Goal: Information Seeking & Learning: Learn about a topic

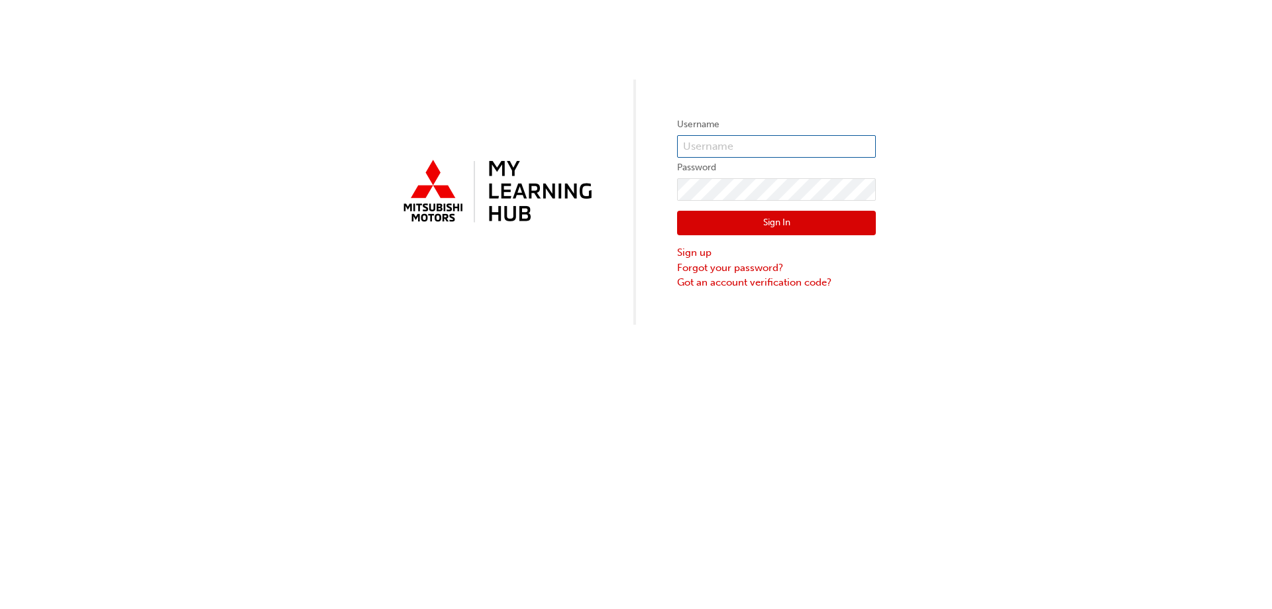
click at [723, 148] on input "text" at bounding box center [776, 146] width 199 height 23
type input "000597371"
click at [772, 217] on button "Sign In" at bounding box center [776, 223] width 199 height 25
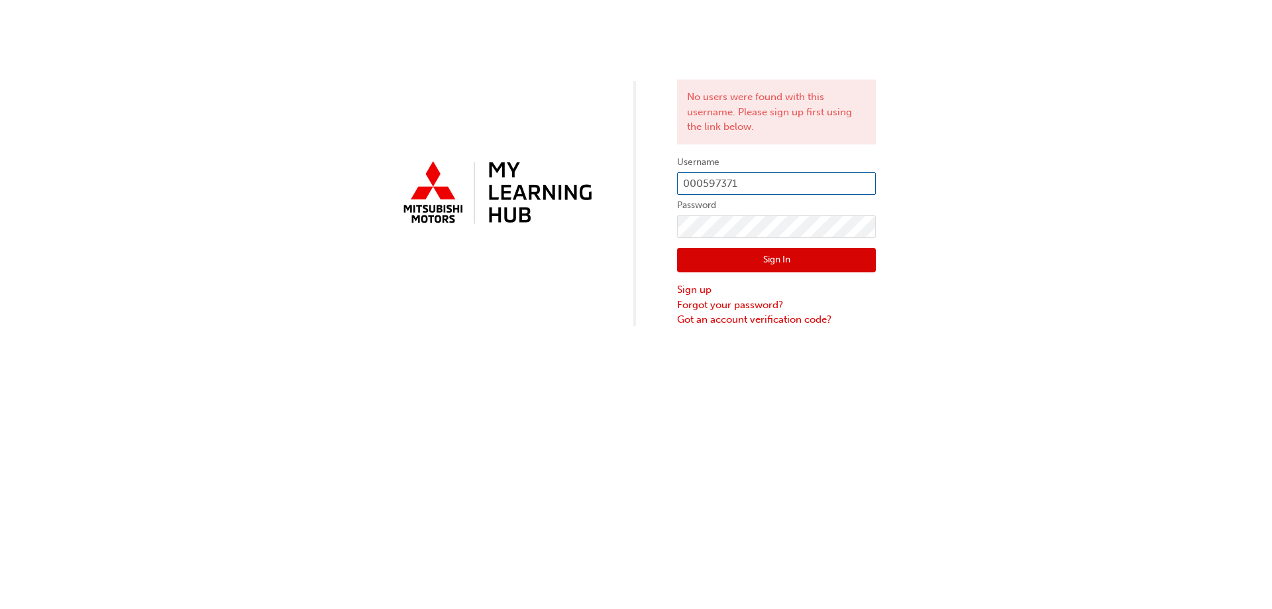
click at [745, 182] on input "000597371" at bounding box center [776, 183] width 199 height 23
type input "0"
type input "000597371"
click at [794, 257] on button "Sign In" at bounding box center [776, 260] width 199 height 25
click at [722, 183] on input "000597371" at bounding box center [776, 183] width 199 height 23
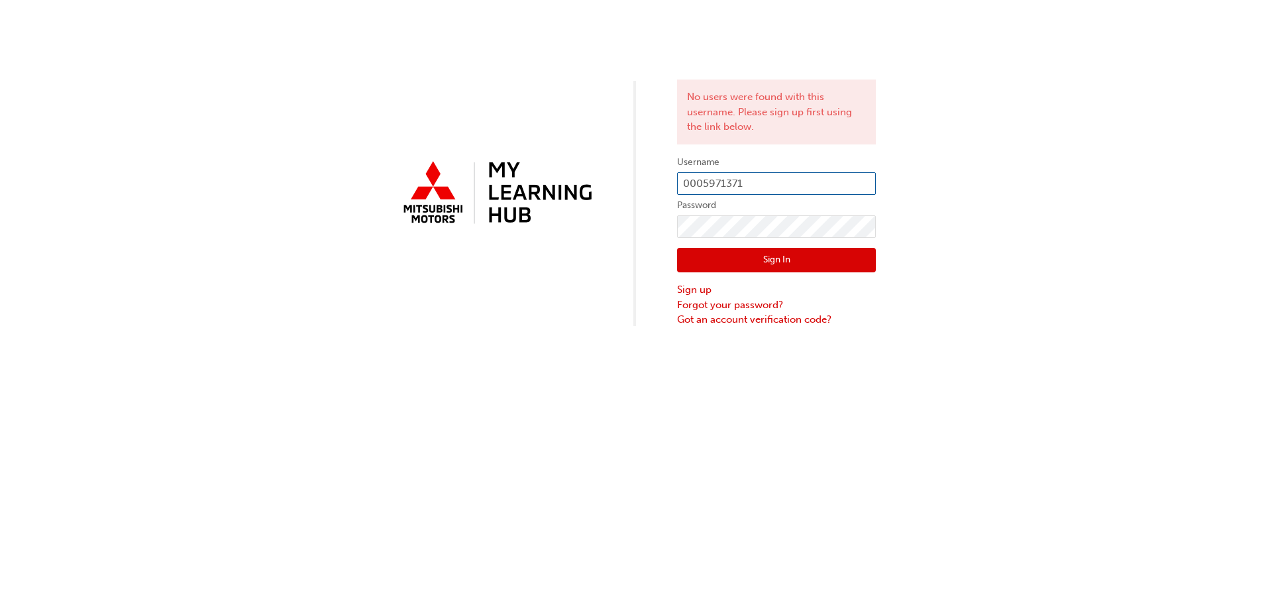
type input "0005971371"
click at [786, 264] on button "Sign In" at bounding box center [776, 260] width 199 height 25
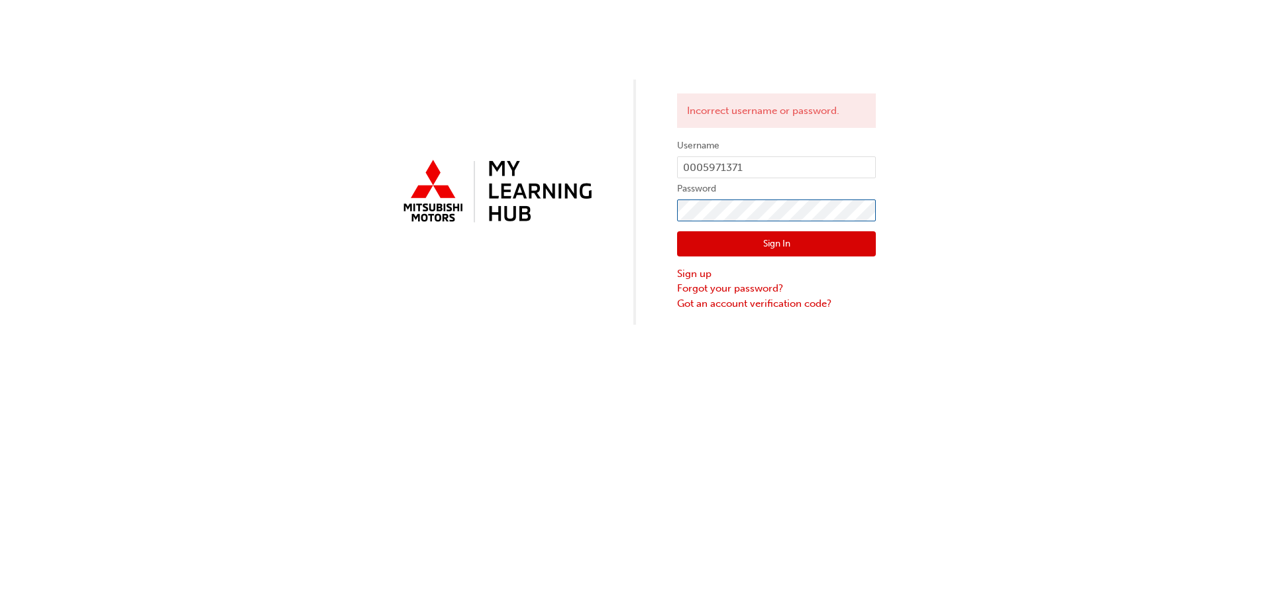
click at [676, 213] on div "Incorrect username or password. Username 0005971371 Password Sign In Sign up Fo…" at bounding box center [636, 162] width 1272 height 325
click at [745, 236] on button "Sign In" at bounding box center [776, 243] width 199 height 25
click at [796, 249] on button "Sign In" at bounding box center [776, 243] width 199 height 25
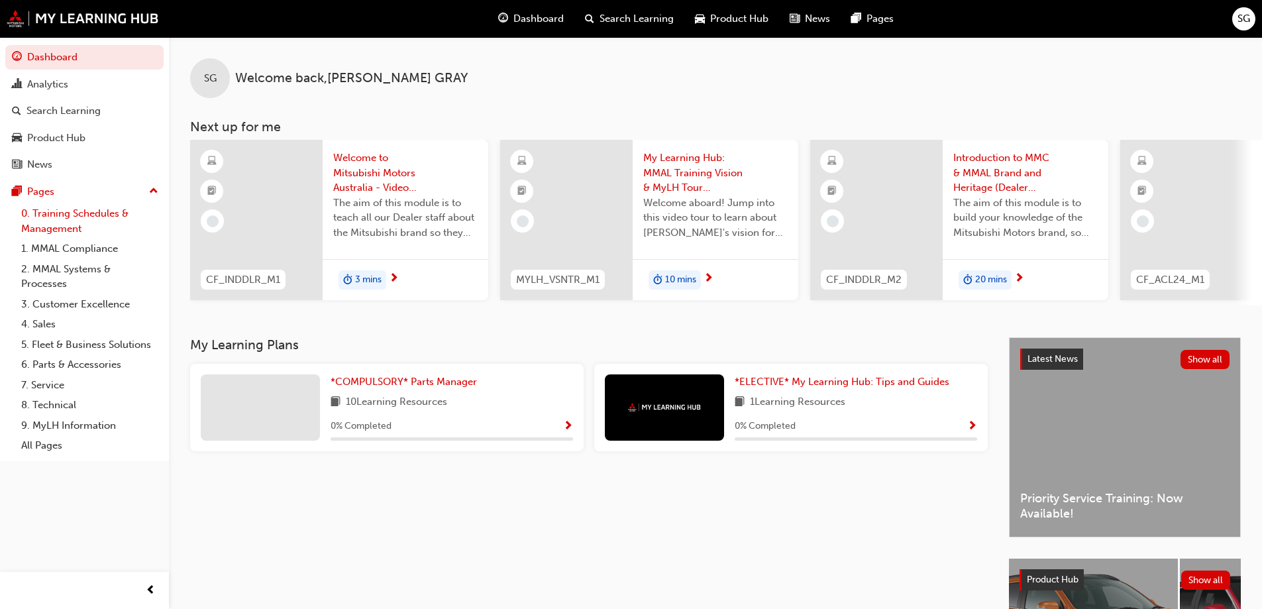
click at [60, 218] on link "0. Training Schedules & Management" at bounding box center [90, 220] width 148 height 35
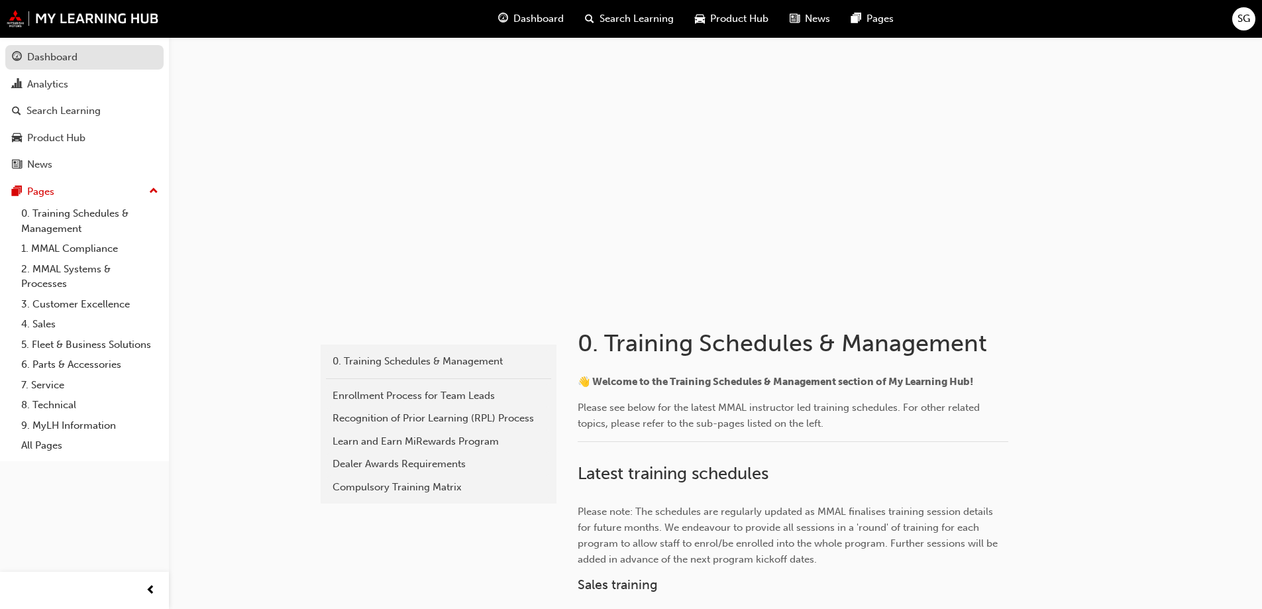
click at [43, 62] on div "Dashboard" at bounding box center [52, 57] width 50 height 15
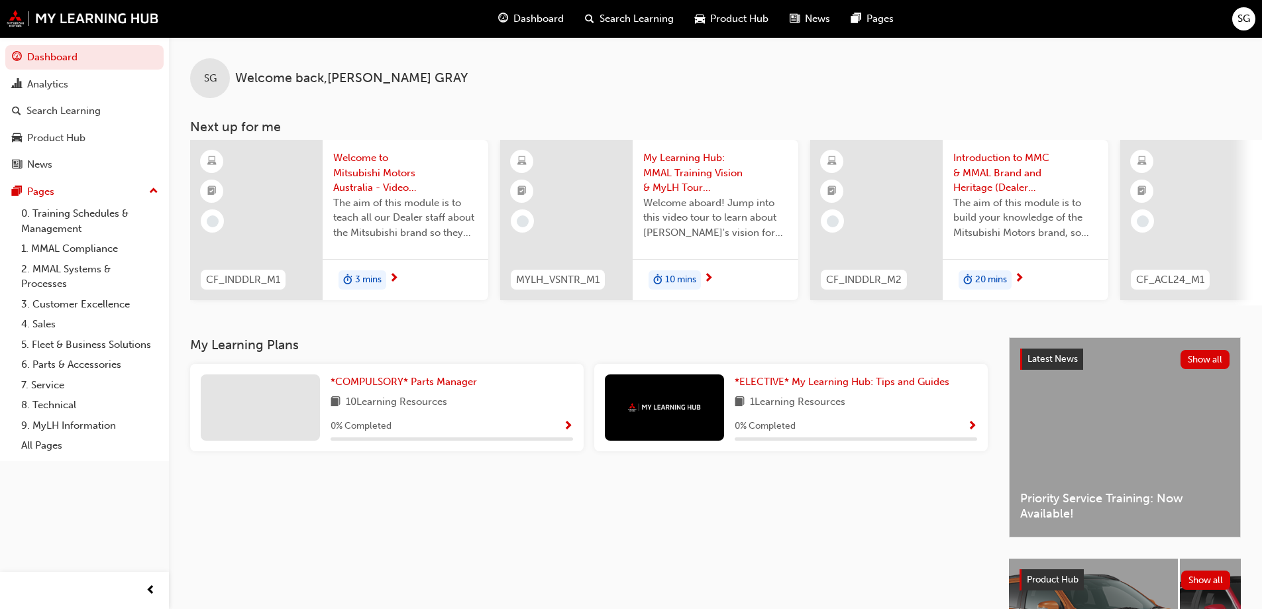
click at [384, 175] on span "Welcome to Mitsubishi Motors Australia - Video (Dealer Induction)" at bounding box center [405, 172] width 144 height 45
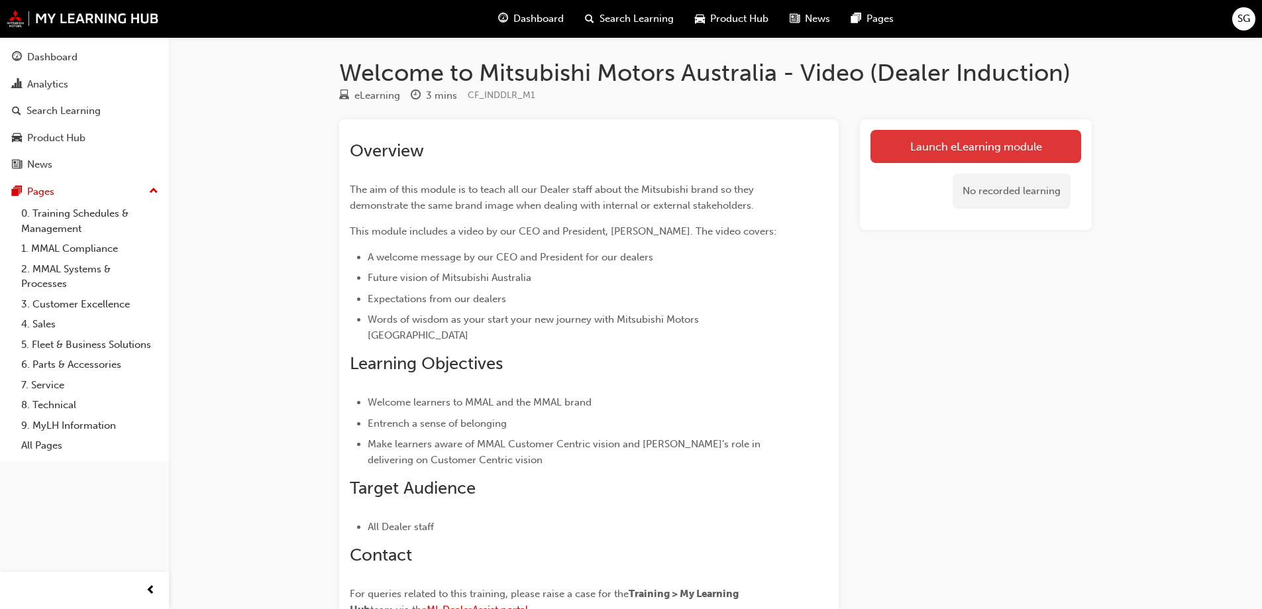
click at [931, 143] on link "Launch eLearning module" at bounding box center [975, 146] width 211 height 33
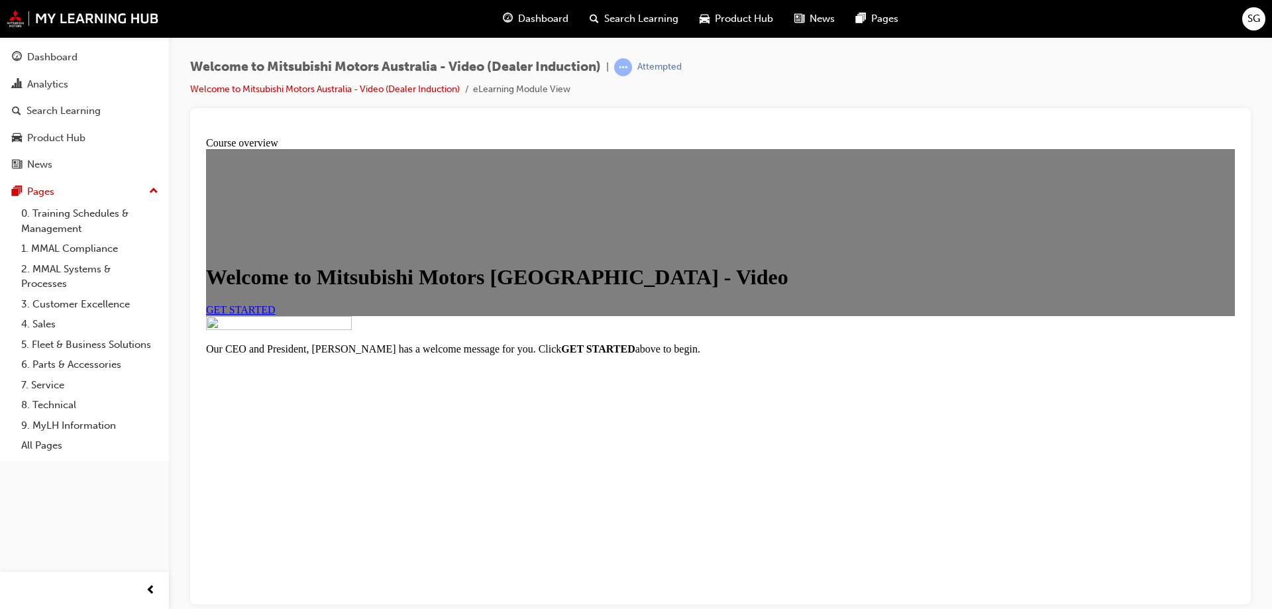
click at [276, 315] on span "GET STARTED" at bounding box center [241, 308] width 70 height 11
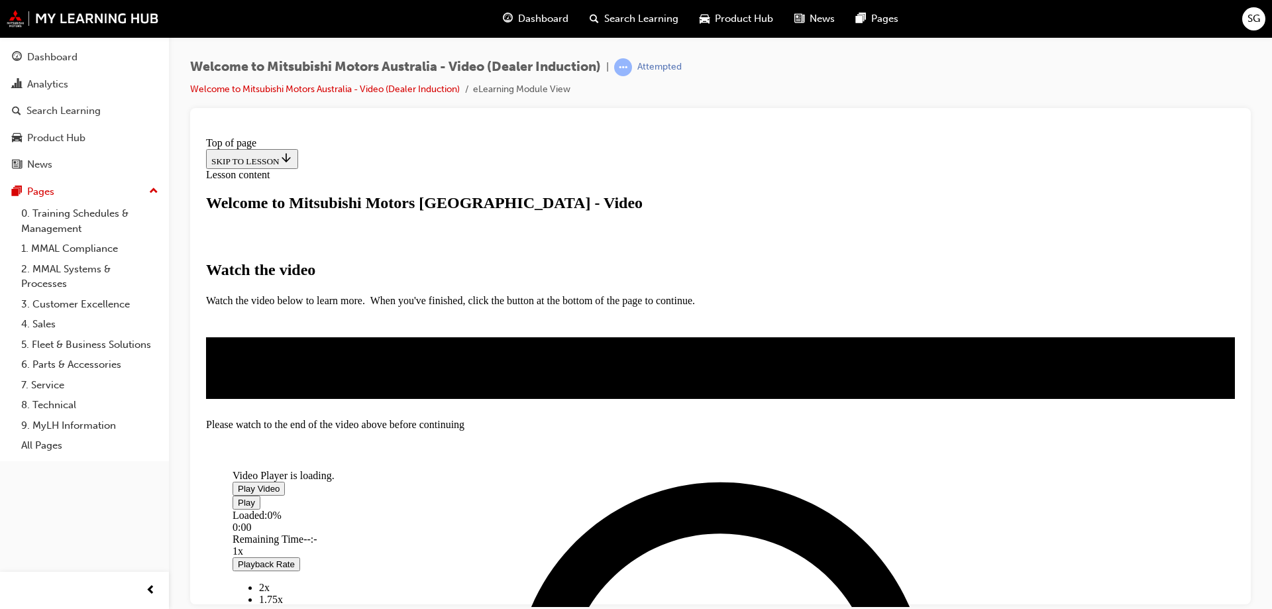
click at [238, 483] on span "Video player" at bounding box center [238, 488] width 0 height 10
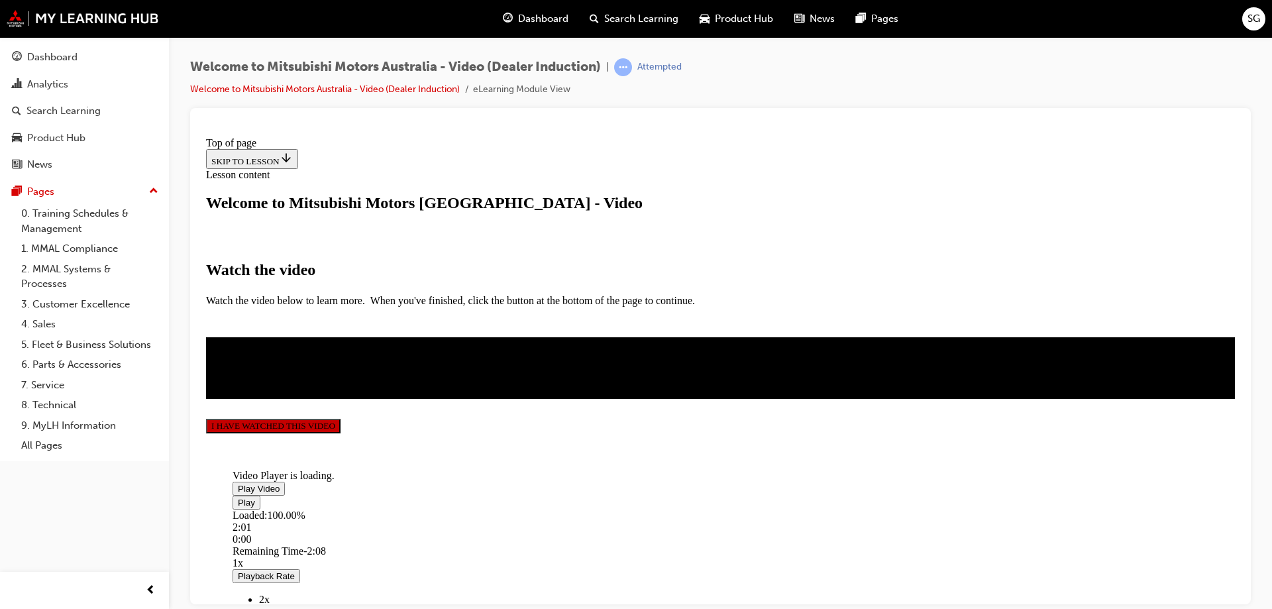
scroll to position [306, 0]
click at [340, 433] on button "I HAVE WATCHED THIS VIDEO" at bounding box center [273, 425] width 134 height 15
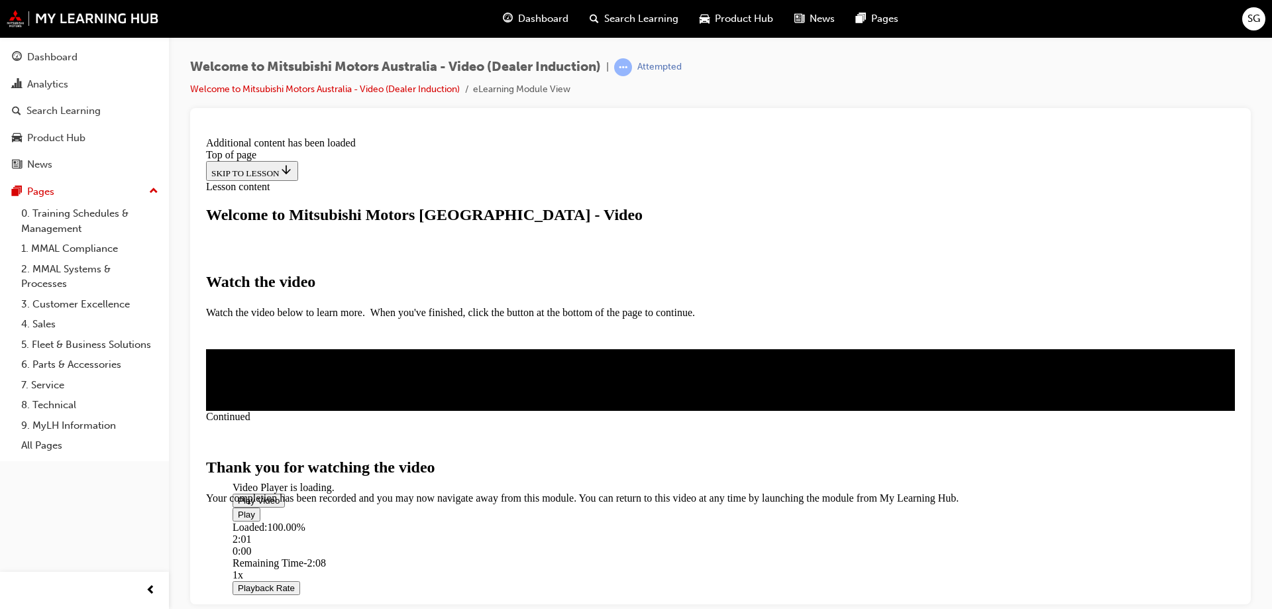
scroll to position [415, 0]
click at [287, 554] on span "CLOSE MODULE" at bounding box center [246, 559] width 81 height 11
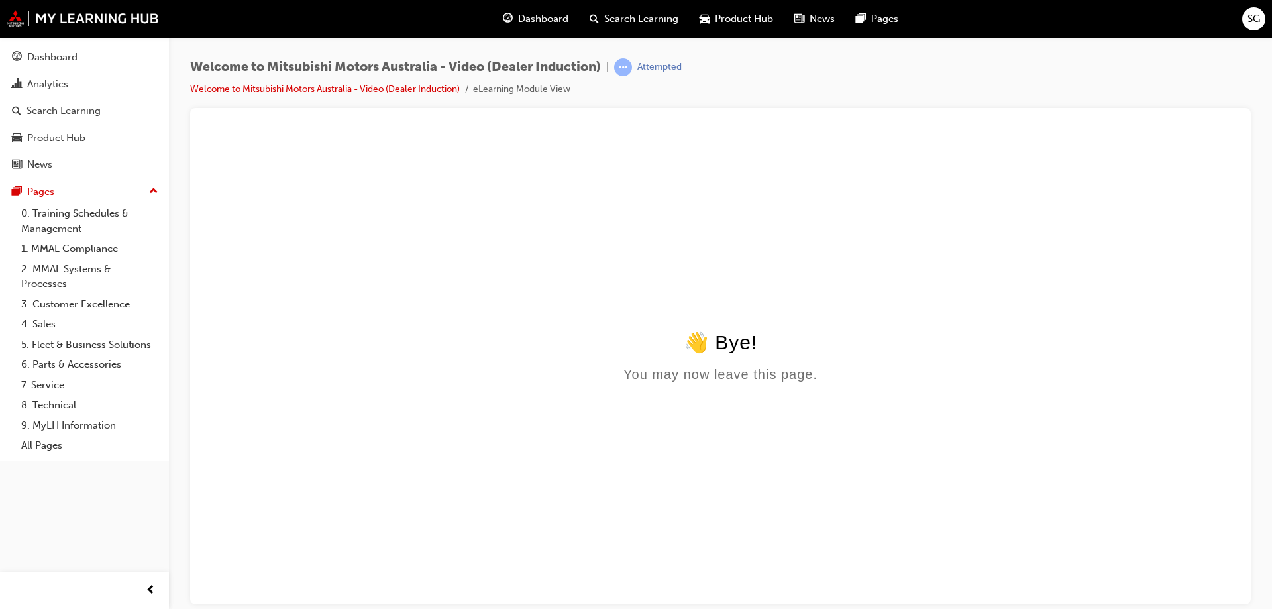
scroll to position [0, 0]
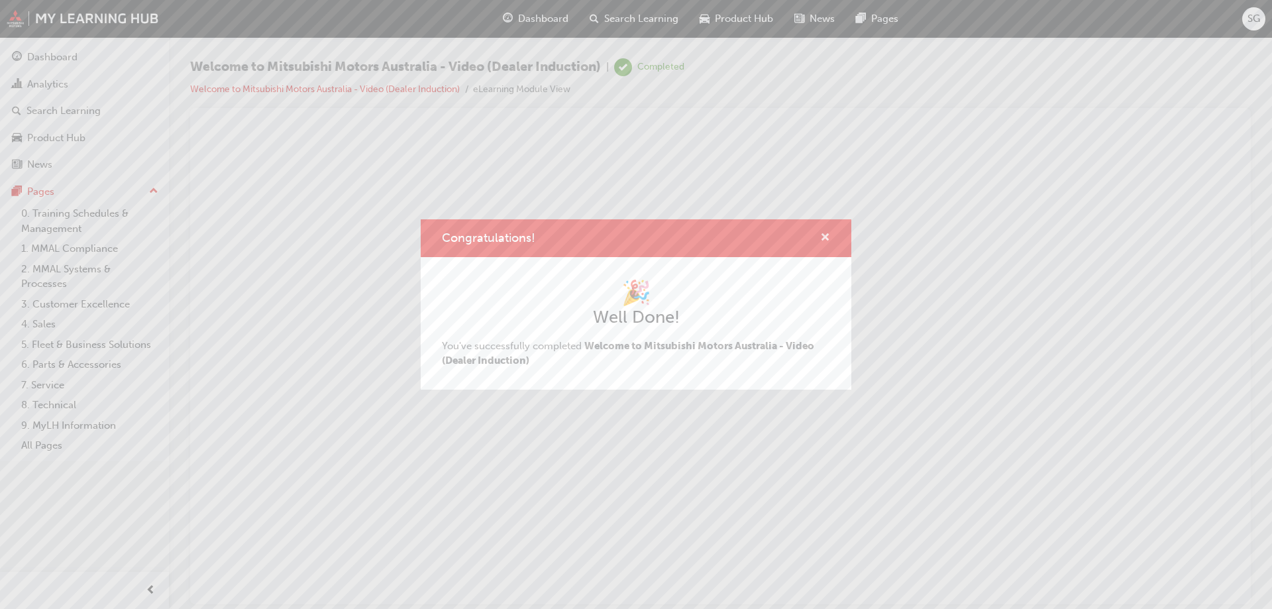
click at [827, 239] on span "cross-icon" at bounding box center [825, 239] width 10 height 12
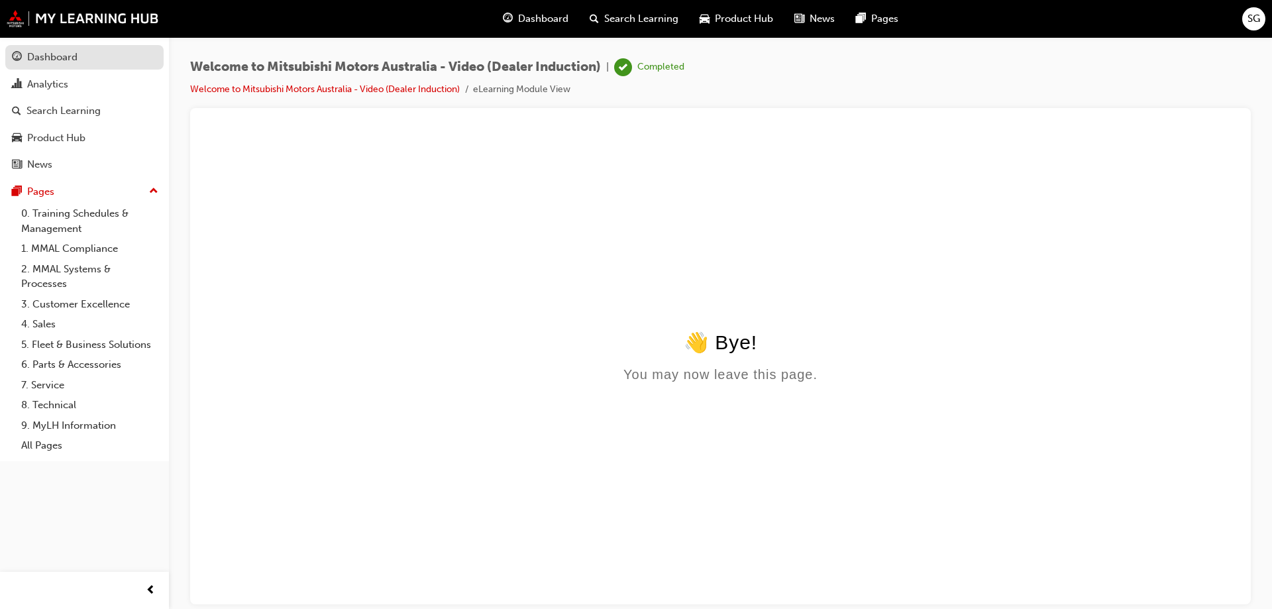
click at [42, 58] on div "Dashboard" at bounding box center [52, 57] width 50 height 15
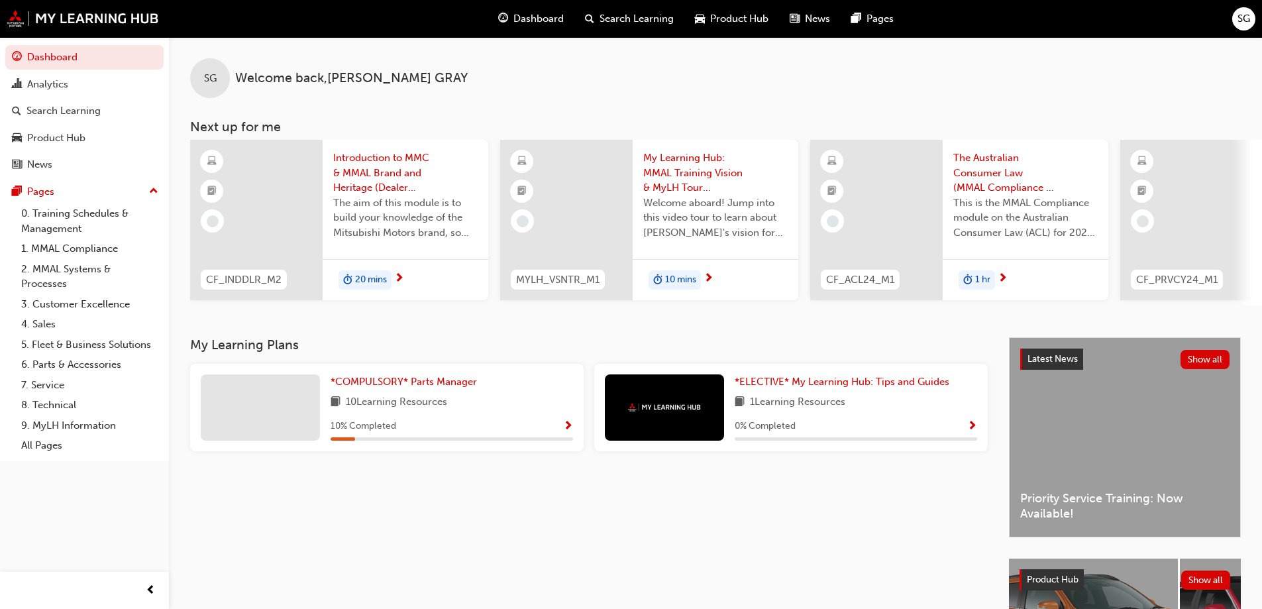
click at [263, 169] on div at bounding box center [256, 220] width 132 height 160
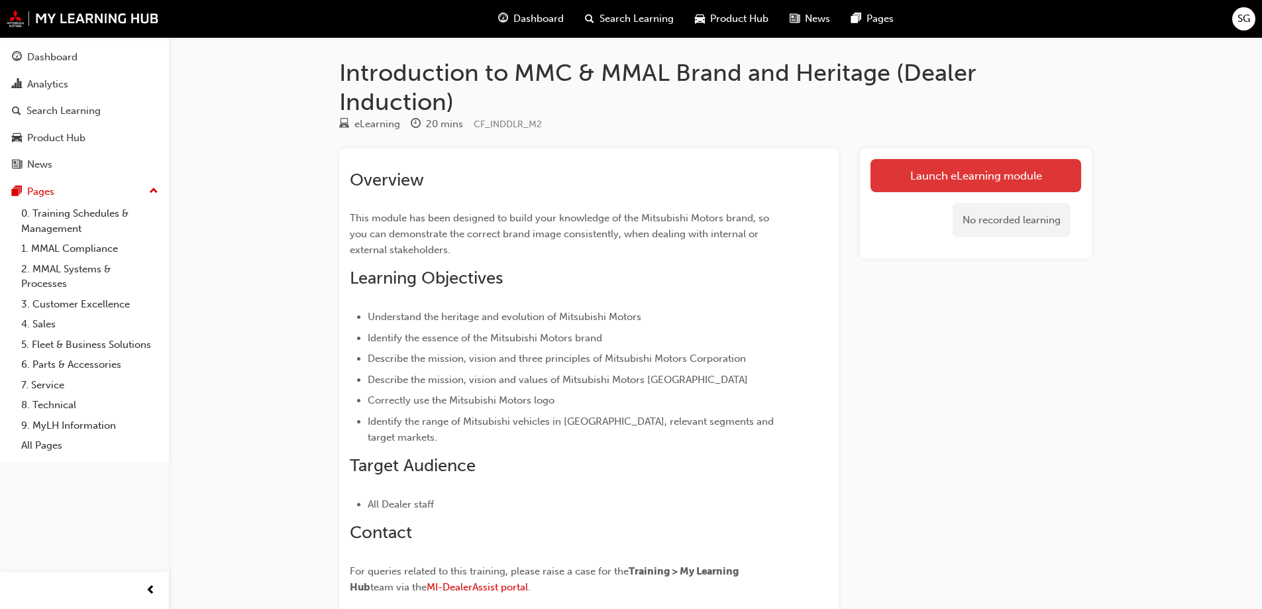
click at [991, 170] on link "Launch eLearning module" at bounding box center [975, 175] width 211 height 33
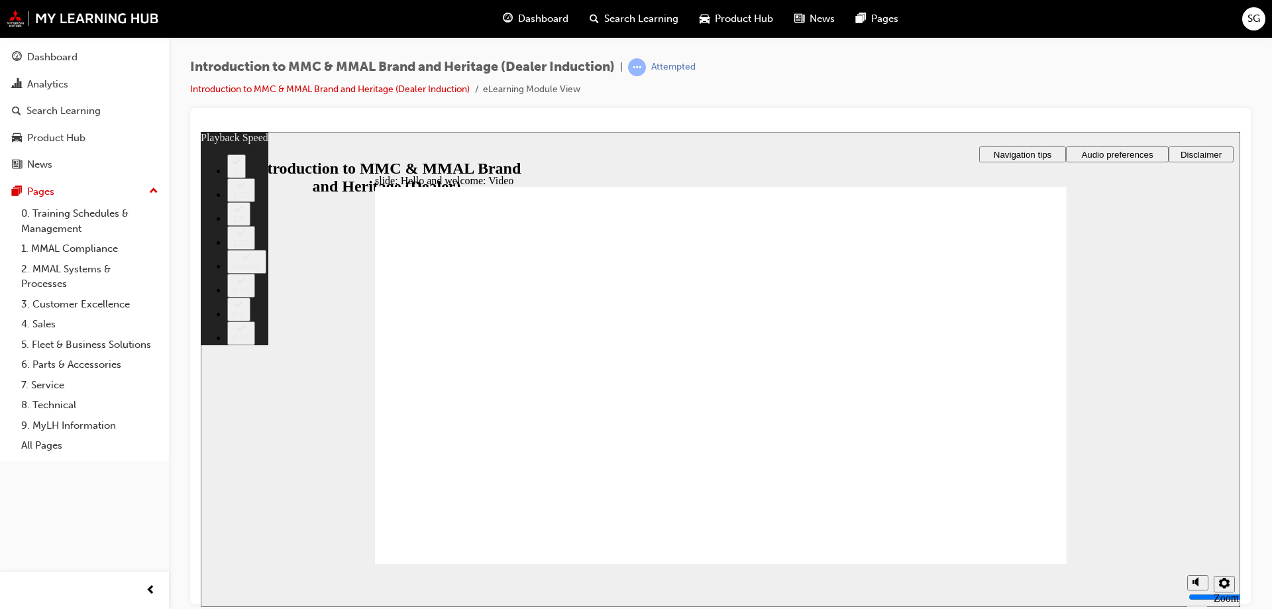
type input "0"
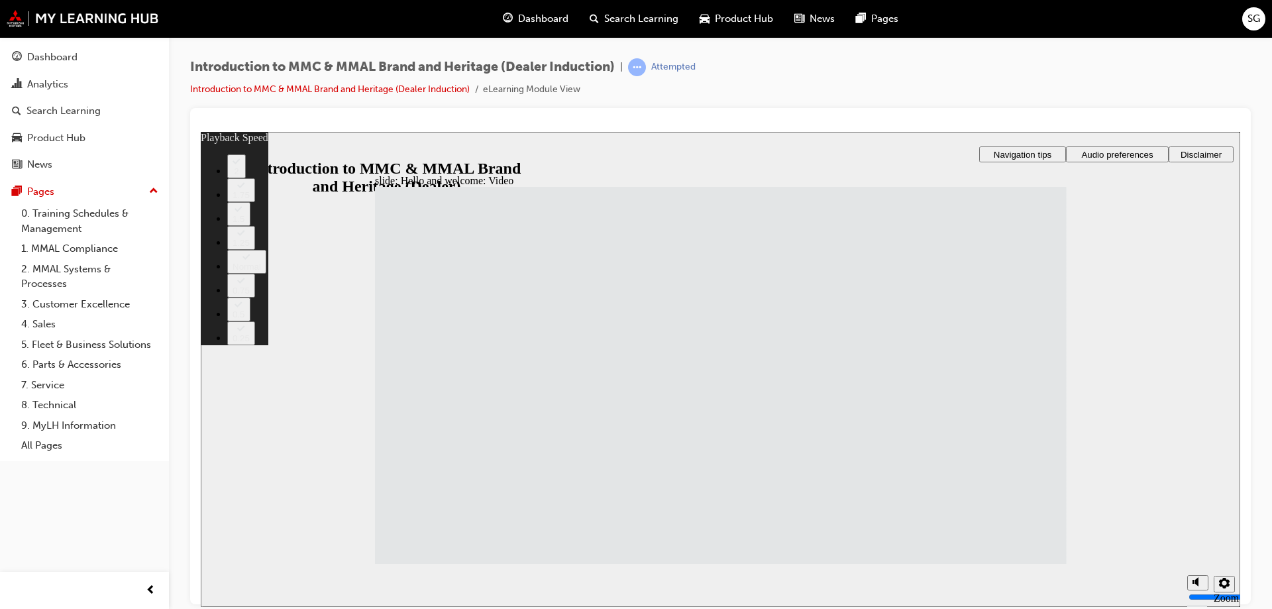
type input "33"
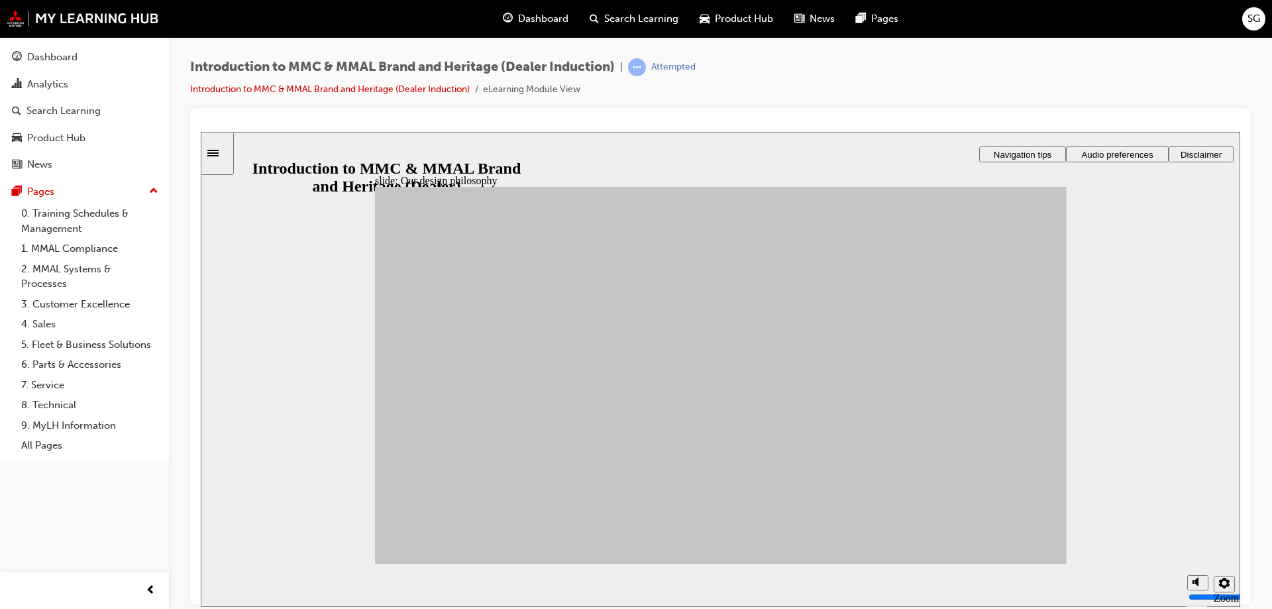
drag, startPoint x: 512, startPoint y: 404, endPoint x: 772, endPoint y: 335, distance: 269.3
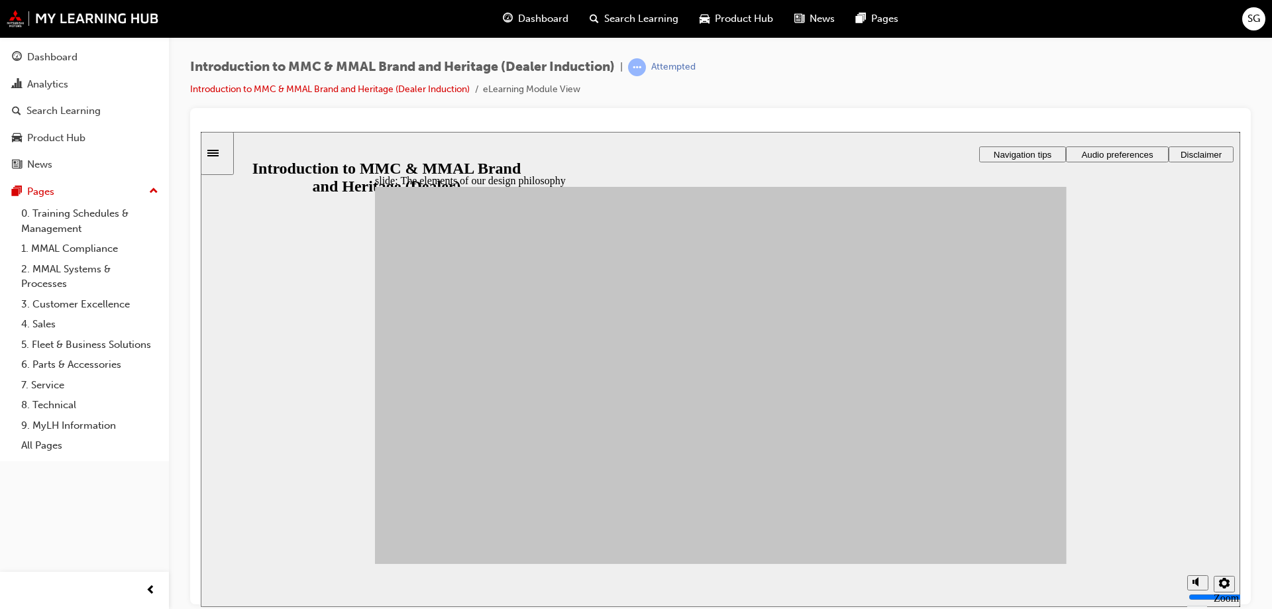
drag, startPoint x: 446, startPoint y: 465, endPoint x: 921, endPoint y: 315, distance: 498.8
drag, startPoint x: 623, startPoint y: 374, endPoint x: 887, endPoint y: 386, distance: 264.6
drag, startPoint x: 468, startPoint y: 372, endPoint x: 909, endPoint y: 501, distance: 459.5
drag, startPoint x: 450, startPoint y: 421, endPoint x: 792, endPoint y: 497, distance: 350.7
drag, startPoint x: 543, startPoint y: 361, endPoint x: 793, endPoint y: 323, distance: 253.2
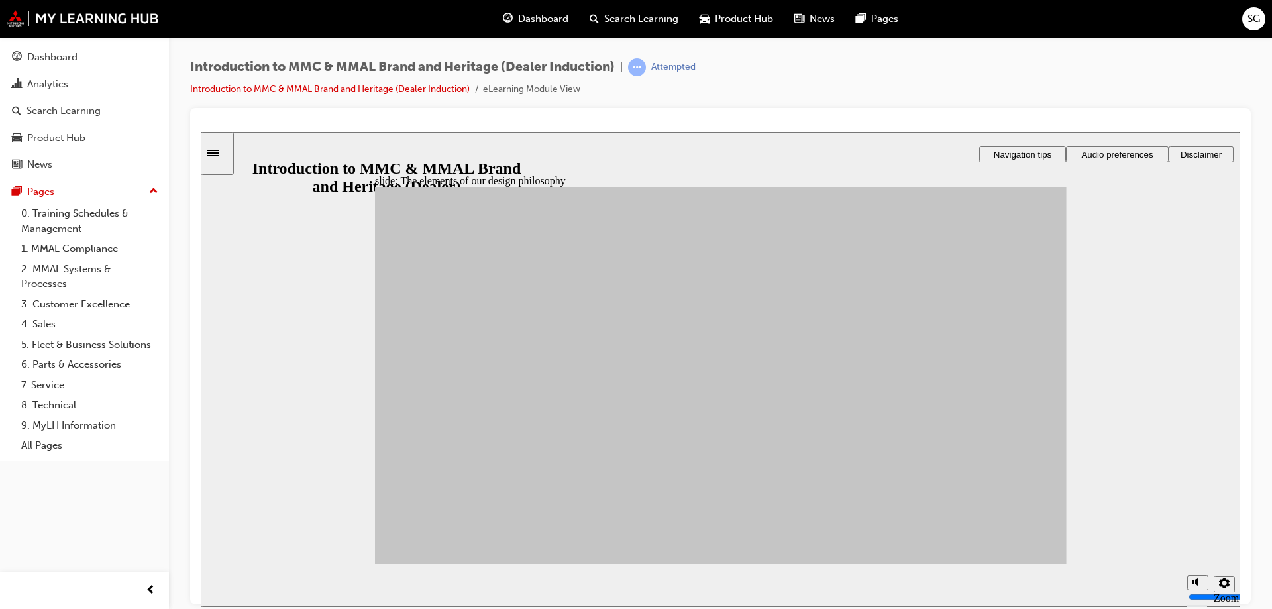
drag, startPoint x: 549, startPoint y: 452, endPoint x: 911, endPoint y: 387, distance: 367.4
drag, startPoint x: 643, startPoint y: 427, endPoint x: 921, endPoint y: 335, distance: 292.4
drag, startPoint x: 626, startPoint y: 488, endPoint x: 911, endPoint y: 329, distance: 326.8
drag, startPoint x: 526, startPoint y: 495, endPoint x: 808, endPoint y: 398, distance: 298.3
drag, startPoint x: 637, startPoint y: 415, endPoint x: 790, endPoint y: 446, distance: 156.0
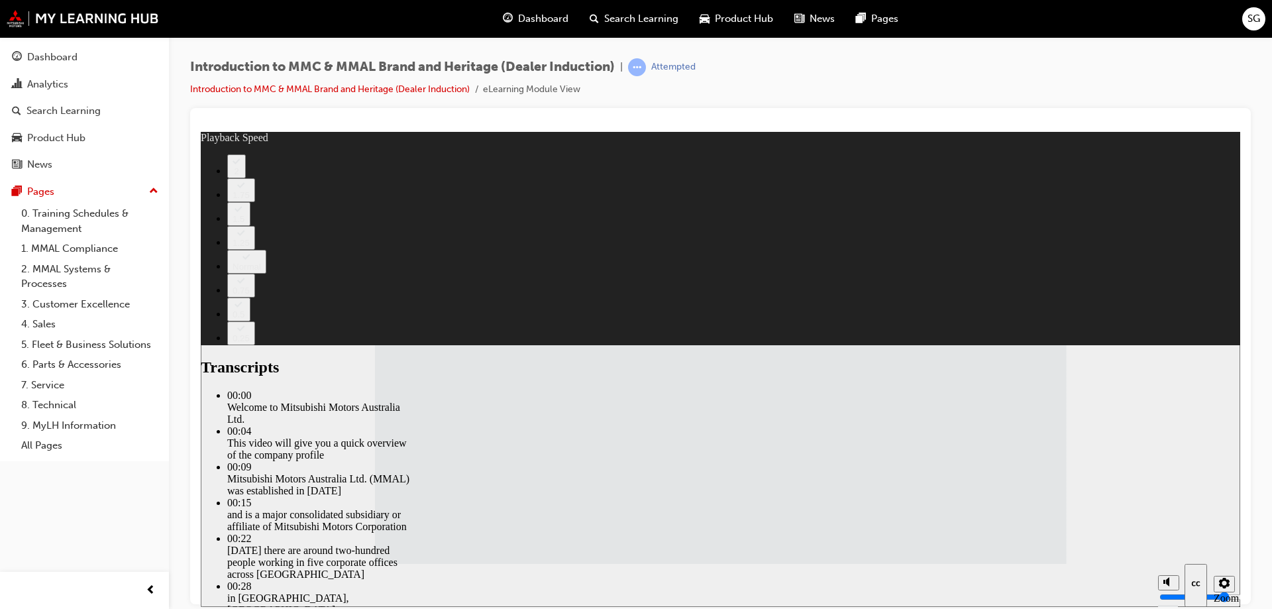
type input "112"
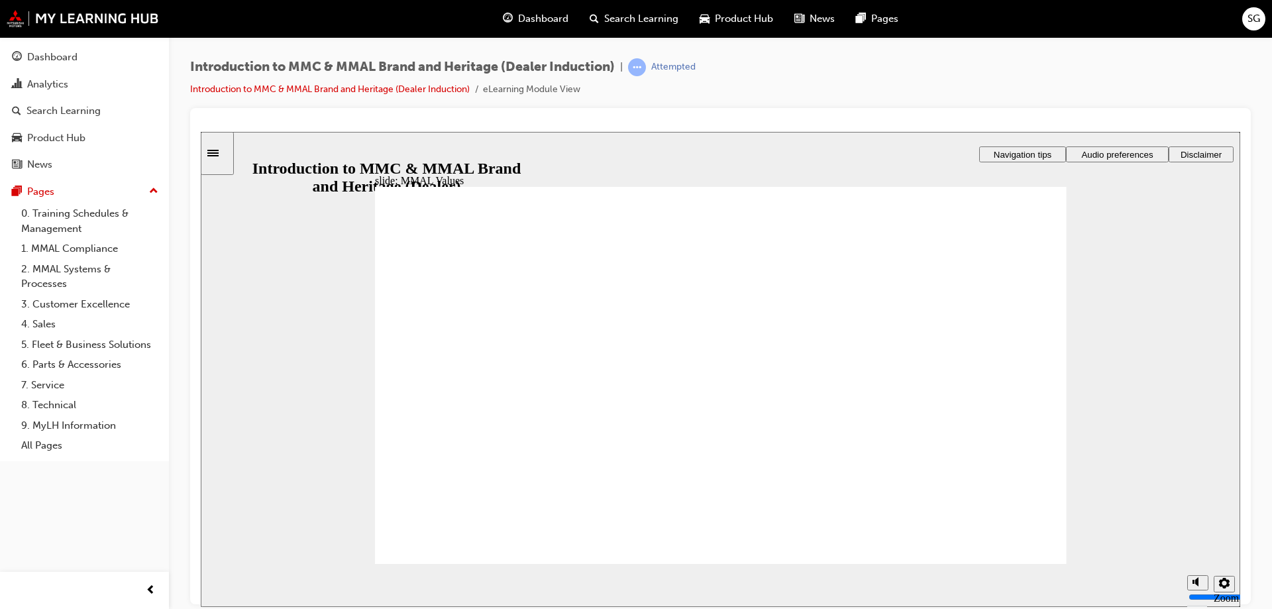
drag, startPoint x: 432, startPoint y: 458, endPoint x: 431, endPoint y: 416, distance: 41.7
drag, startPoint x: 435, startPoint y: 361, endPoint x: 434, endPoint y: 396, distance: 35.1
drag, startPoint x: 573, startPoint y: 352, endPoint x: 464, endPoint y: 389, distance: 114.6
drag, startPoint x: 662, startPoint y: 362, endPoint x: 747, endPoint y: 409, distance: 97.5
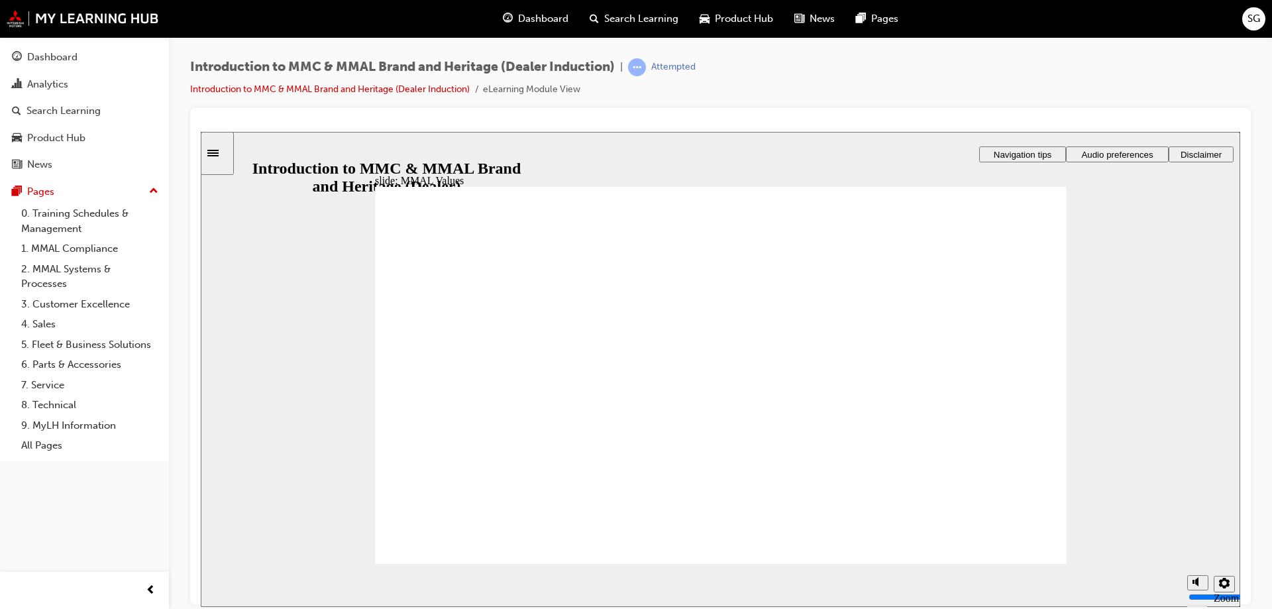
drag, startPoint x: 770, startPoint y: 367, endPoint x: 782, endPoint y: 422, distance: 56.4
drag, startPoint x: 654, startPoint y: 362, endPoint x: 540, endPoint y: 406, distance: 122.3
drag, startPoint x: 432, startPoint y: 362, endPoint x: 641, endPoint y: 408, distance: 214.2
drag, startPoint x: 660, startPoint y: 358, endPoint x: 754, endPoint y: 396, distance: 100.7
drag, startPoint x: 757, startPoint y: 358, endPoint x: 862, endPoint y: 401, distance: 113.2
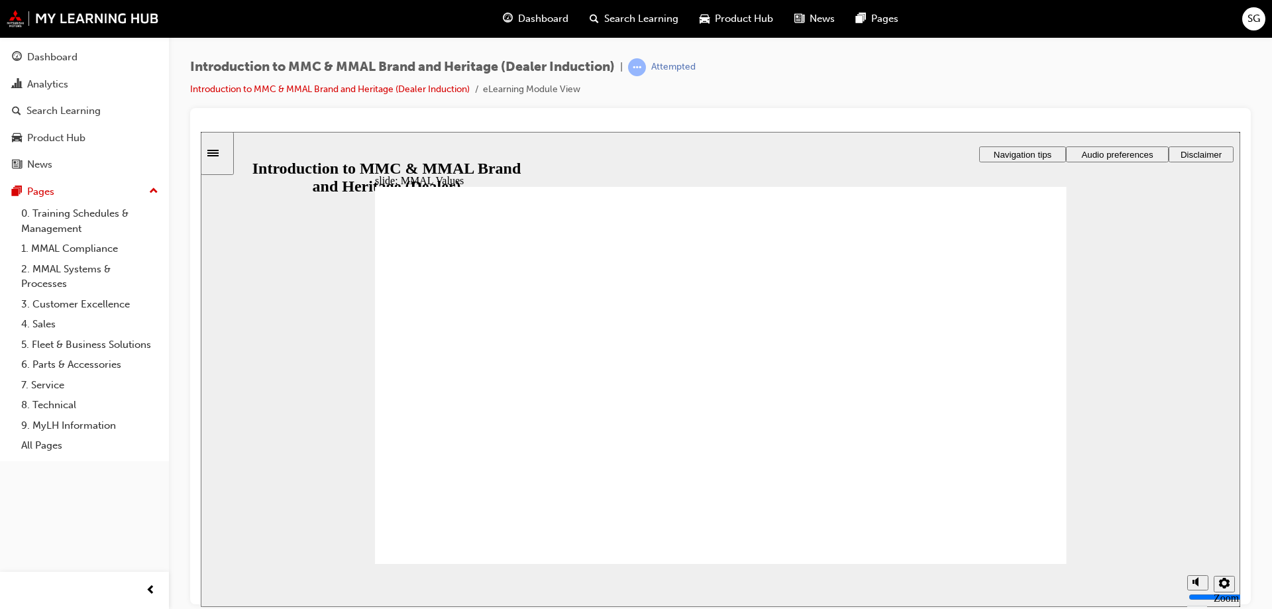
drag, startPoint x: 779, startPoint y: 360, endPoint x: 580, endPoint y: 399, distance: 202.7
drag, startPoint x: 902, startPoint y: 355, endPoint x: 797, endPoint y: 391, distance: 111.2
drag, startPoint x: 885, startPoint y: 362, endPoint x: 892, endPoint y: 412, distance: 50.2
drag, startPoint x: 980, startPoint y: 362, endPoint x: 897, endPoint y: 403, distance: 92.4
drag, startPoint x: 868, startPoint y: 361, endPoint x: 948, endPoint y: 411, distance: 94.1
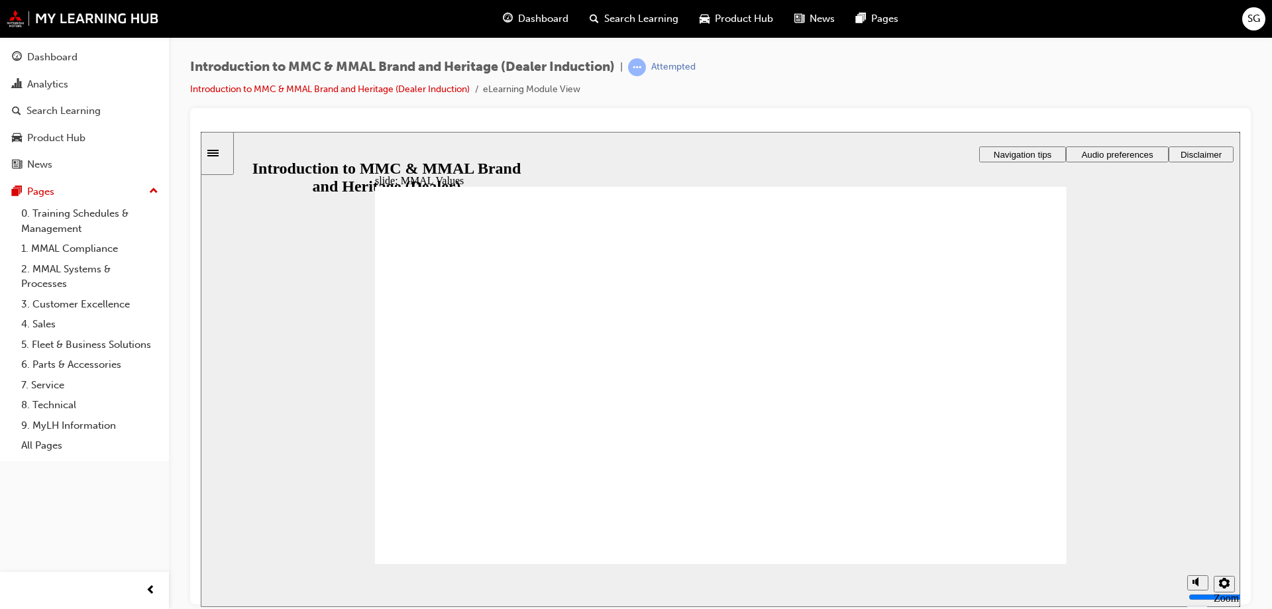
drag, startPoint x: 967, startPoint y: 364, endPoint x: 889, endPoint y: 393, distance: 83.7
drag, startPoint x: 967, startPoint y: 372, endPoint x: 757, endPoint y: 405, distance: 212.6
drag, startPoint x: 657, startPoint y: 362, endPoint x: 892, endPoint y: 404, distance: 238.2
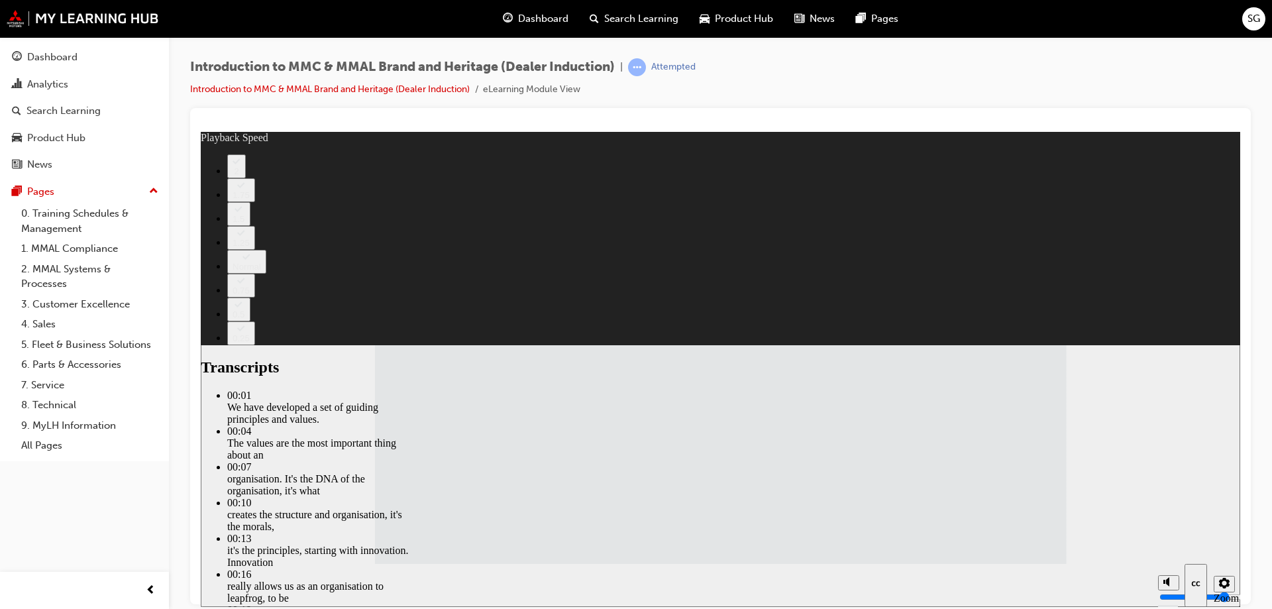
type input "120"
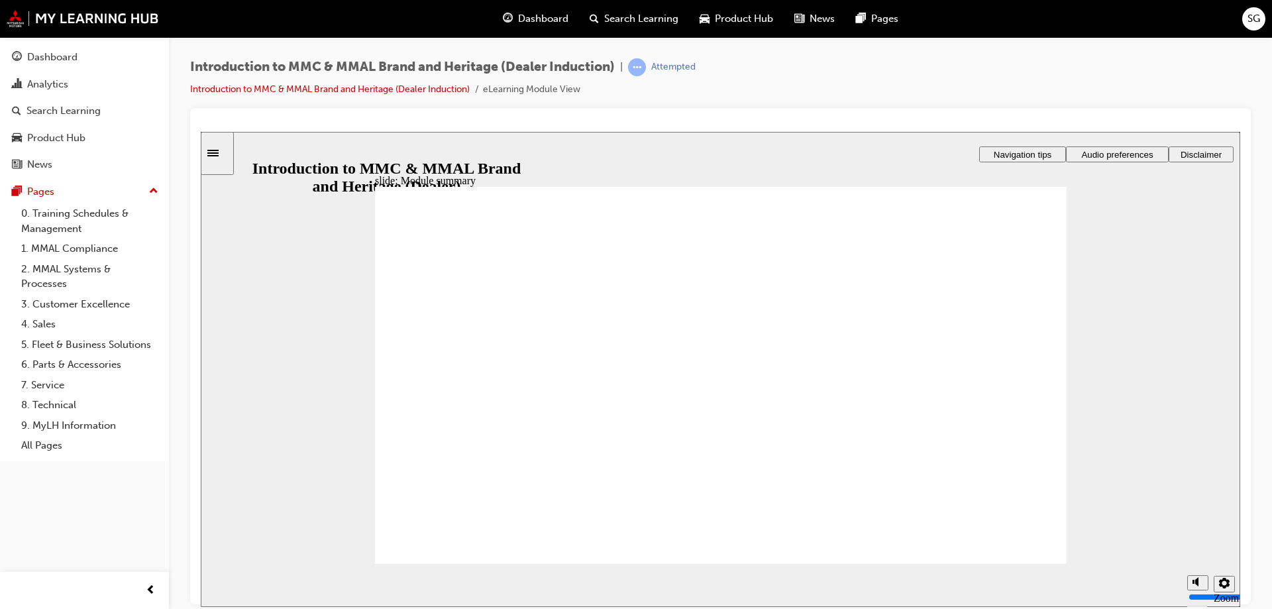
checkbox input "true"
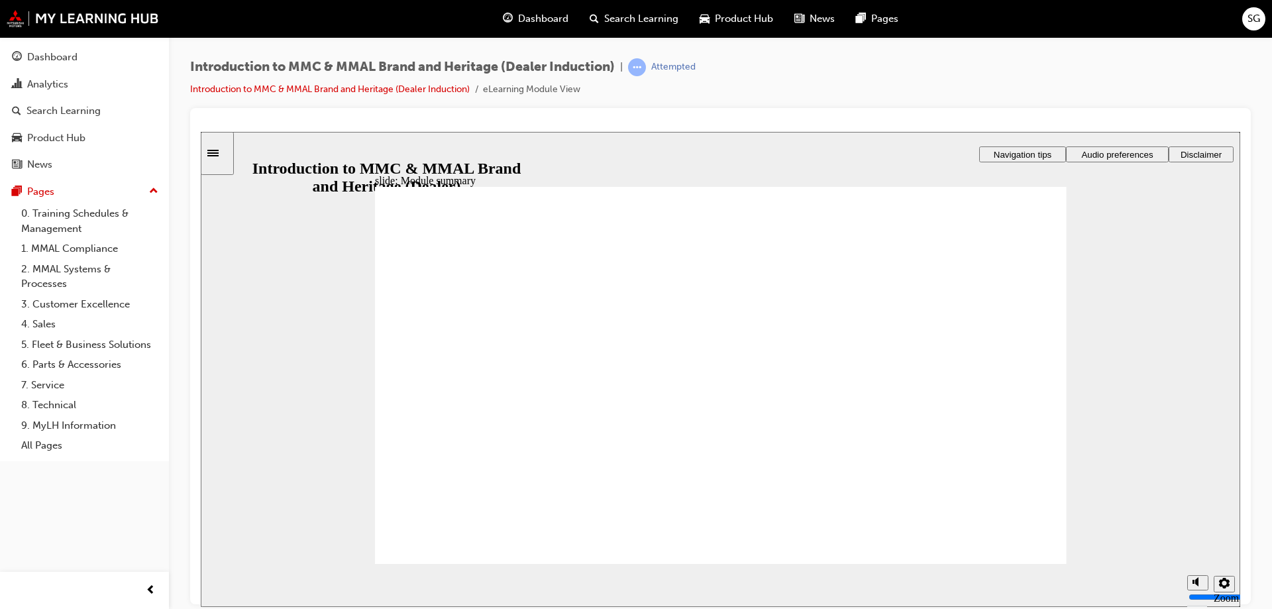
checkbox input "true"
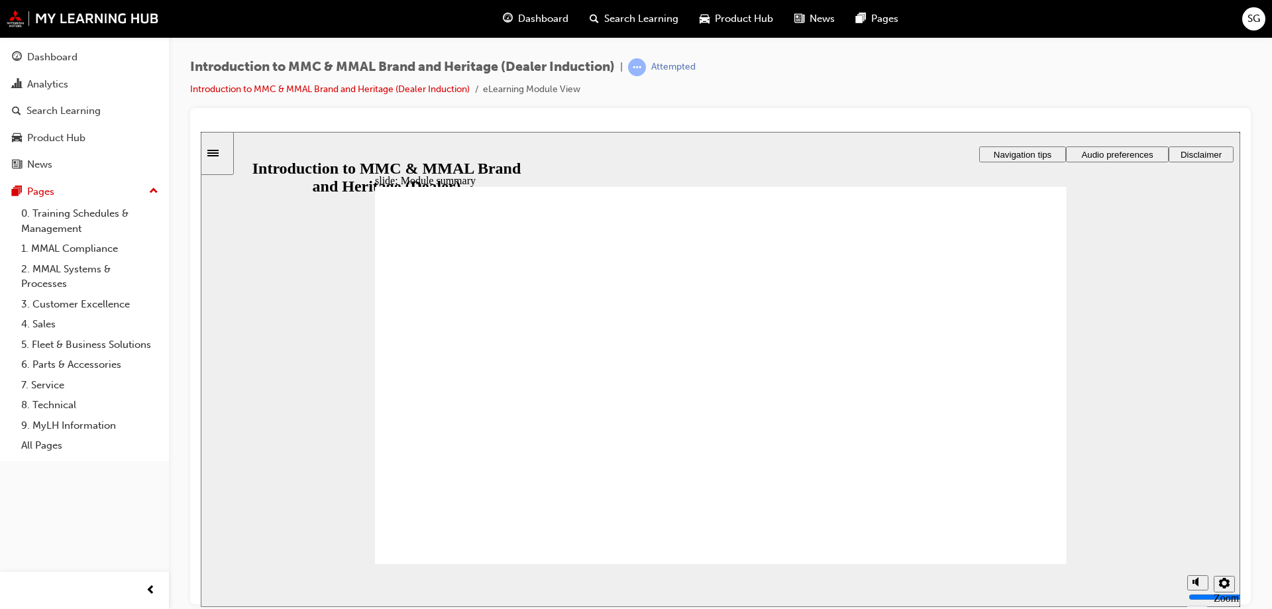
checkbox input "true"
radio input "true"
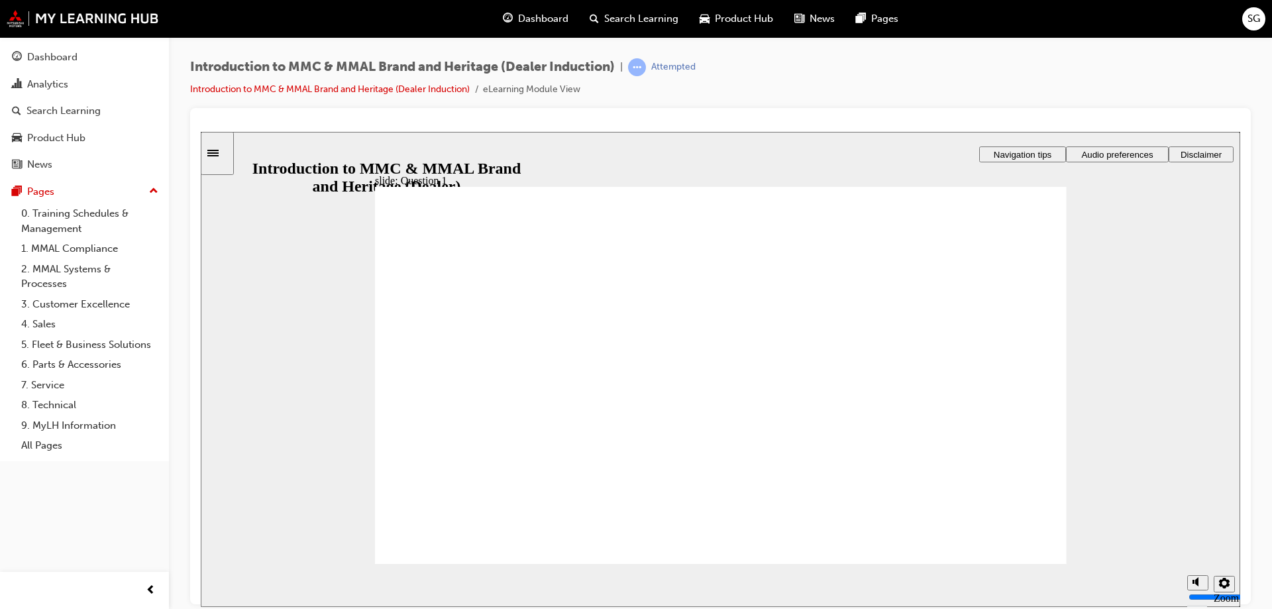
drag, startPoint x: 1019, startPoint y: 552, endPoint x: 388, endPoint y: 482, distance: 635.2
radio input "true"
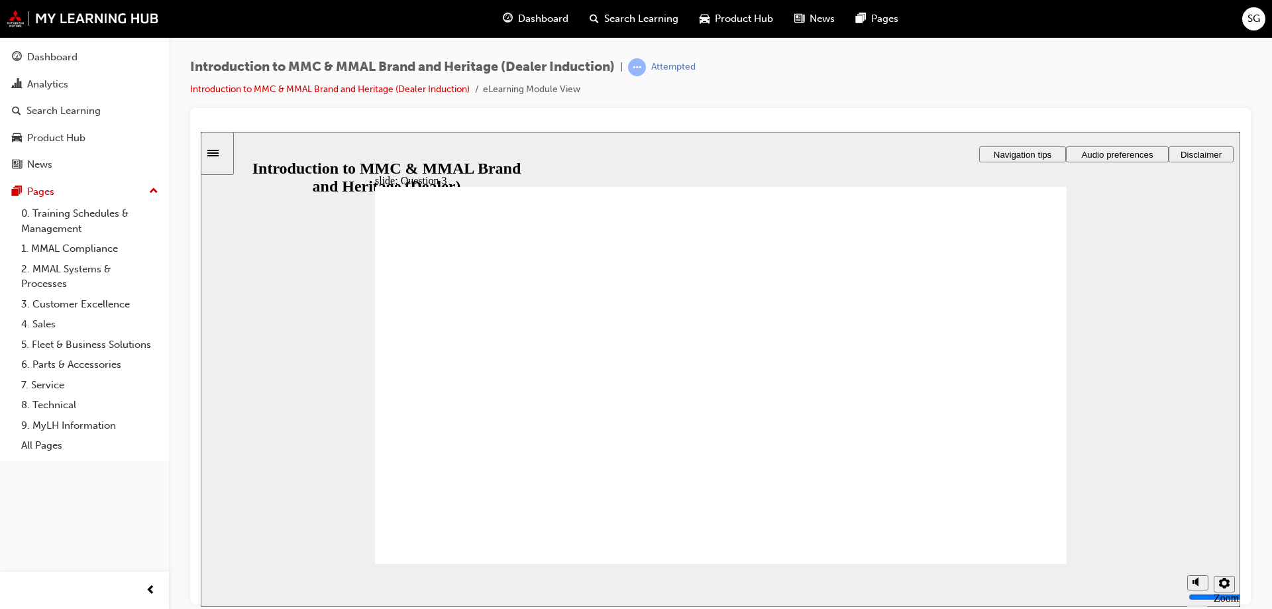
radio input "true"
checkbox input "true"
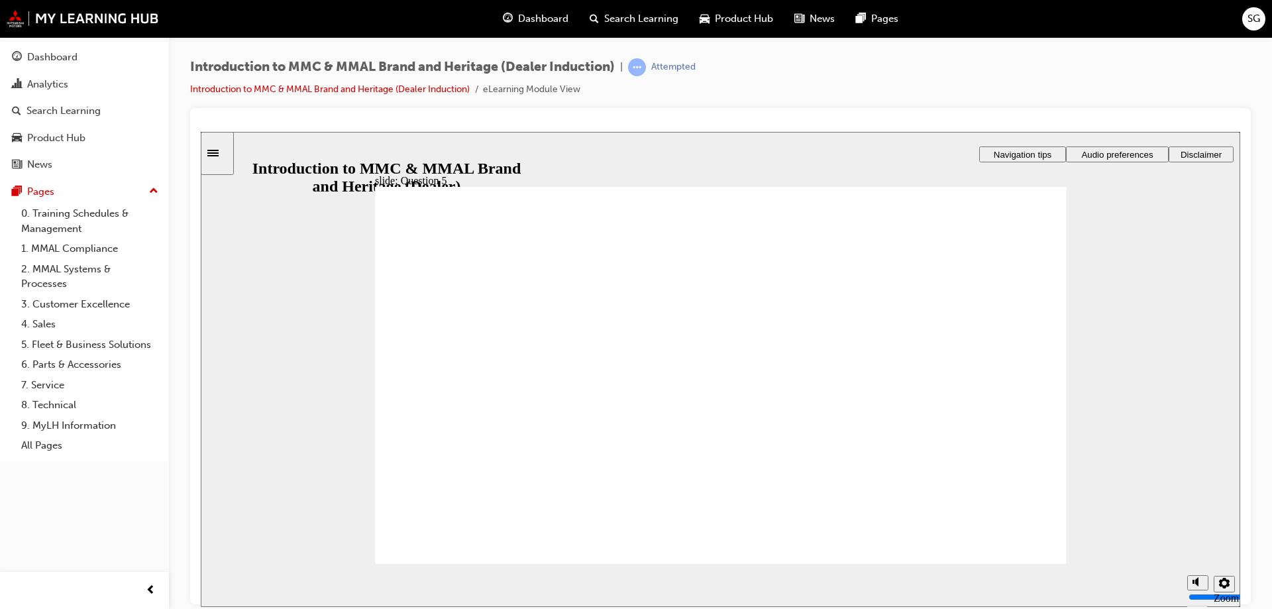
drag, startPoint x: 570, startPoint y: 410, endPoint x: 572, endPoint y: 427, distance: 16.8
checkbox input "true"
drag, startPoint x: 574, startPoint y: 441, endPoint x: 571, endPoint y: 459, distance: 18.2
checkbox input "true"
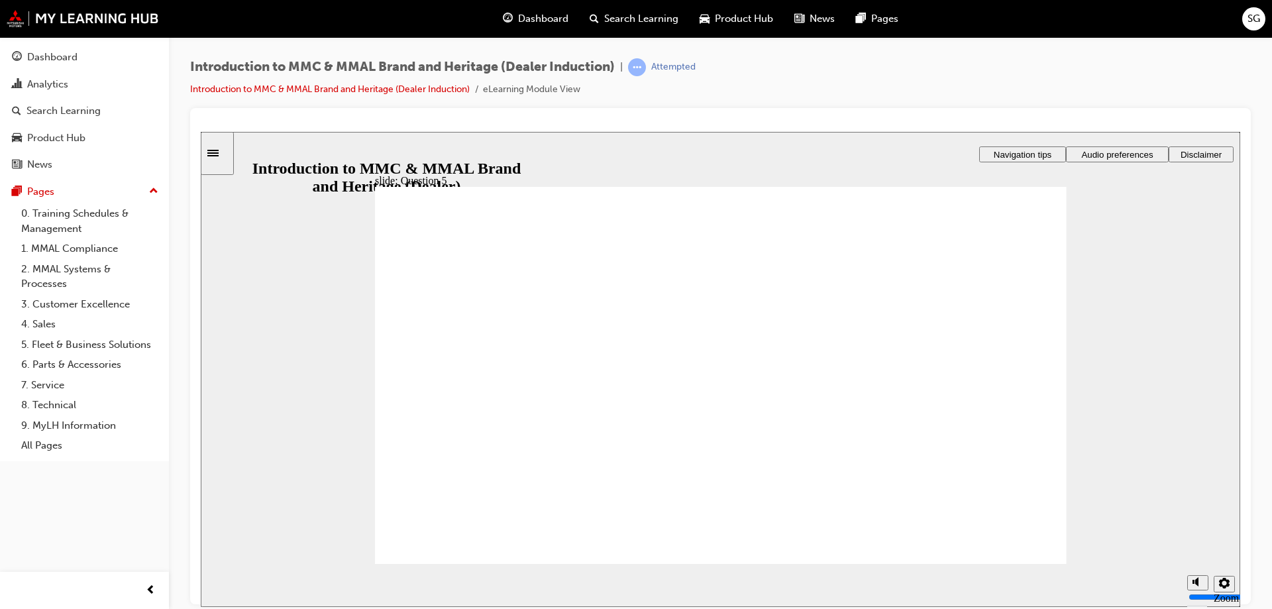
checkbox input "true"
drag, startPoint x: 399, startPoint y: 414, endPoint x: 399, endPoint y: 394, distance: 19.9
checkbox input "true"
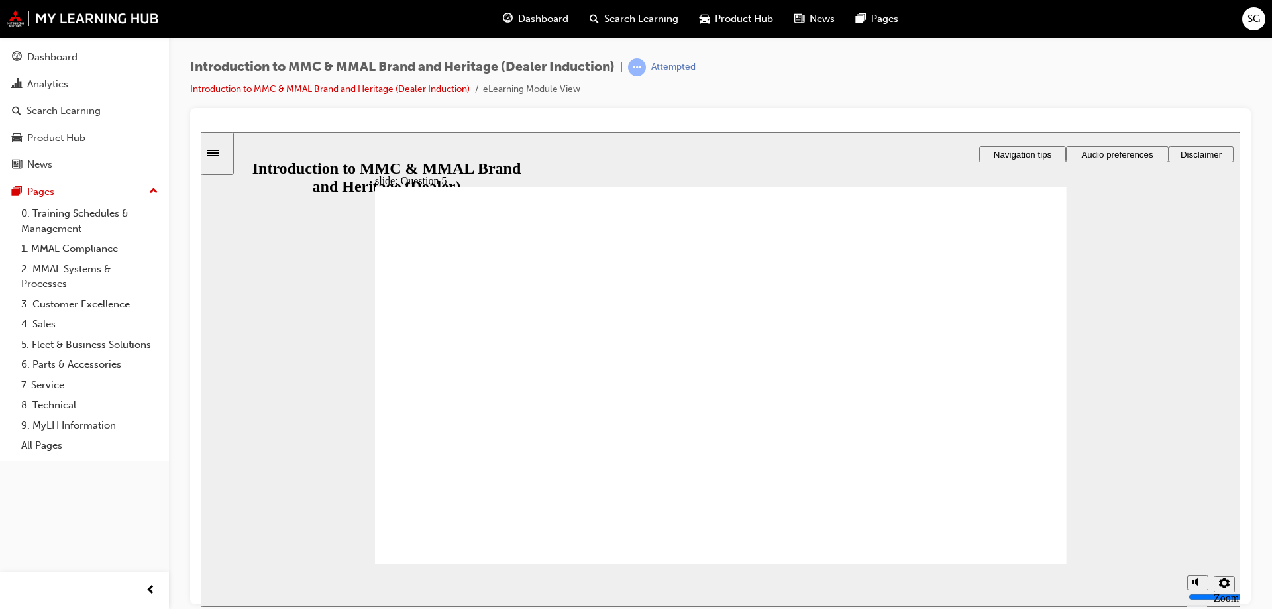
radio input "true"
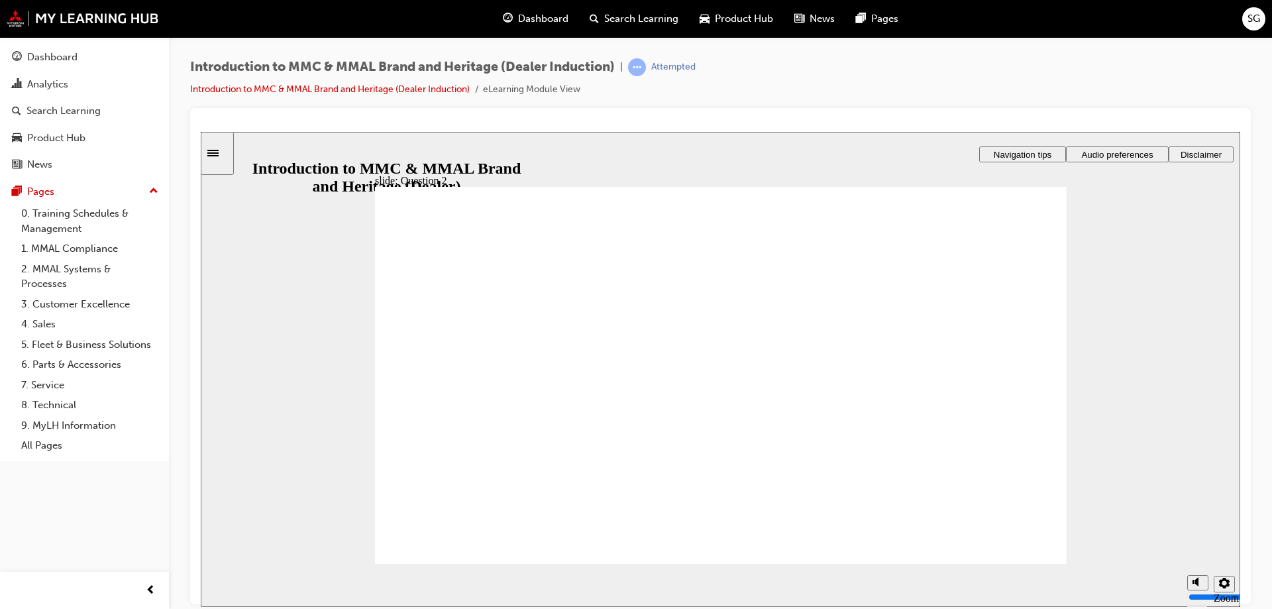
radio input "true"
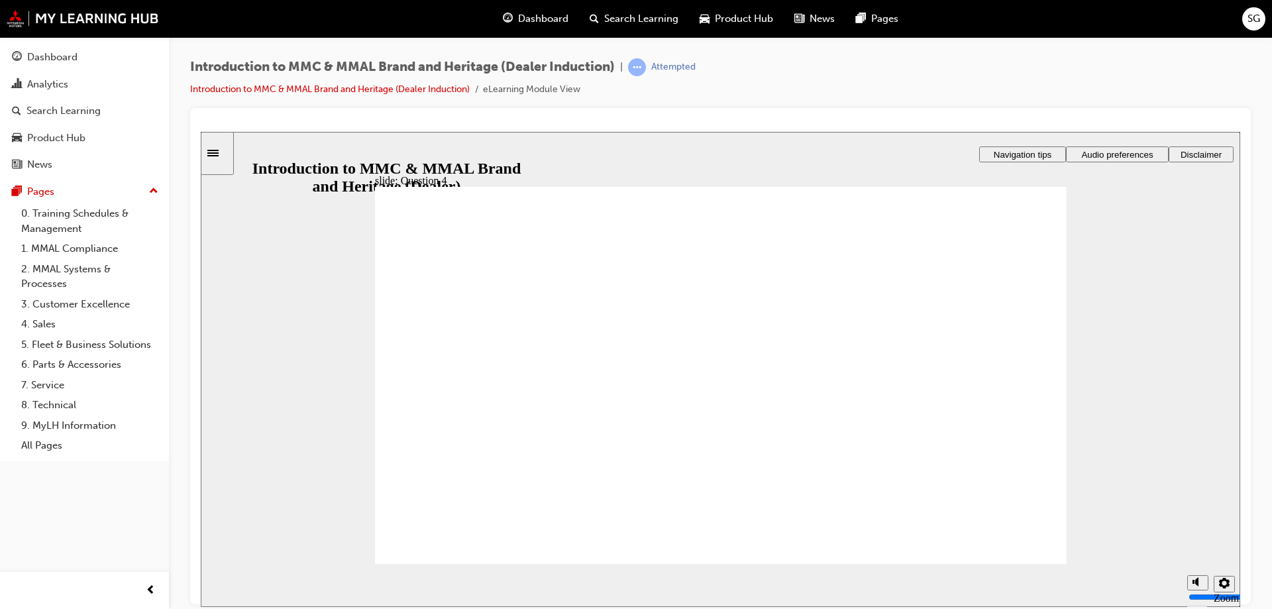
checkbox input "true"
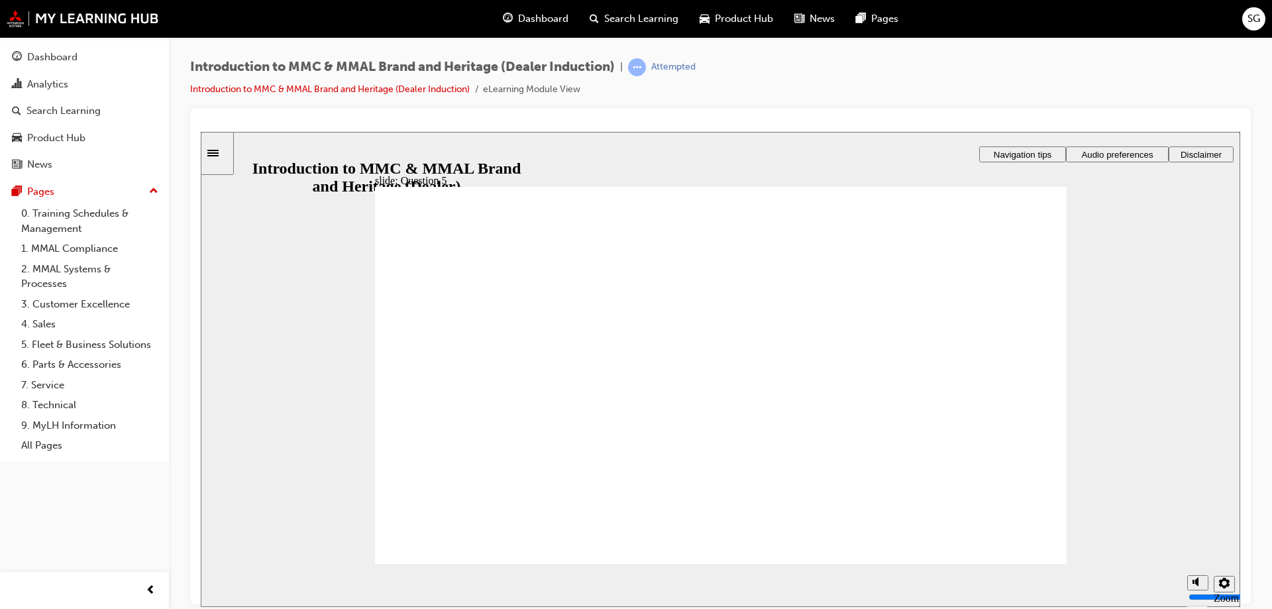
checkbox input "true"
checkbox input "false"
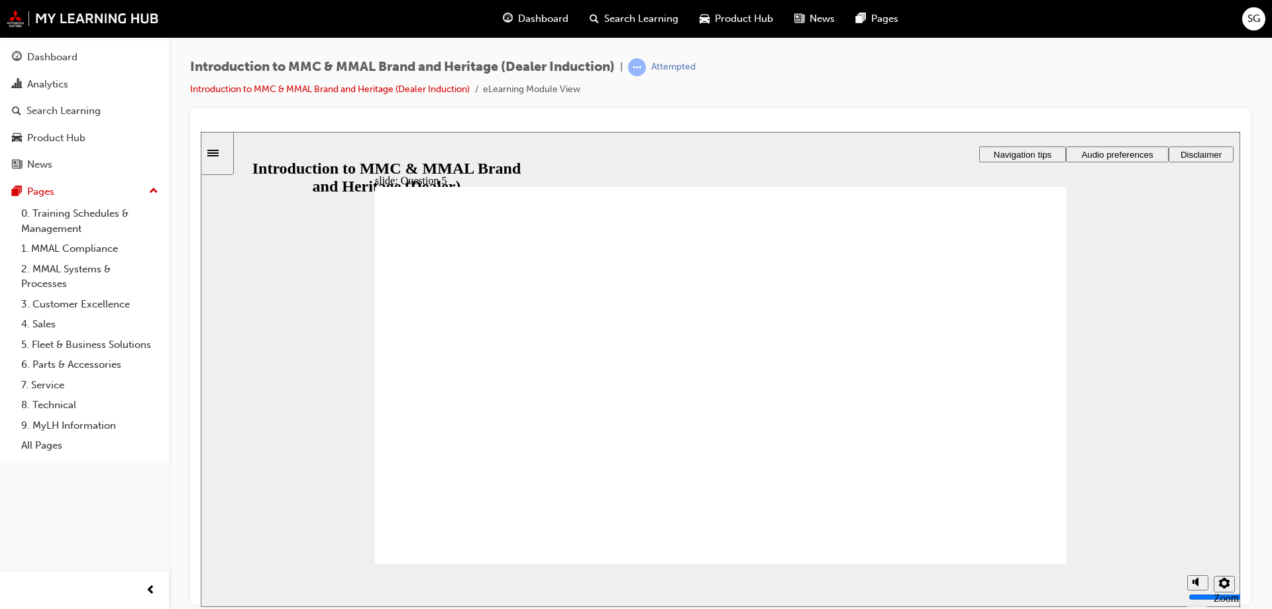
radio input "true"
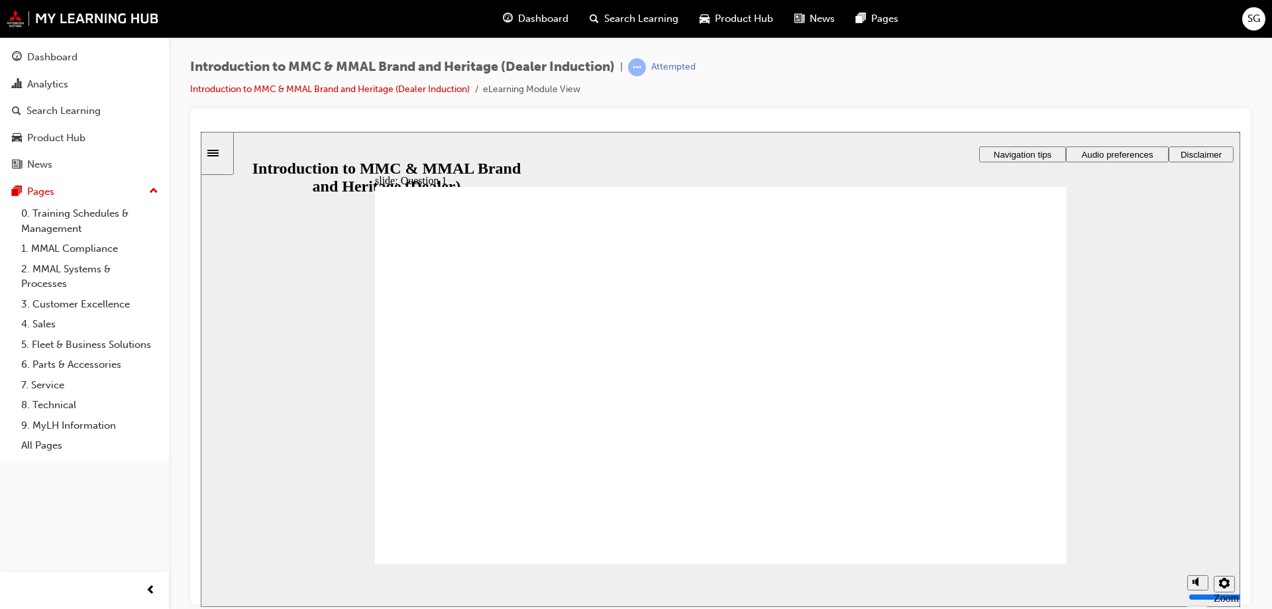
radio input "true"
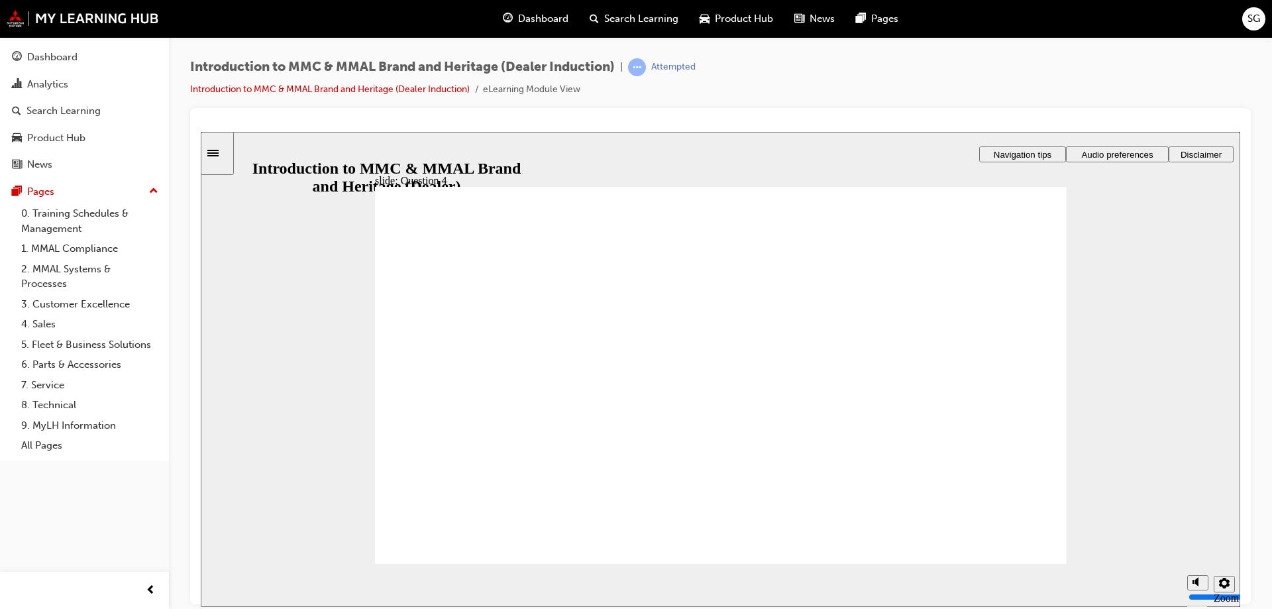
radio input "true"
checkbox input "true"
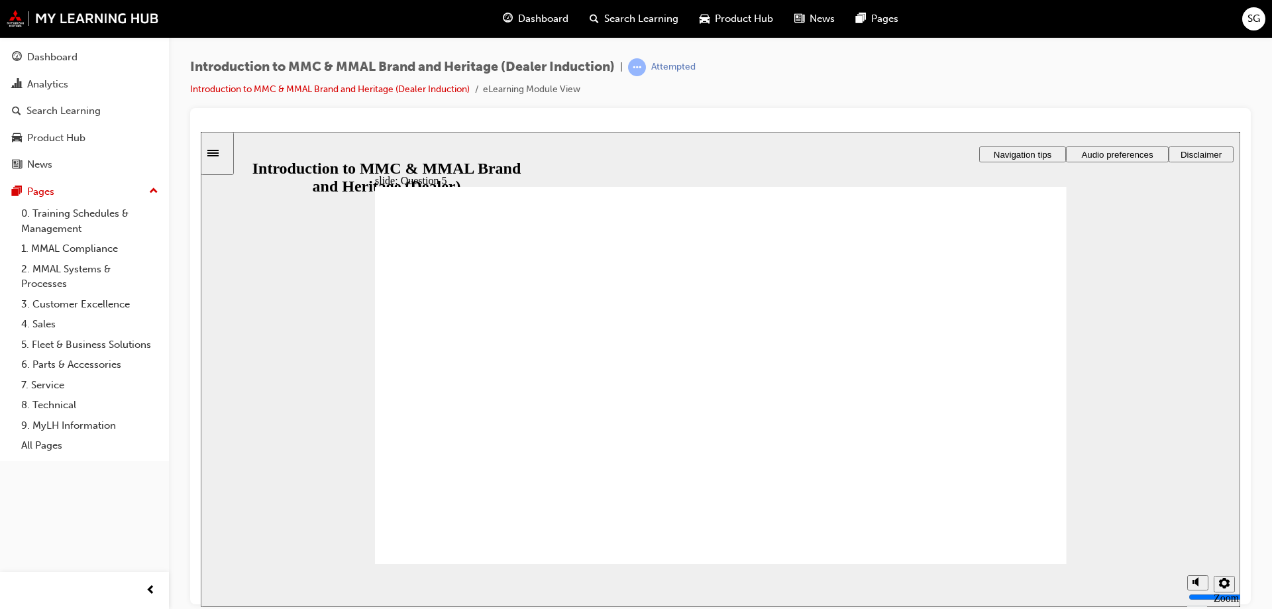
checkbox input "true"
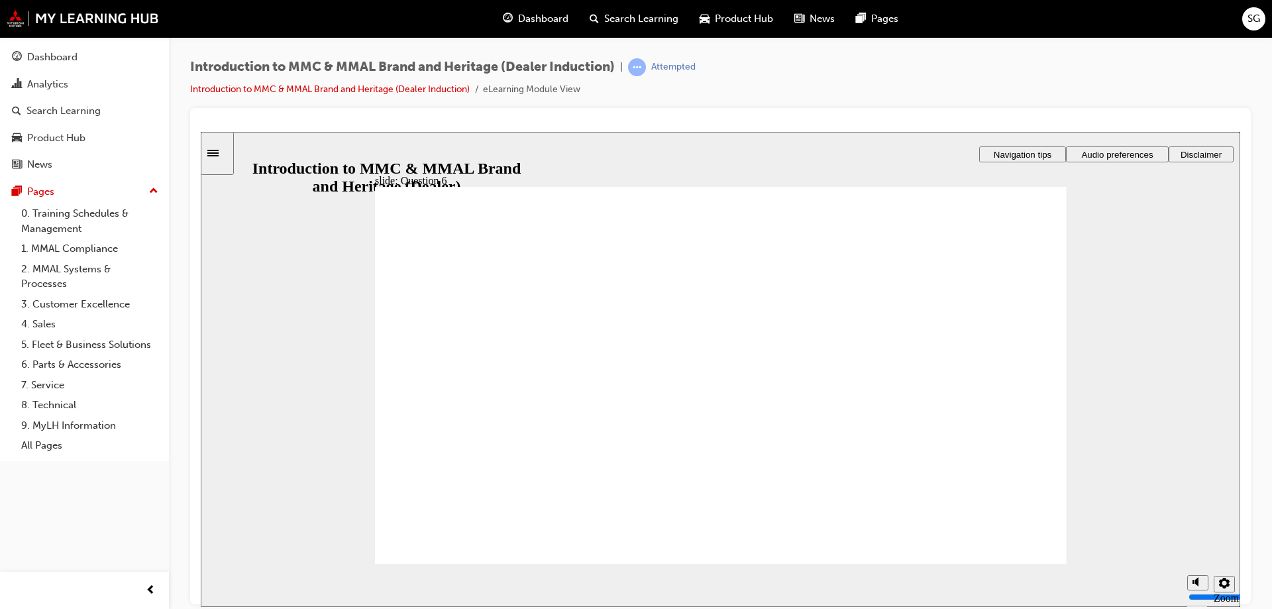
radio input "true"
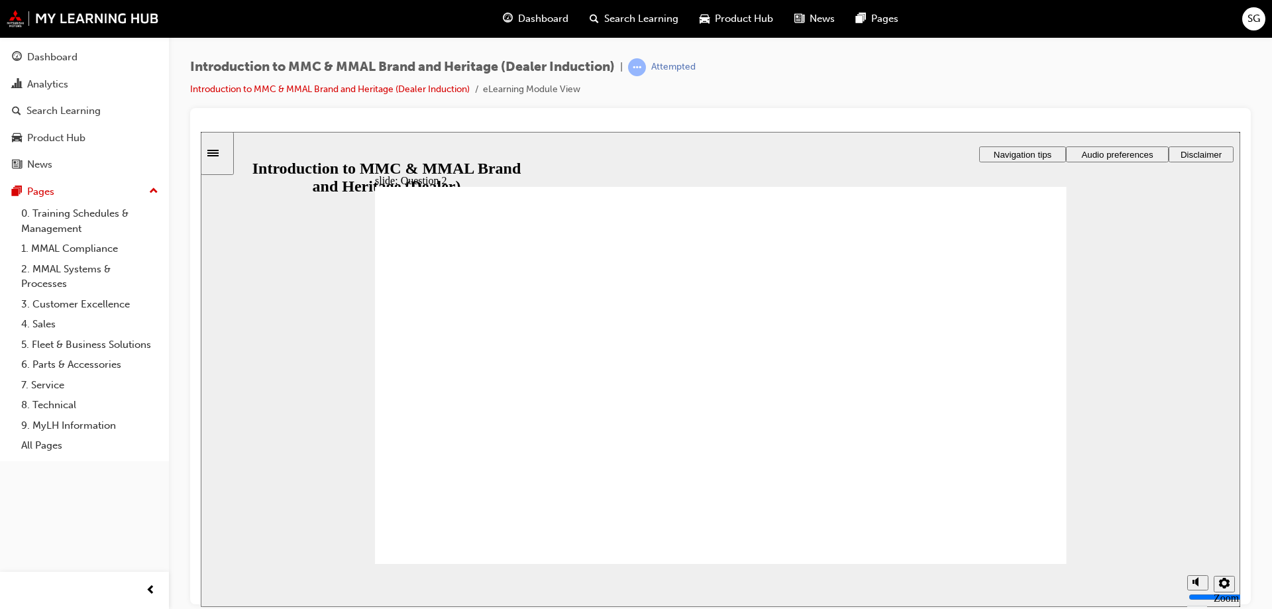
radio input "true"
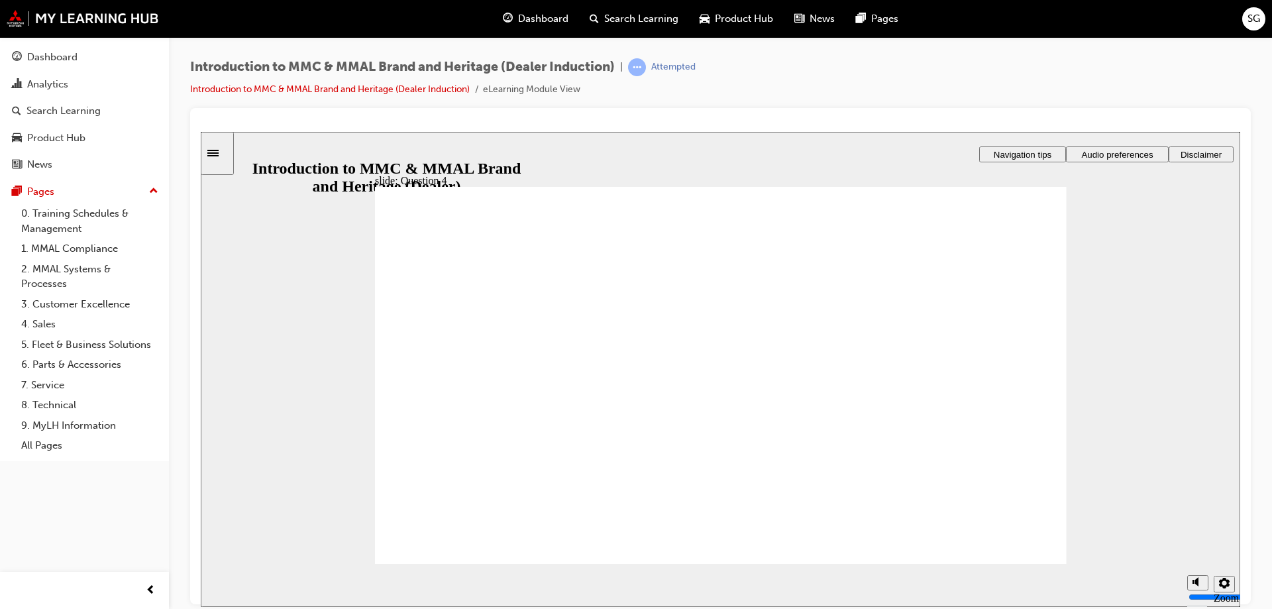
drag, startPoint x: 556, startPoint y: 478, endPoint x: 572, endPoint y: 456, distance: 26.5
checkbox input "true"
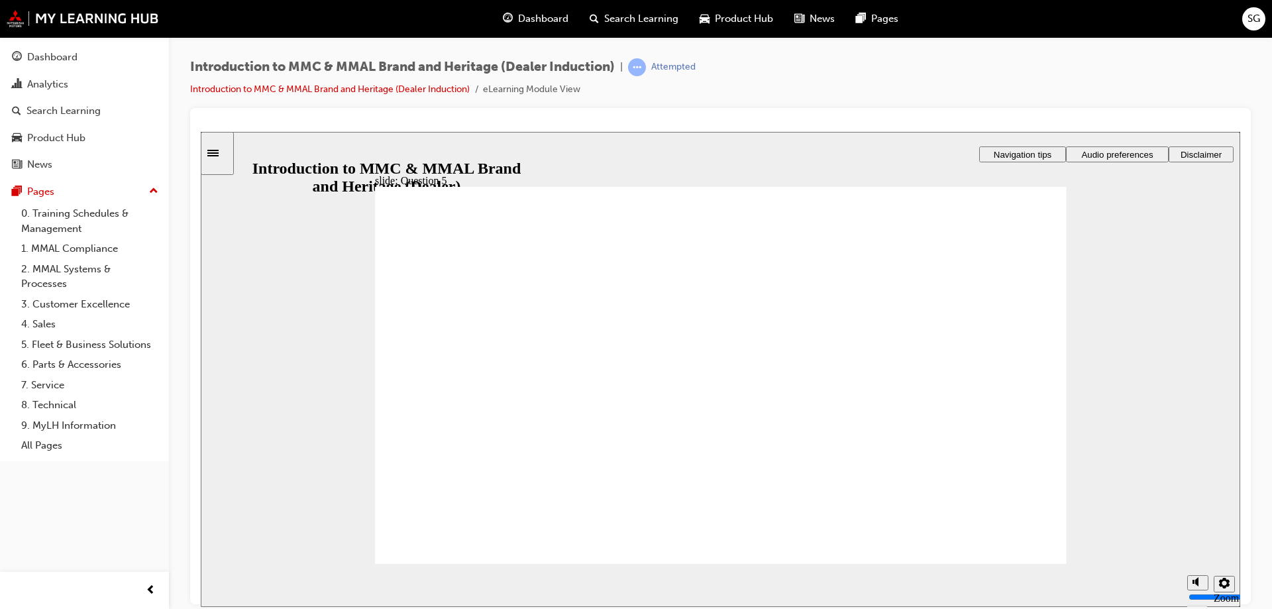
drag, startPoint x: 568, startPoint y: 377, endPoint x: 269, endPoint y: 394, distance: 299.2
checkbox input "true"
drag, startPoint x: 395, startPoint y: 381, endPoint x: 395, endPoint y: 397, distance: 15.9
checkbox input "true"
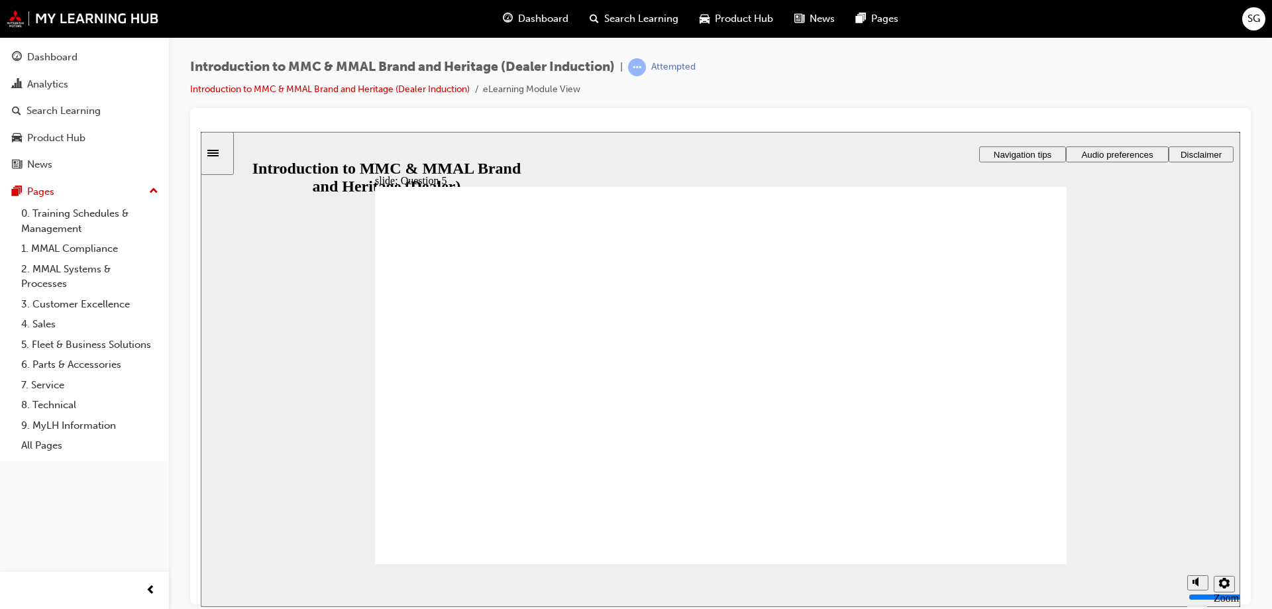
checkbox input "true"
radio input "true"
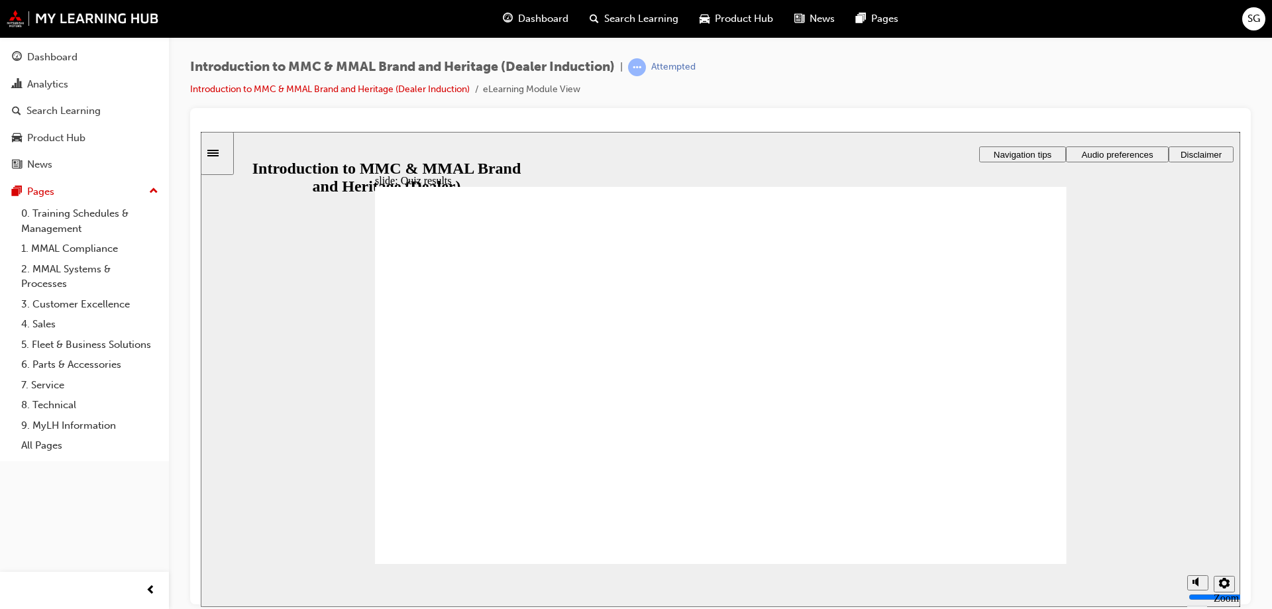
radio input "true"
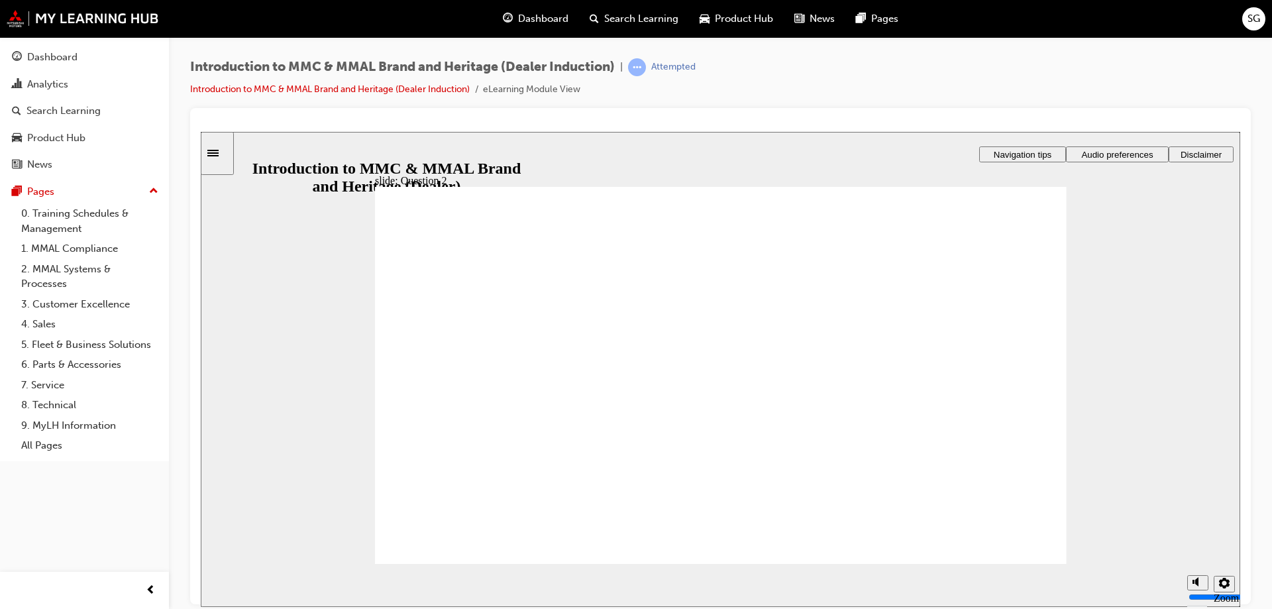
radio input "true"
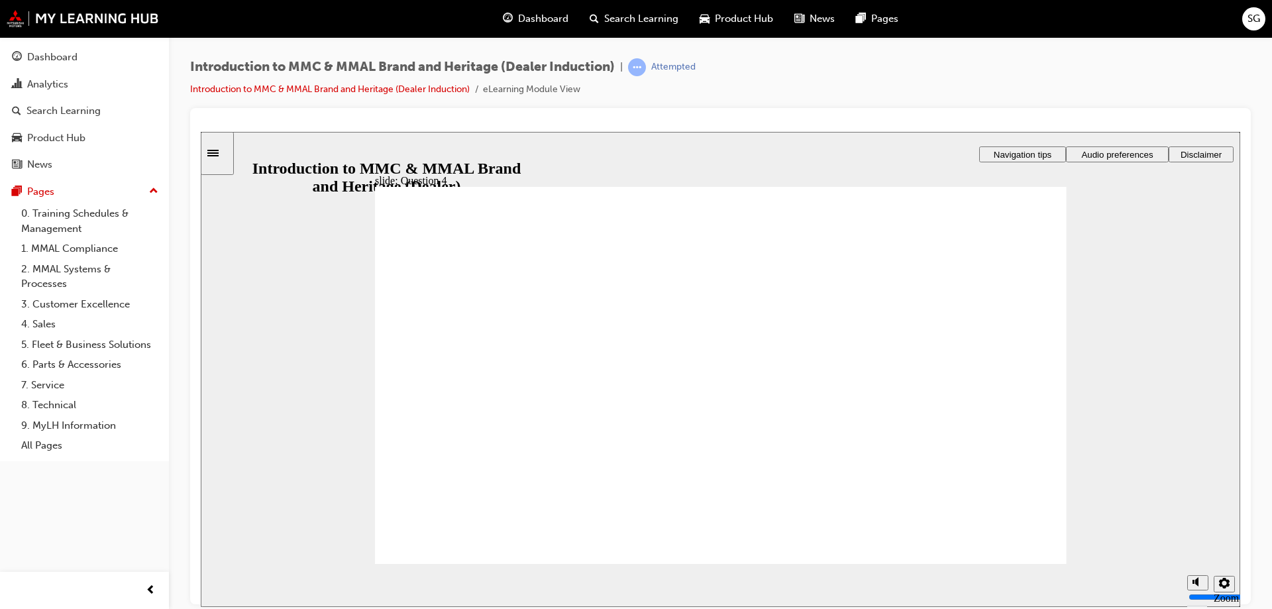
checkbox input "false"
checkbox input "true"
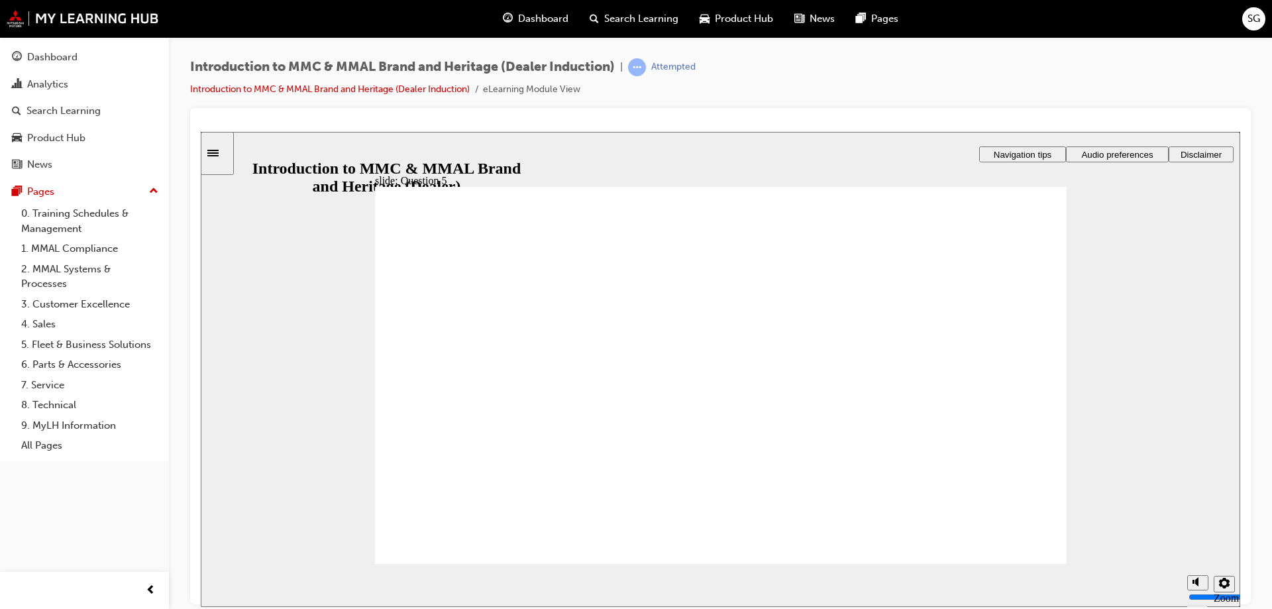
checkbox input "true"
radio input "true"
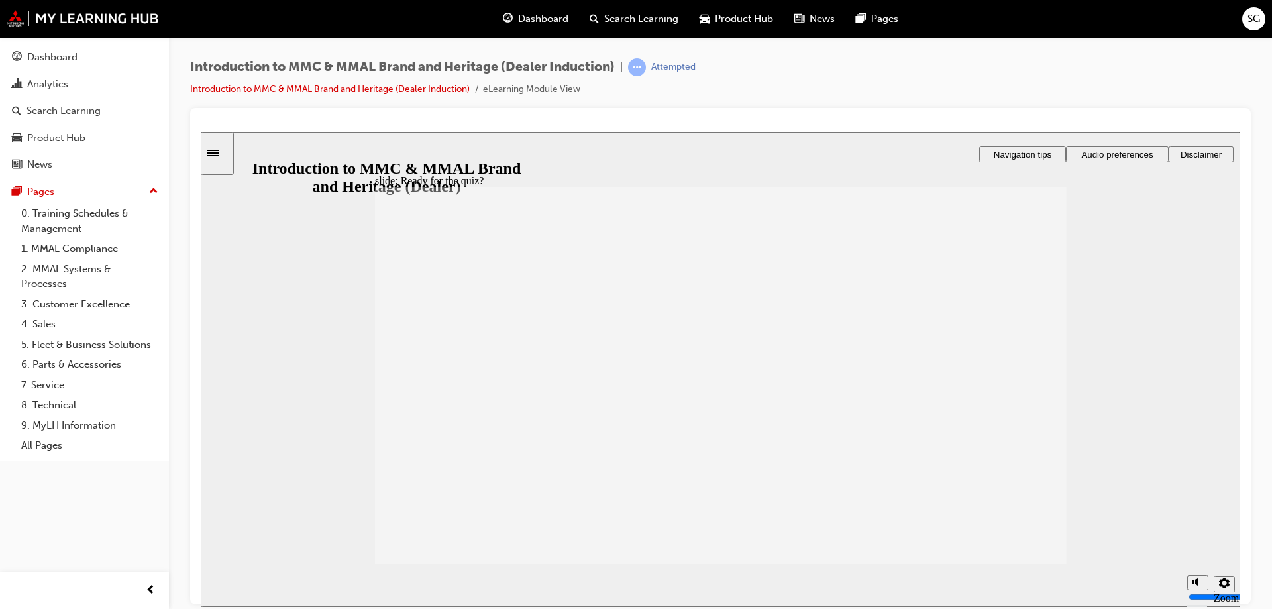
click at [213, 150] on div "Sidebar Toggle" at bounding box center [217, 153] width 23 height 10
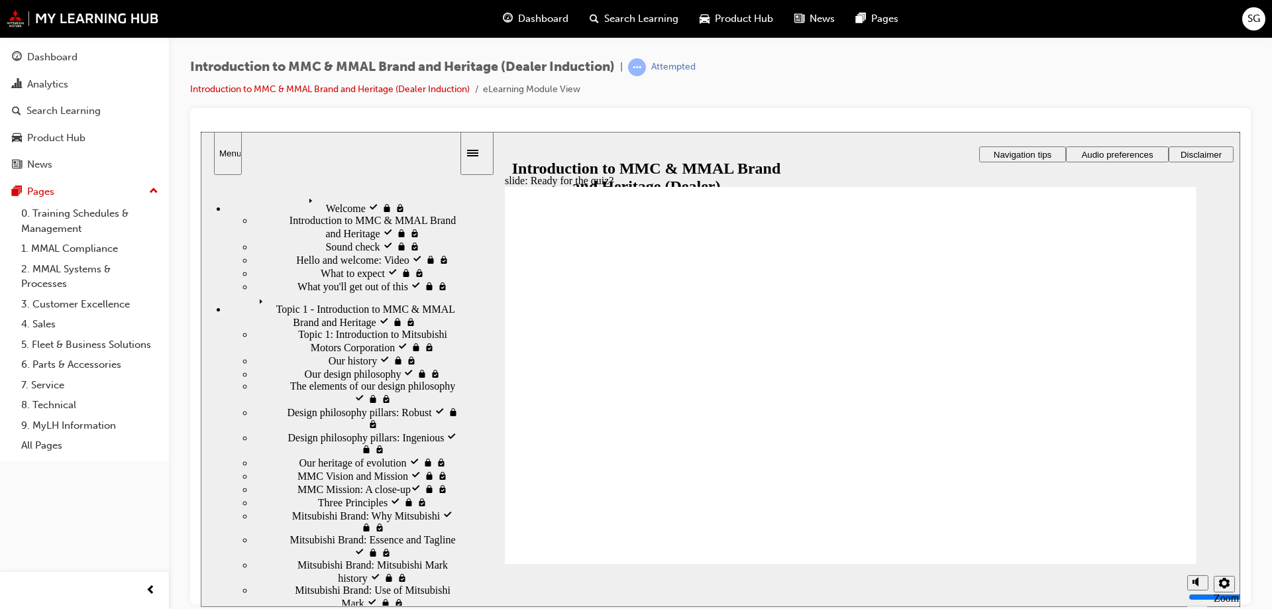
click at [311, 608] on span "Topic 2 - Introduction to Mitsubishi Motors Australia visited" at bounding box center [354, 621] width 209 height 24
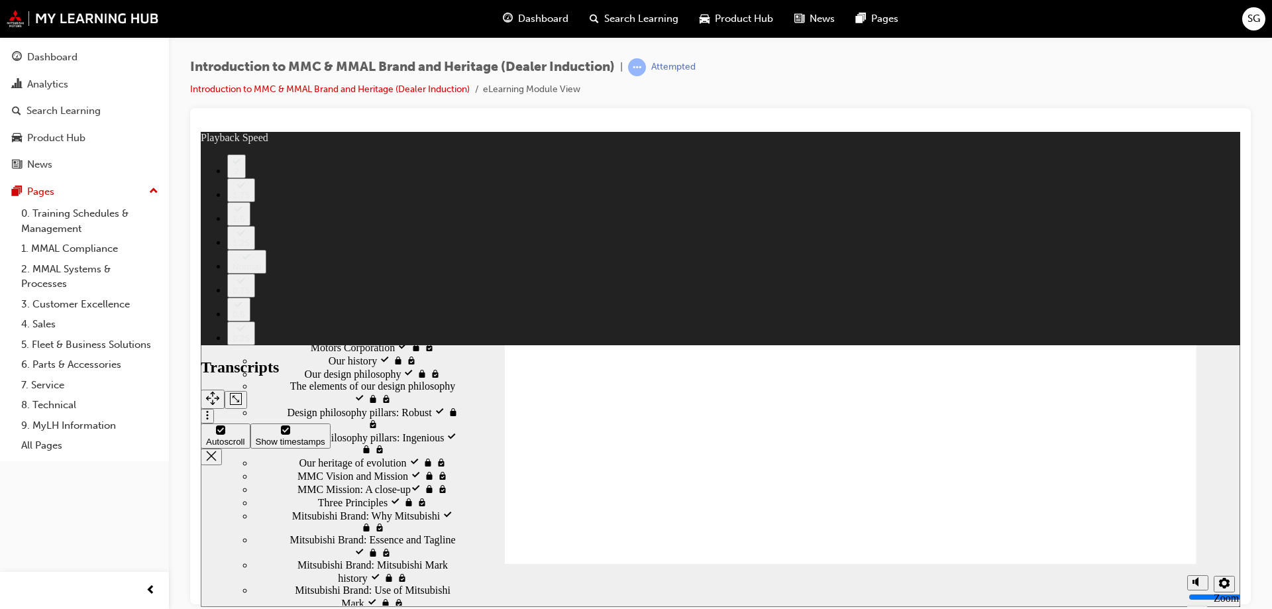
type input "0"
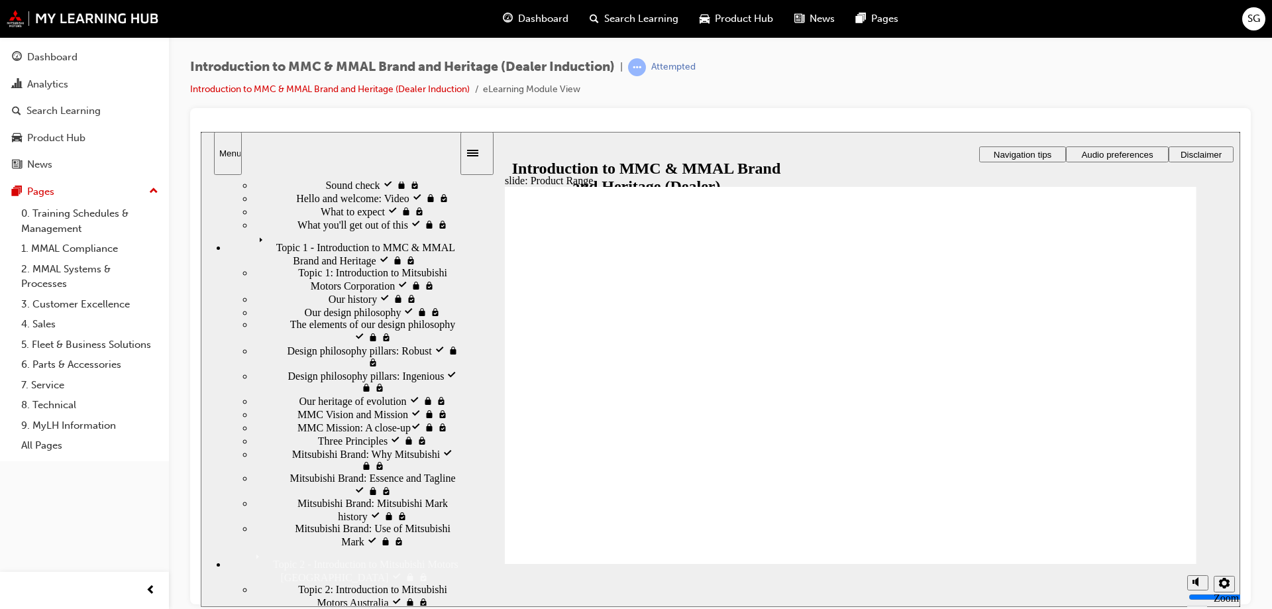
scroll to position [66, 0]
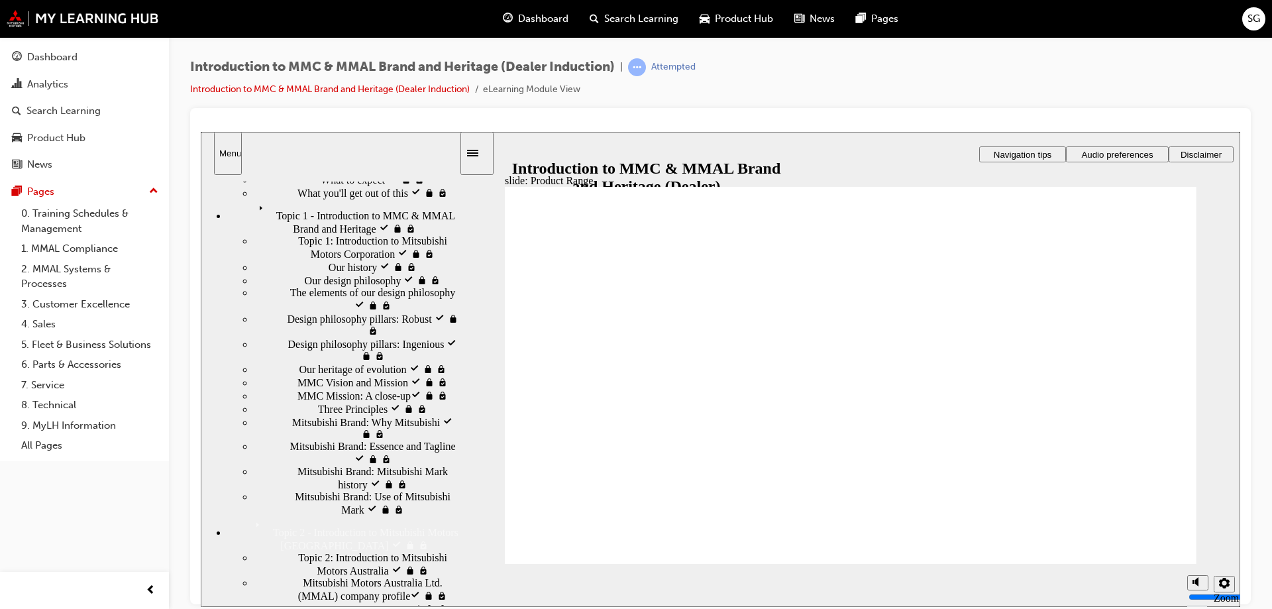
scroll to position [132, 0]
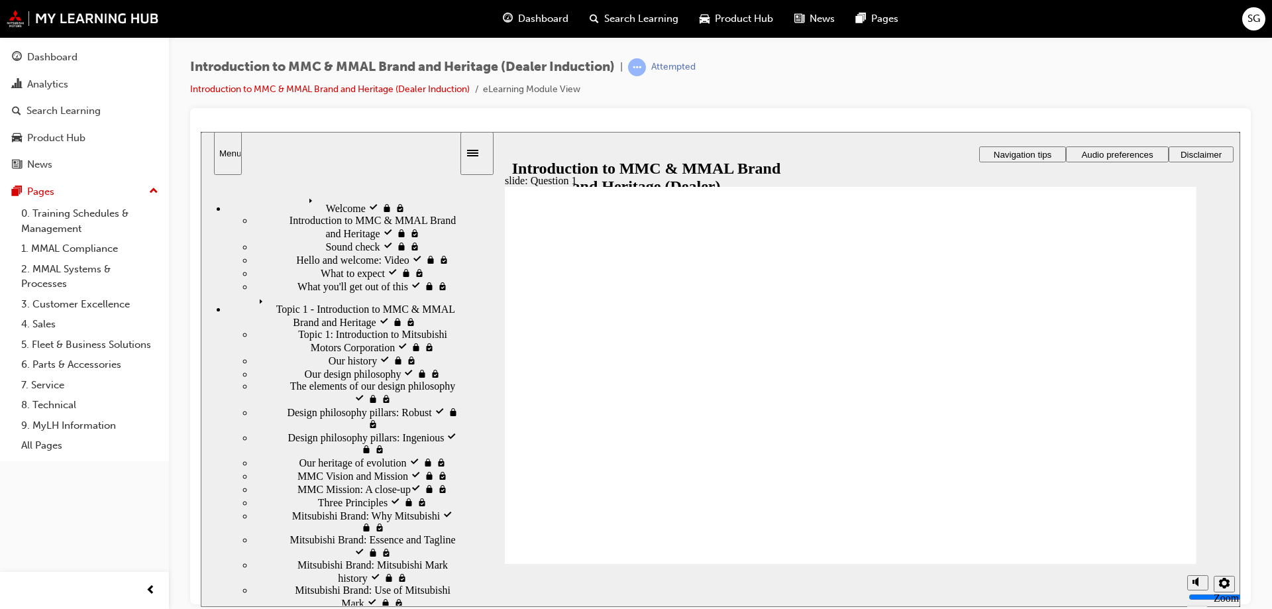
radio input "true"
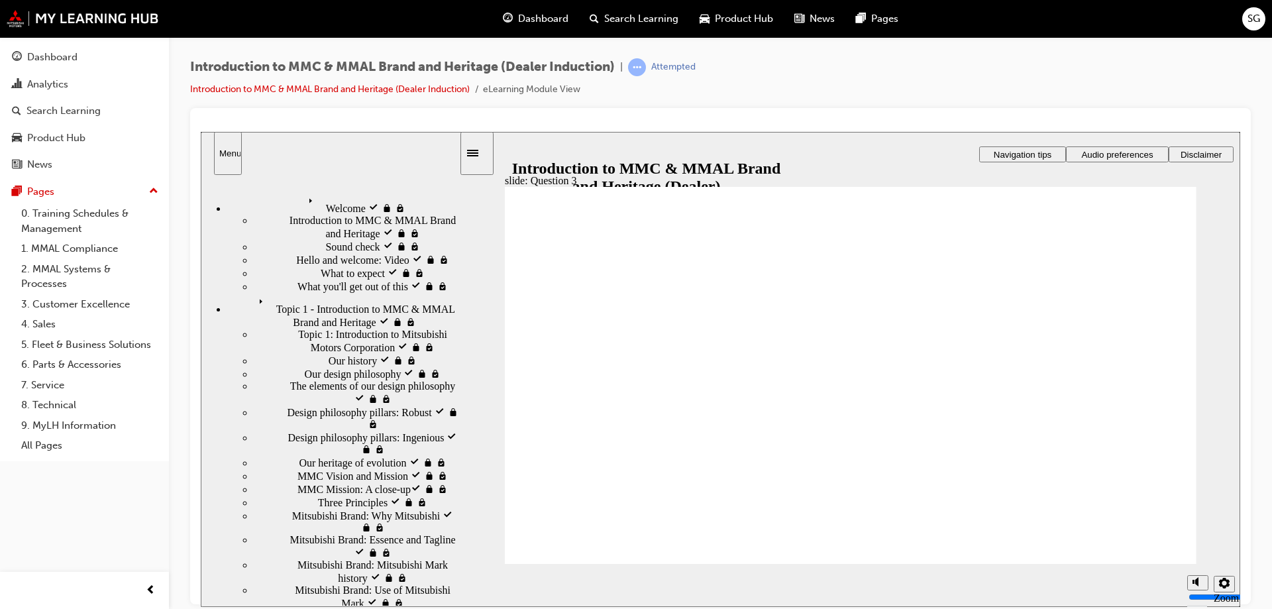
radio input "true"
checkbox input "true"
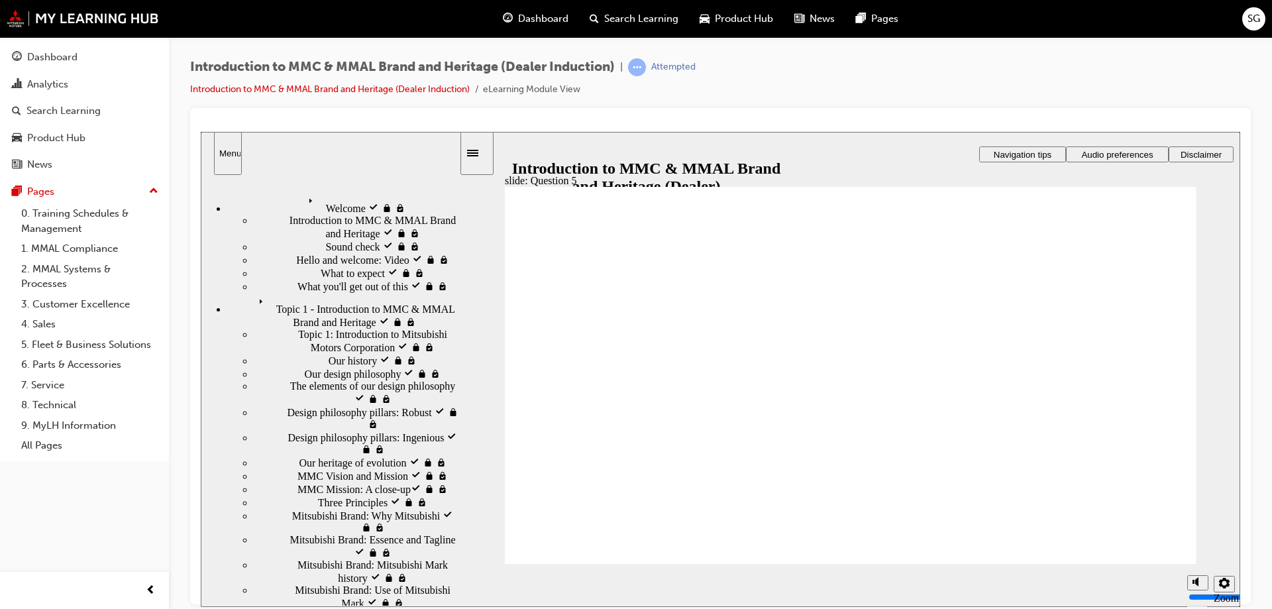
checkbox input "true"
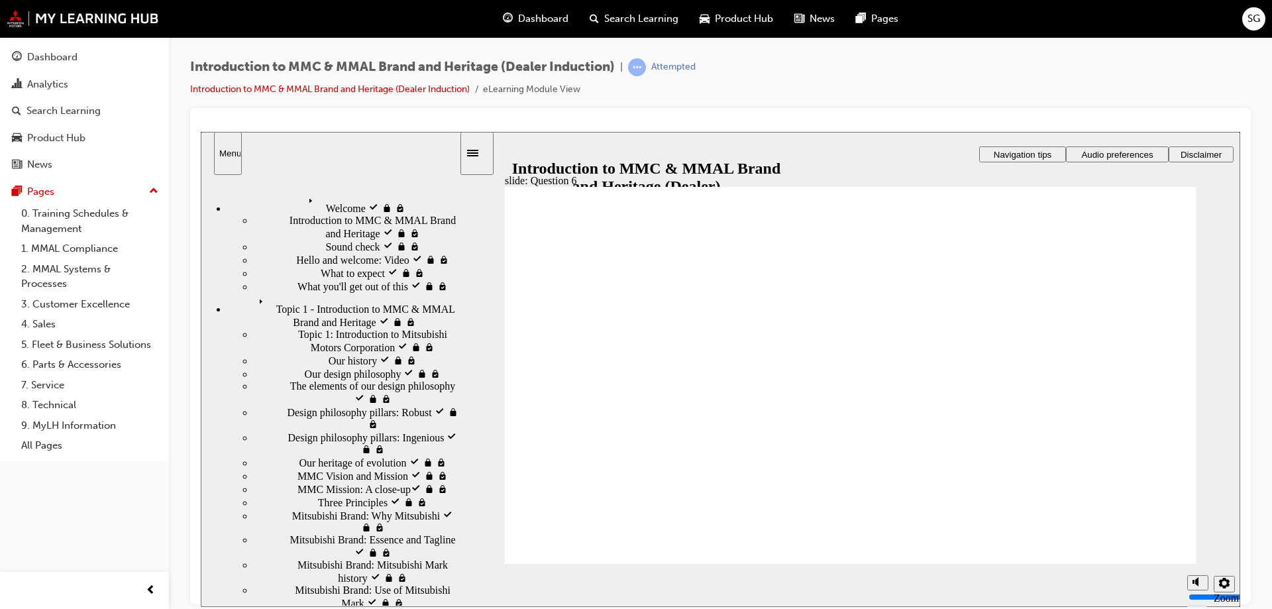
radio input "true"
click at [46, 51] on div "Dashboard" at bounding box center [52, 57] width 50 height 15
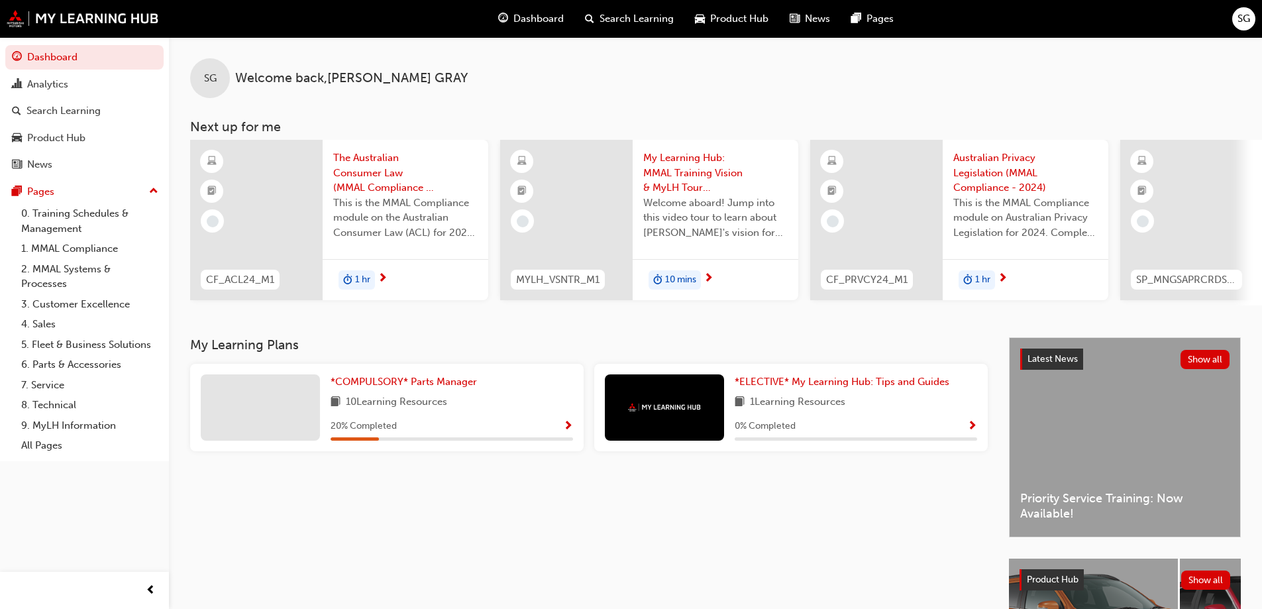
click at [681, 170] on span "My Learning Hub: MMAL Training Vision & MyLH Tour (Elective)" at bounding box center [715, 172] width 144 height 45
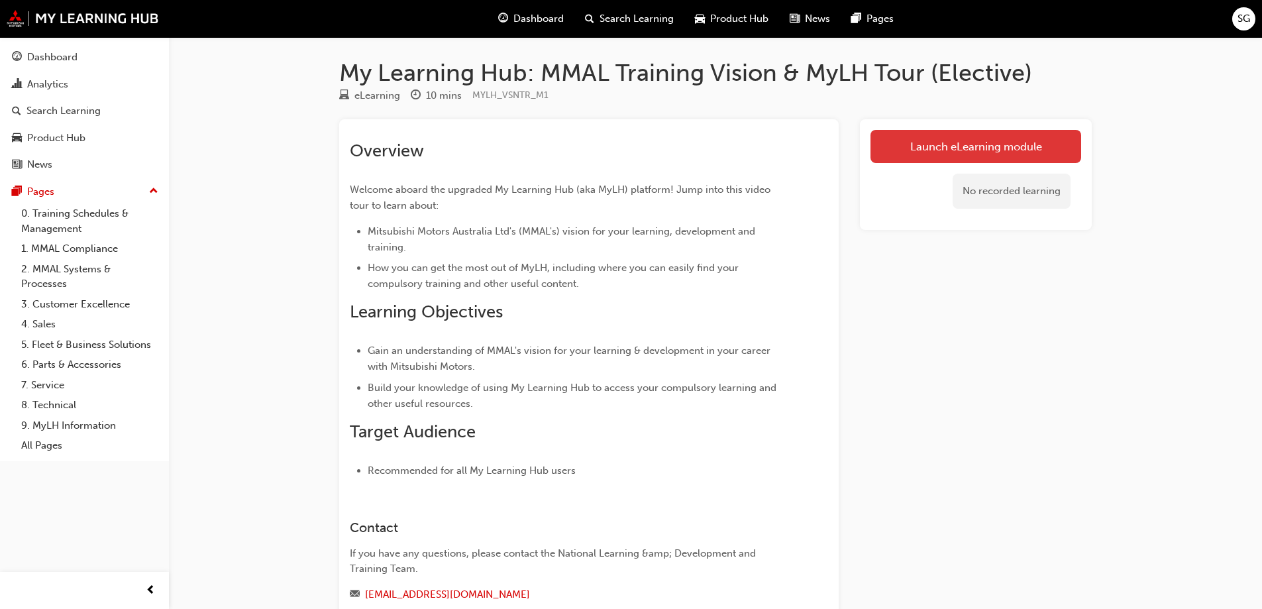
click at [908, 157] on link "Launch eLearning module" at bounding box center [975, 146] width 211 height 33
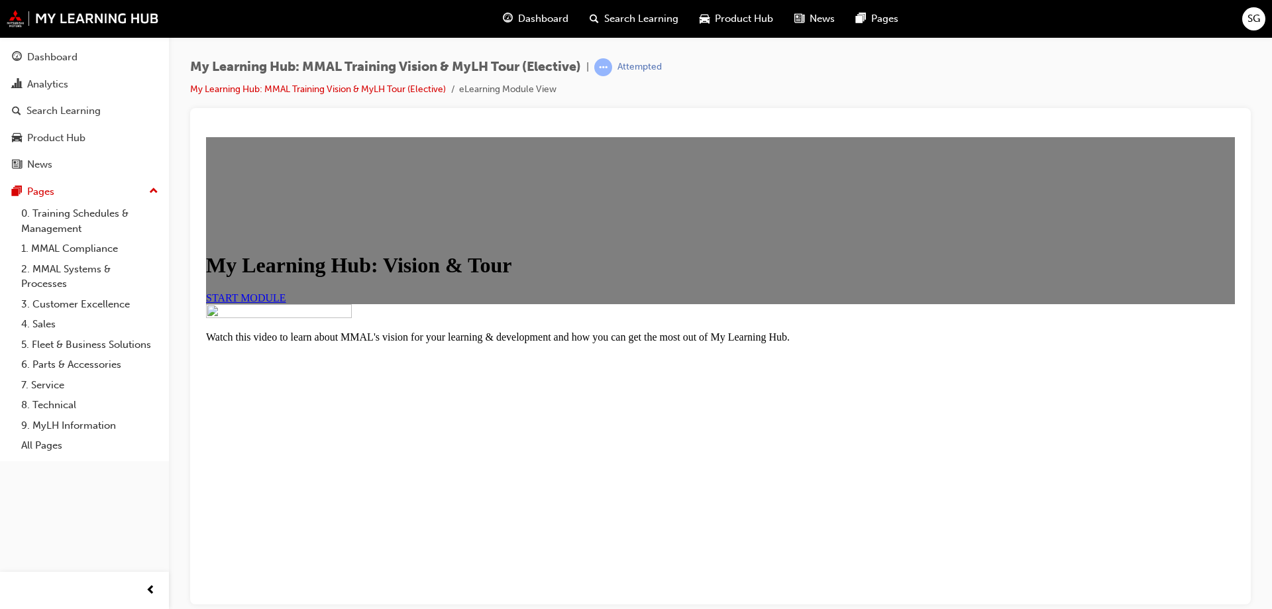
click at [286, 303] on span "START MODULE" at bounding box center [246, 296] width 80 height 11
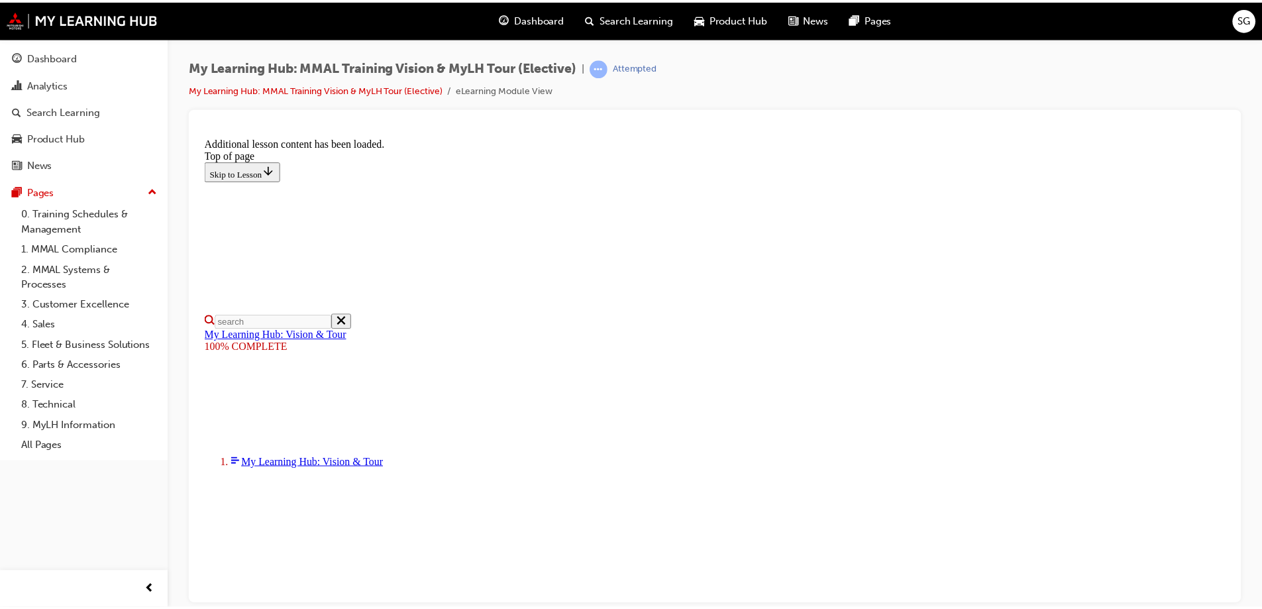
scroll to position [416, 0]
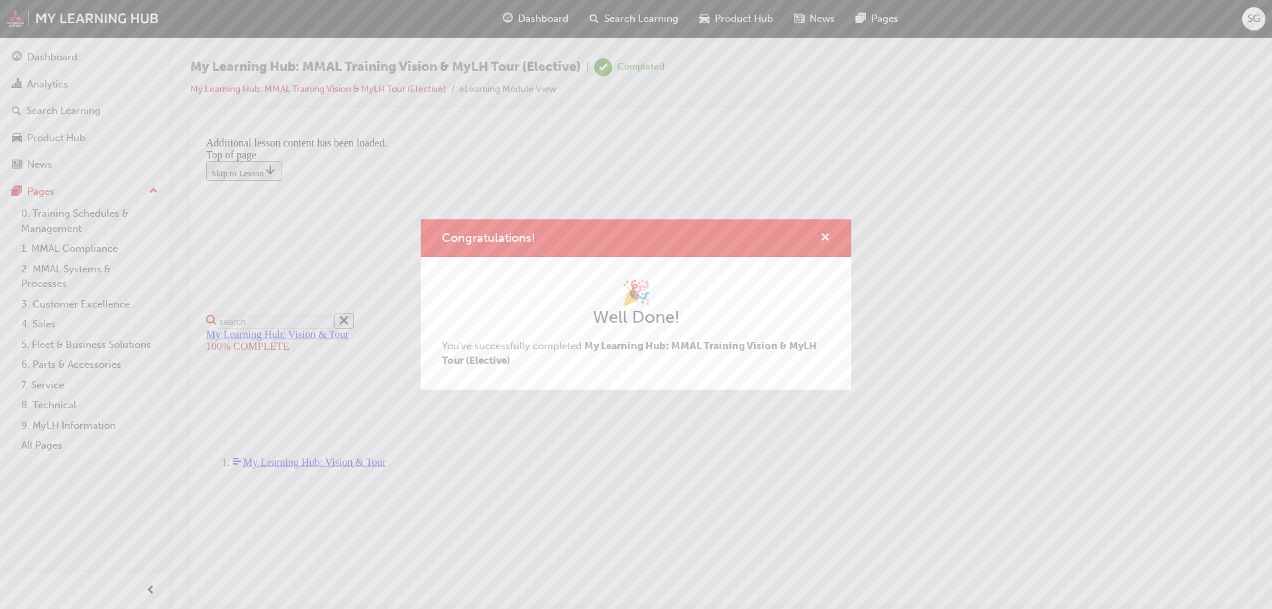
click at [824, 237] on span "cross-icon" at bounding box center [825, 239] width 10 height 12
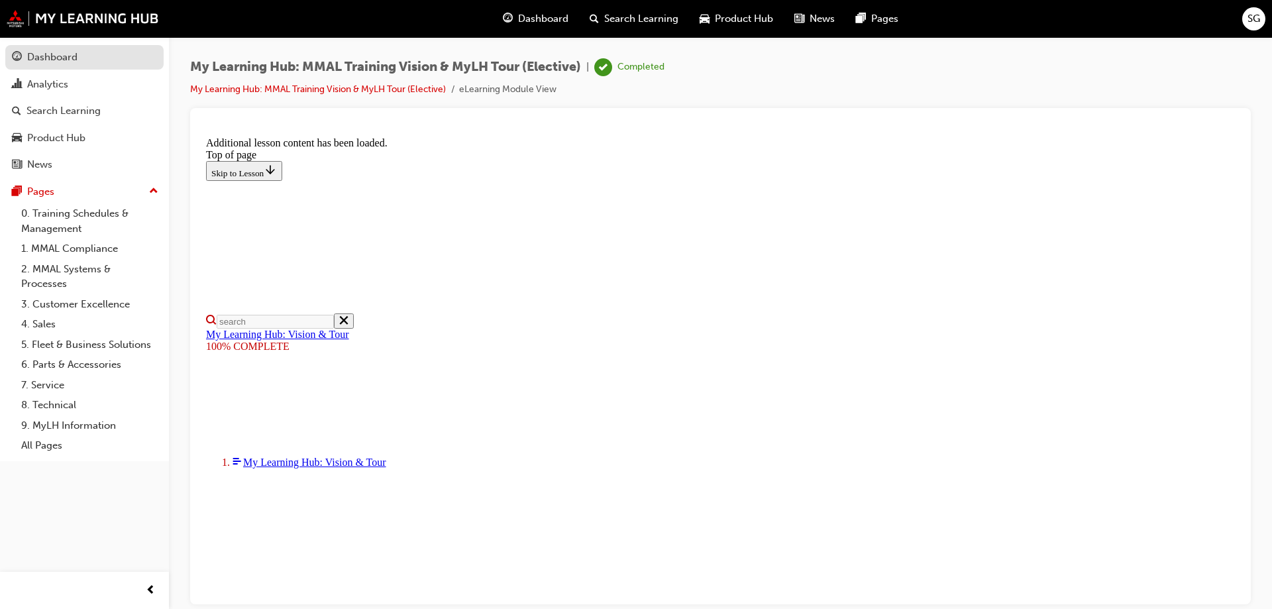
click at [45, 57] on div "Dashboard" at bounding box center [52, 57] width 50 height 15
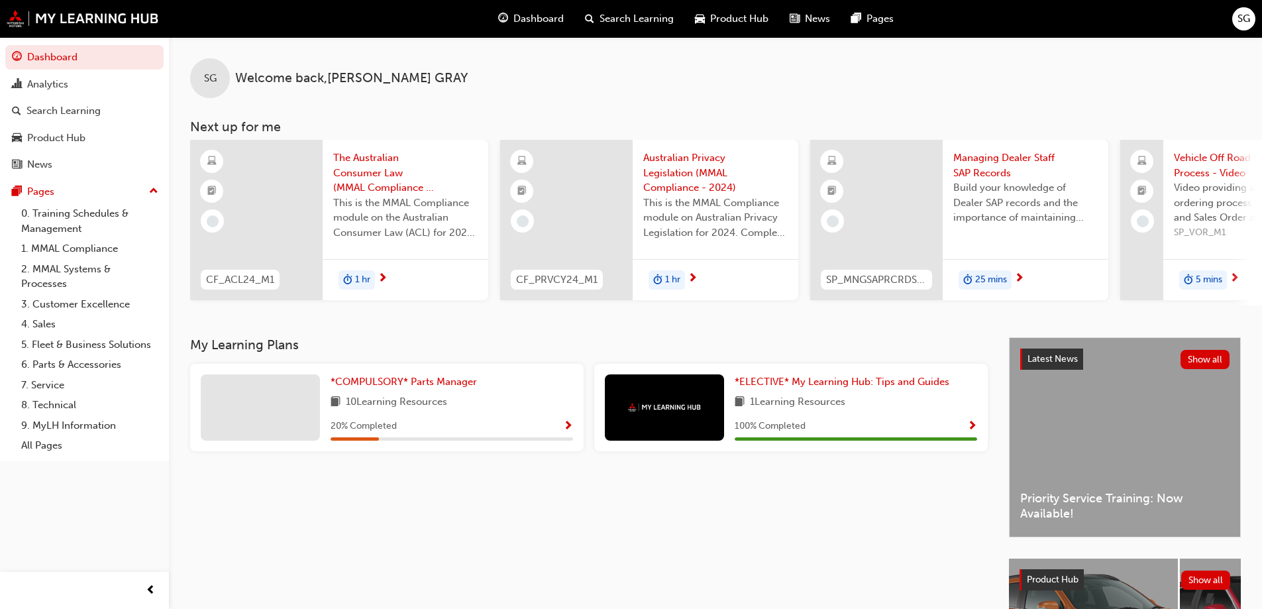
click at [216, 86] on div "SG" at bounding box center [210, 78] width 40 height 40
click at [244, 81] on span "Welcome back , STEVEN GRAY" at bounding box center [351, 78] width 233 height 15
click at [54, 362] on link "6. Parts & Accessories" at bounding box center [90, 364] width 148 height 21
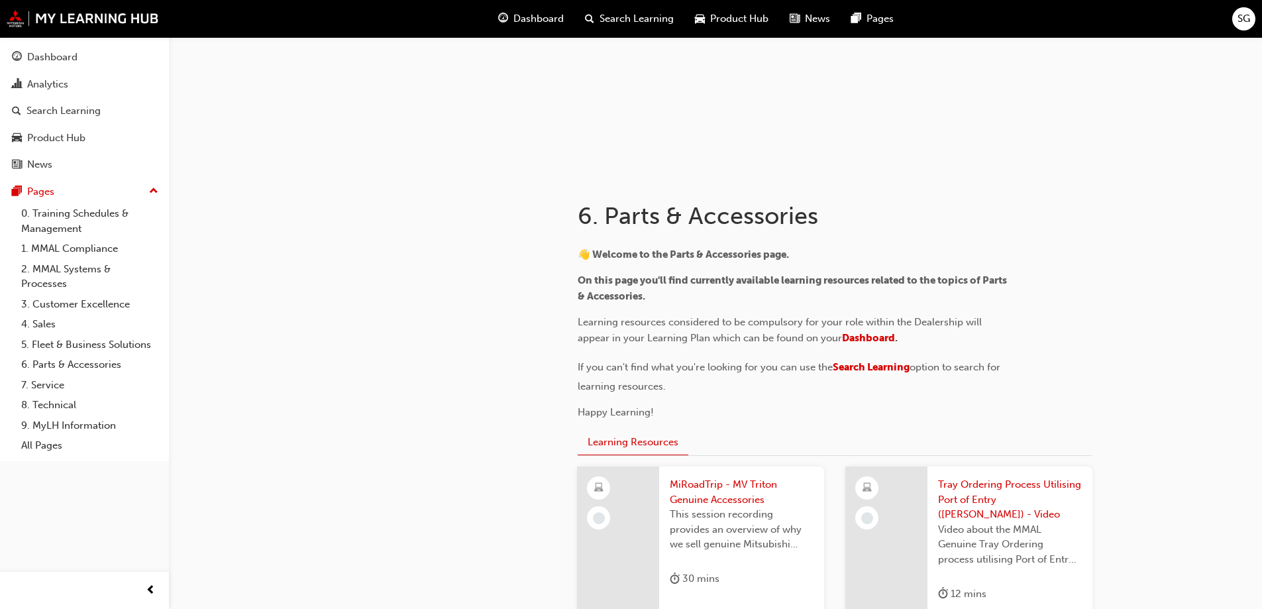
scroll to position [132, 0]
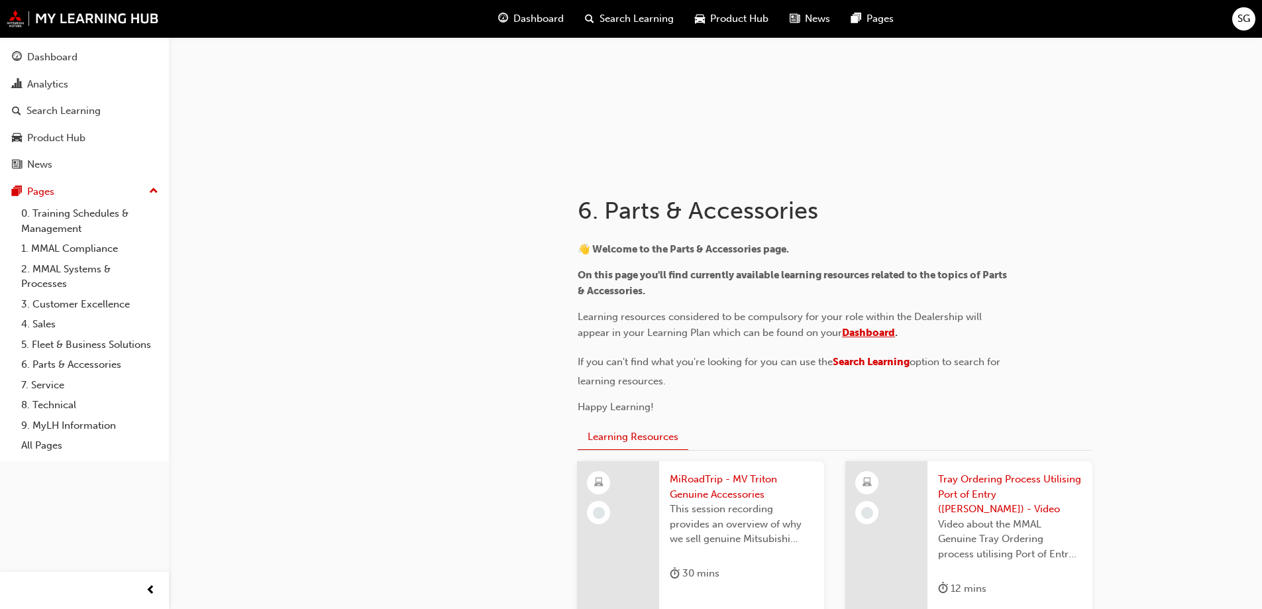
click at [847, 334] on span "Dashboard" at bounding box center [868, 333] width 53 height 12
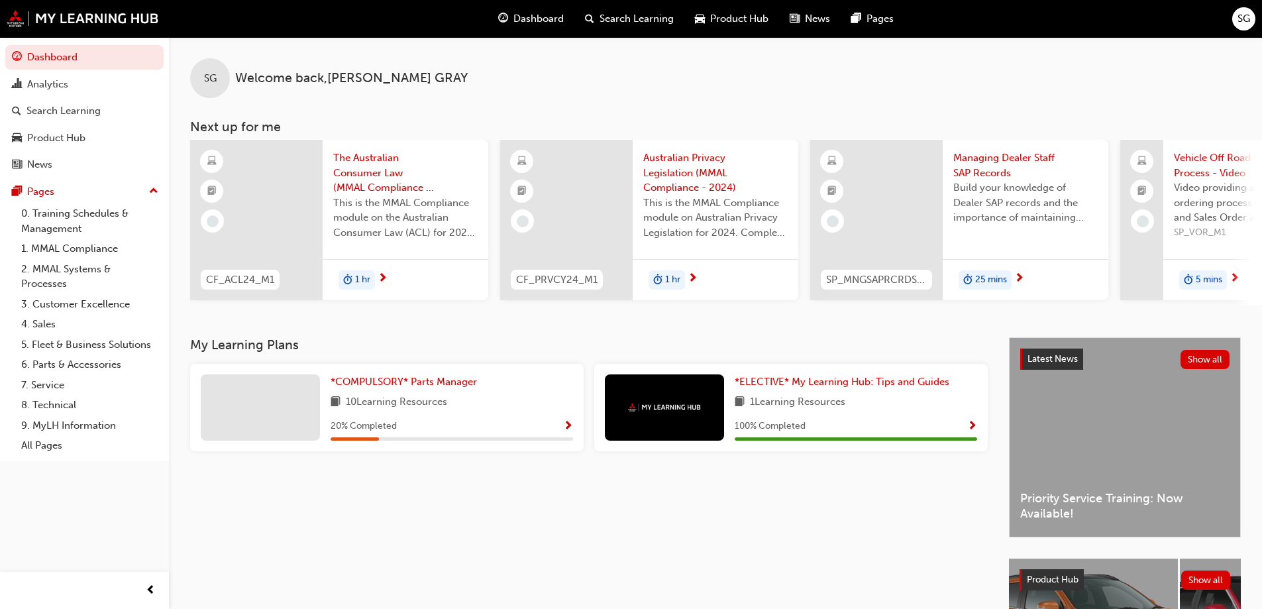
click at [342, 172] on span "The Australian Consumer Law (MMAL Compliance - 2024)" at bounding box center [405, 172] width 144 height 45
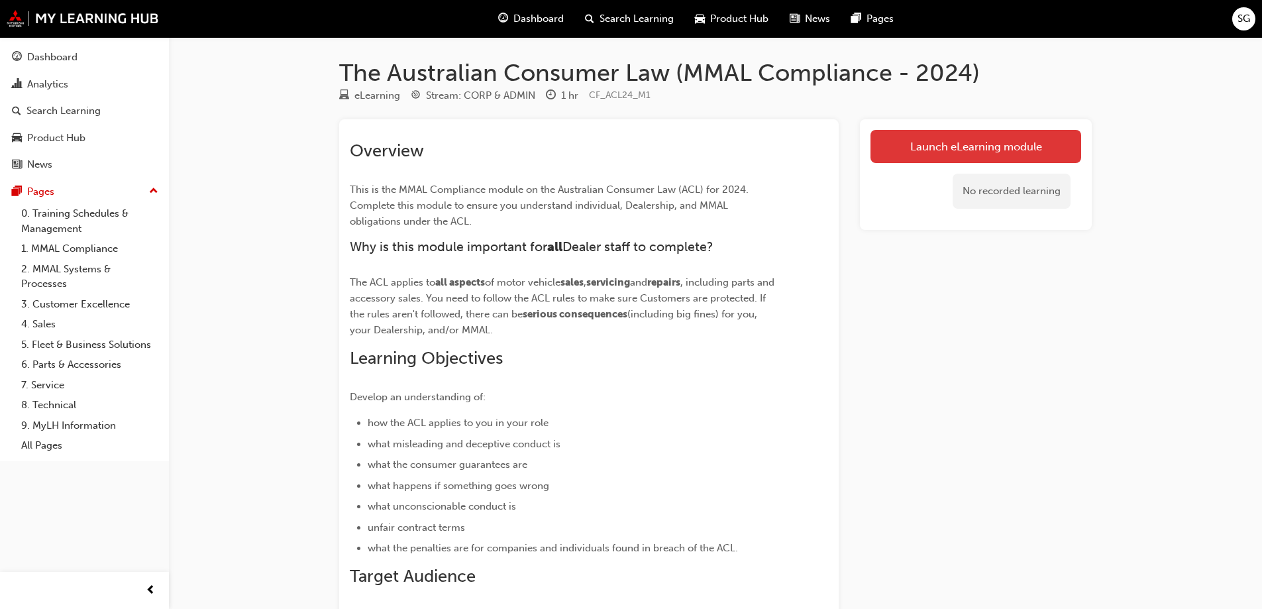
click at [928, 143] on link "Launch eLearning module" at bounding box center [975, 146] width 211 height 33
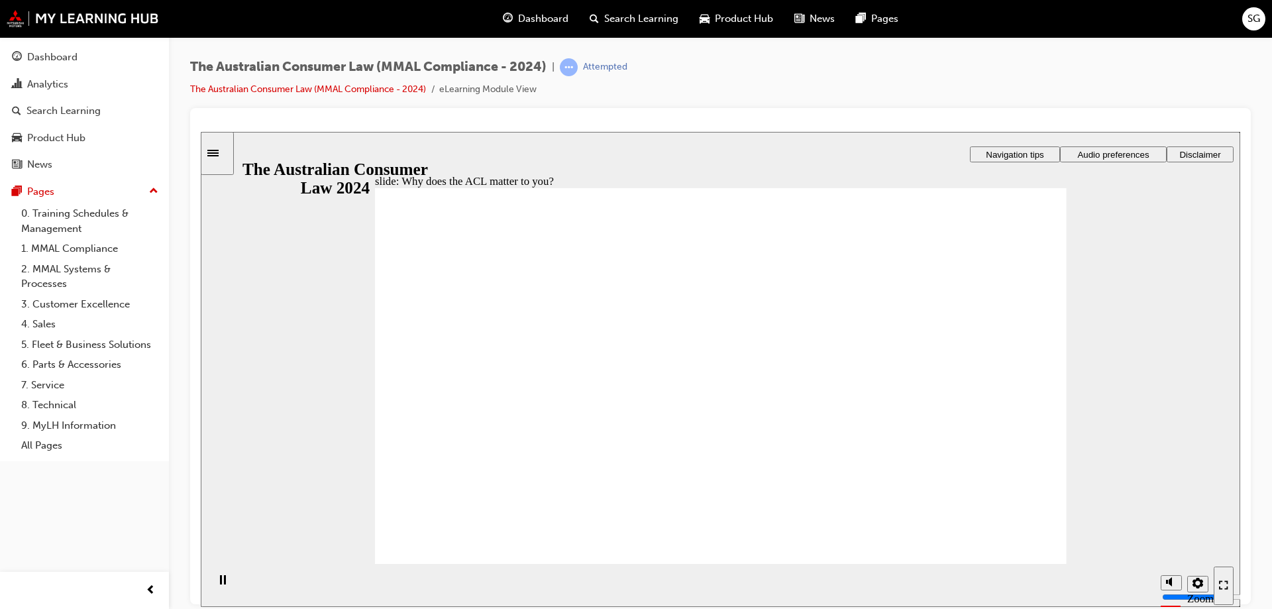
radio input "true"
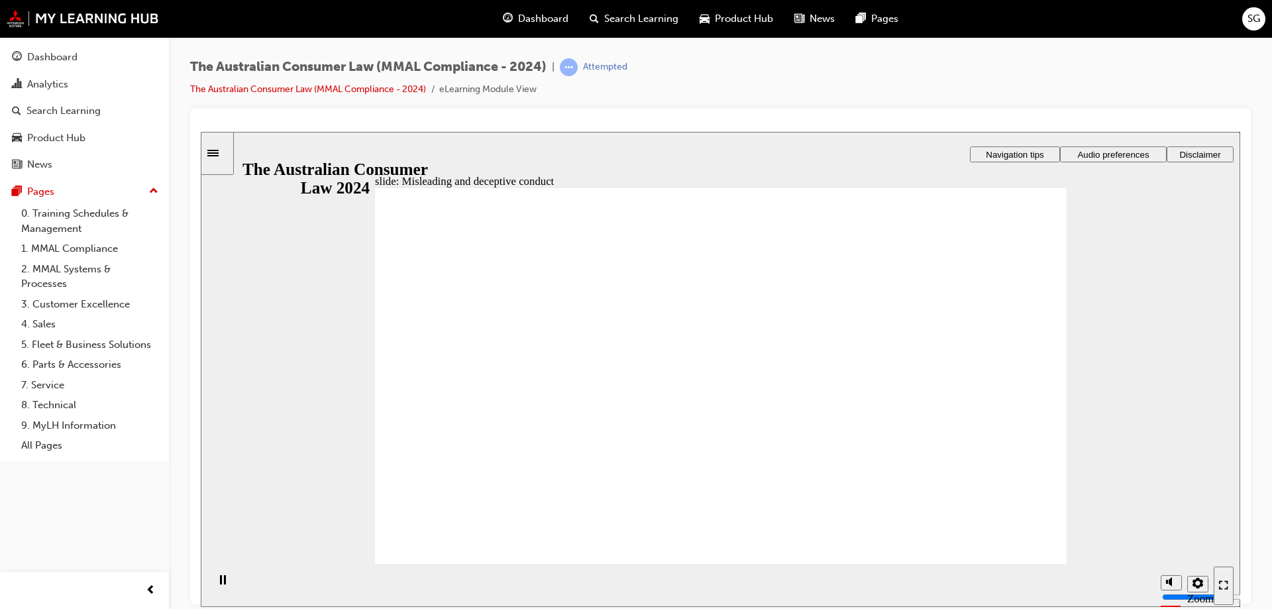
drag, startPoint x: 713, startPoint y: 343, endPoint x: 828, endPoint y: 458, distance: 163.0
drag, startPoint x: 892, startPoint y: 409, endPoint x: 639, endPoint y: 409, distance: 253.0
drag, startPoint x: 705, startPoint y: 345, endPoint x: 566, endPoint y: 456, distance: 178.2
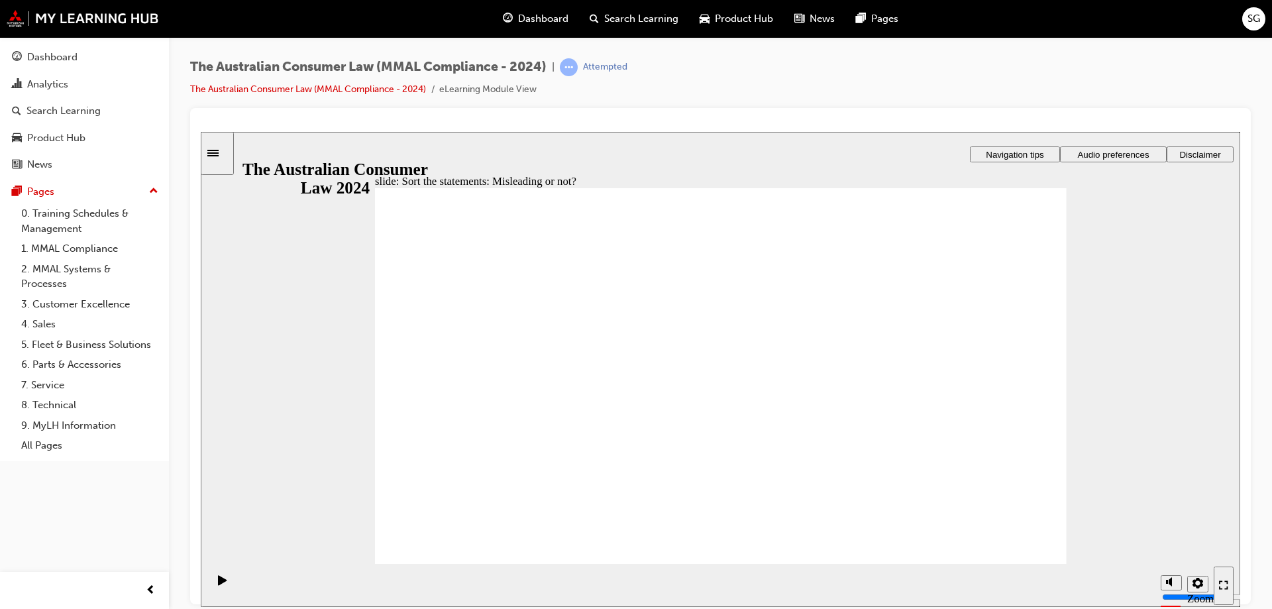
drag, startPoint x: 559, startPoint y: 423, endPoint x: 823, endPoint y: 425, distance: 264.3
drag, startPoint x: 781, startPoint y: 345, endPoint x: 635, endPoint y: 460, distance: 185.9
drag, startPoint x: 734, startPoint y: 341, endPoint x: 855, endPoint y: 456, distance: 166.8
drag, startPoint x: 749, startPoint y: 322, endPoint x: 849, endPoint y: 419, distance: 139.1
drag, startPoint x: 850, startPoint y: 421, endPoint x: 574, endPoint y: 421, distance: 276.2
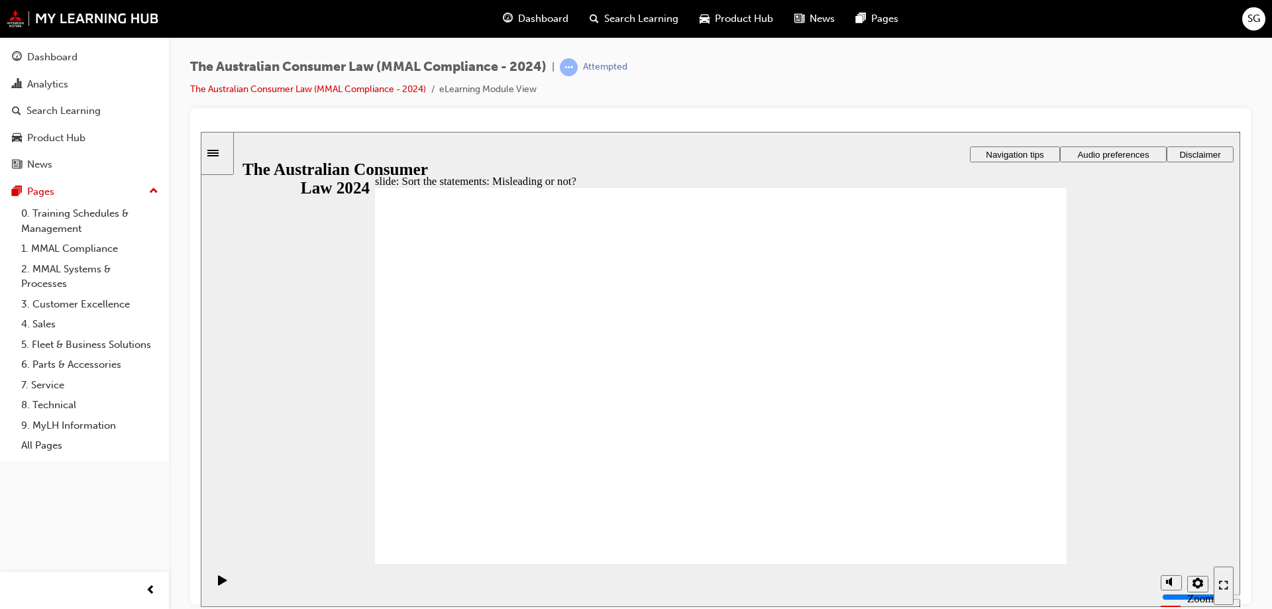
drag, startPoint x: 709, startPoint y: 335, endPoint x: 821, endPoint y: 439, distance: 152.3
drag, startPoint x: 817, startPoint y: 415, endPoint x: 548, endPoint y: 421, distance: 269.0
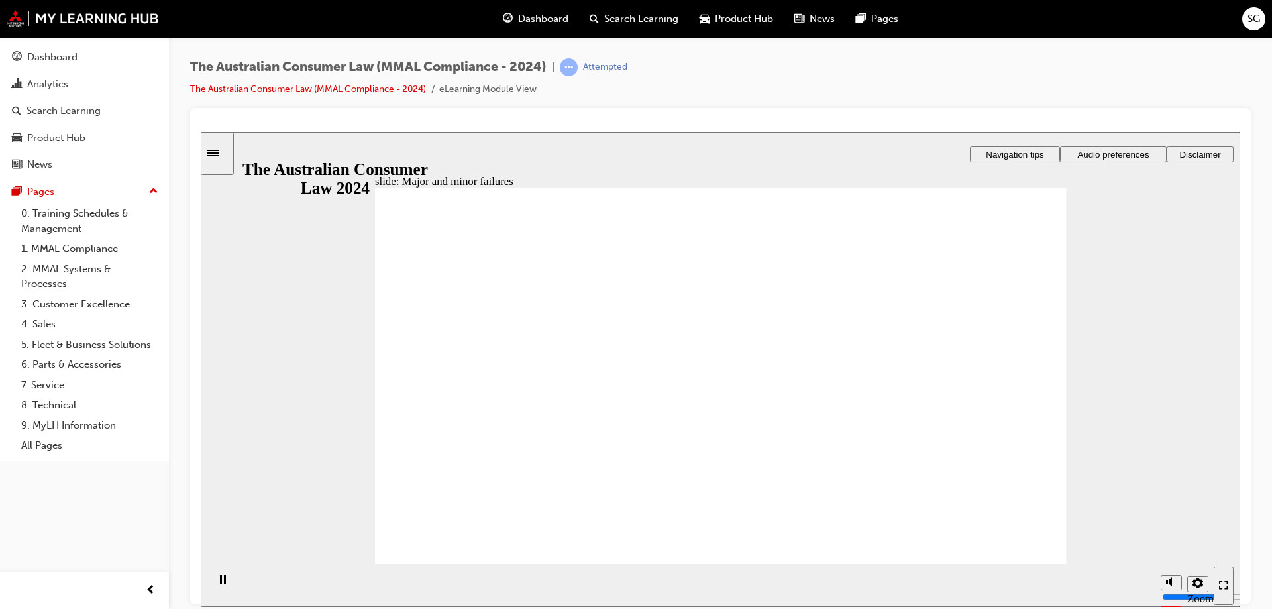
drag, startPoint x: 761, startPoint y: 333, endPoint x: 966, endPoint y: 452, distance: 236.9
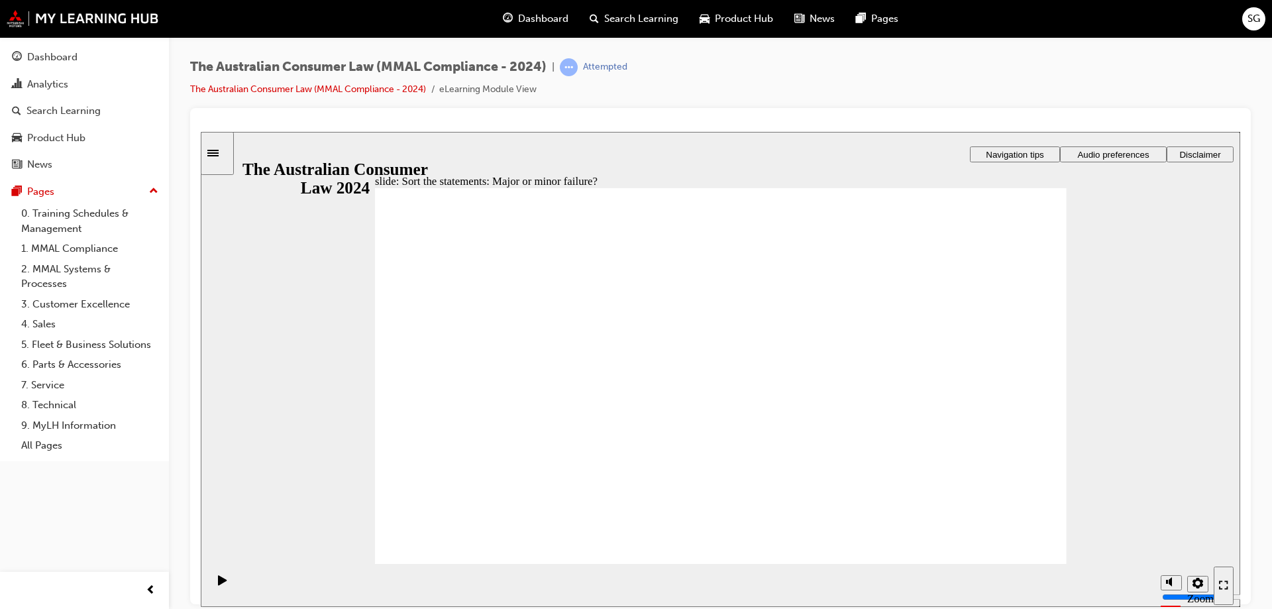
drag, startPoint x: 749, startPoint y: 315, endPoint x: 537, endPoint y: 455, distance: 253.3
drag, startPoint x: 736, startPoint y: 333, endPoint x: 927, endPoint y: 464, distance: 231.1
drag, startPoint x: 763, startPoint y: 338, endPoint x: 582, endPoint y: 469, distance: 223.9
drag, startPoint x: 738, startPoint y: 331, endPoint x: 577, endPoint y: 450, distance: 200.7
drag, startPoint x: 686, startPoint y: 338, endPoint x: 895, endPoint y: 465, distance: 244.4
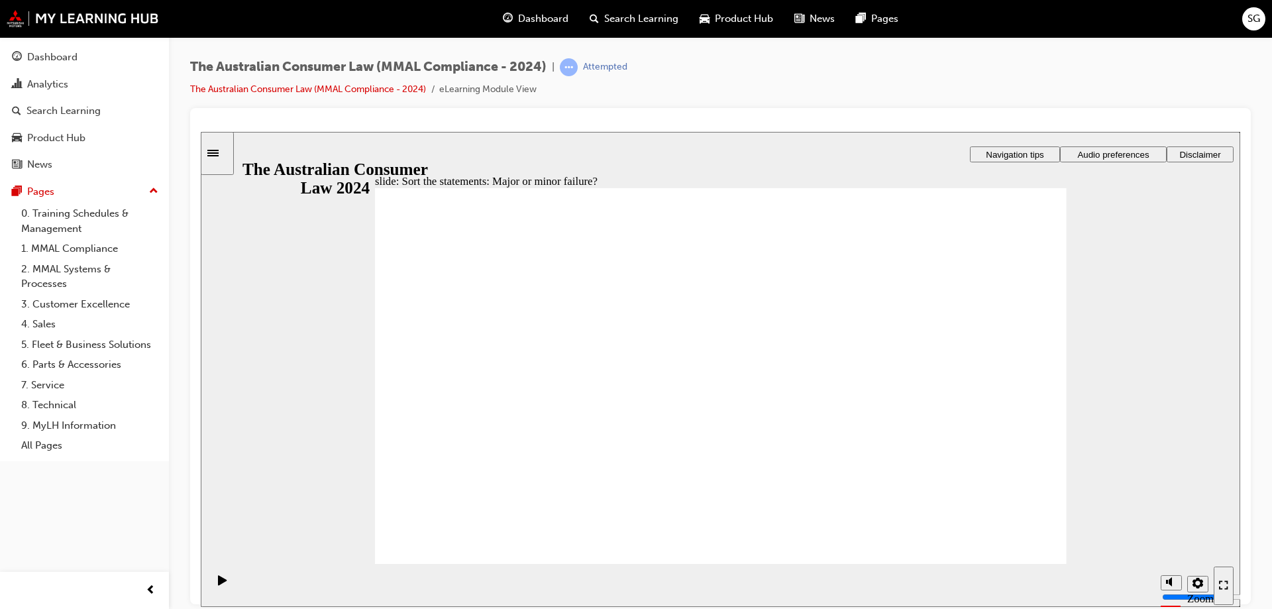
drag, startPoint x: 895, startPoint y: 465, endPoint x: 513, endPoint y: 463, distance: 382.2
drag, startPoint x: 726, startPoint y: 320, endPoint x: 548, endPoint y: 456, distance: 223.9
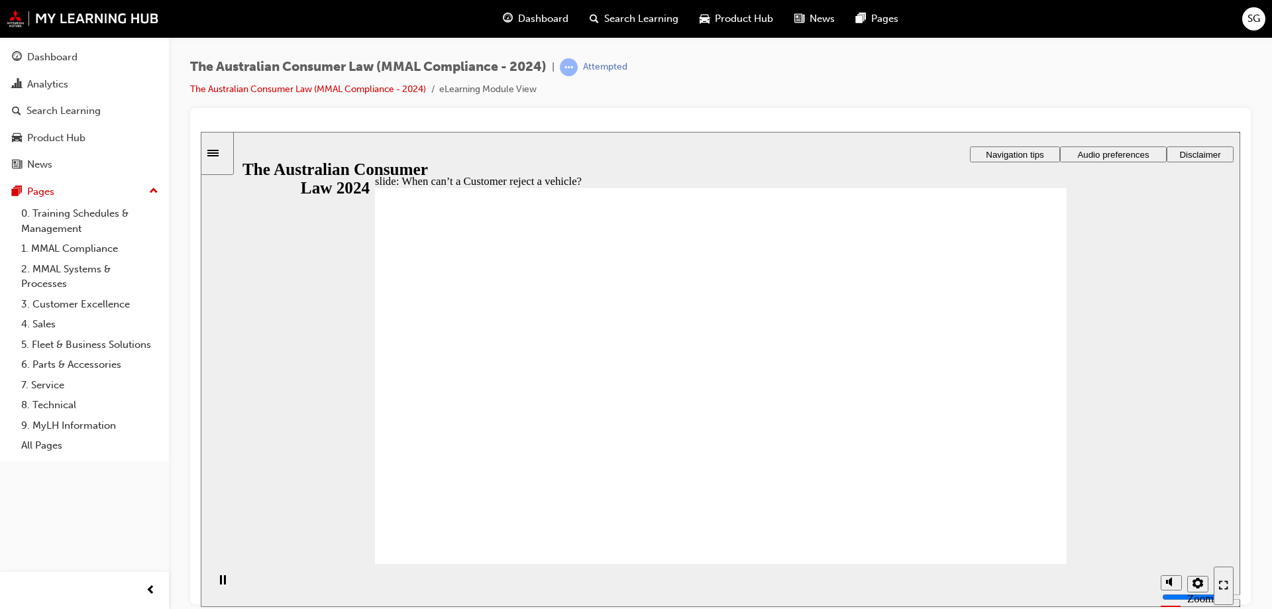
click at [1008, 551] on div "Rectangle 1 Rectangle 3 Rectangle 1 Oval 1 Topic 3 complete! Three topics down,…" at bounding box center [721, 381] width 692 height 389
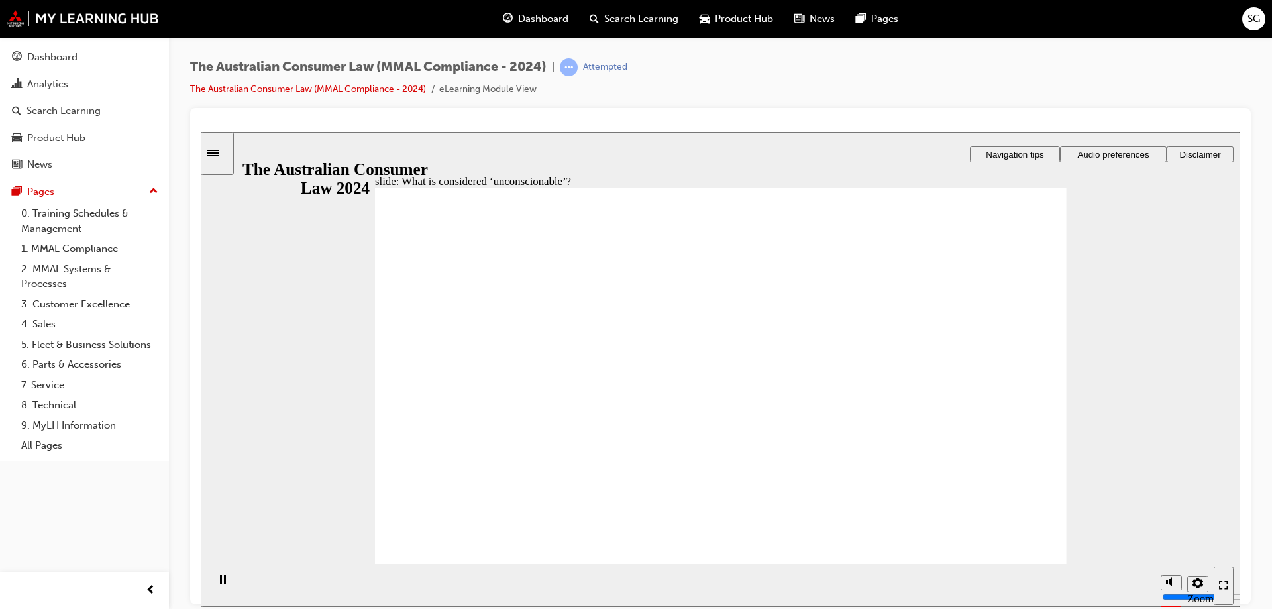
drag, startPoint x: 749, startPoint y: 329, endPoint x: 575, endPoint y: 421, distance: 196.5
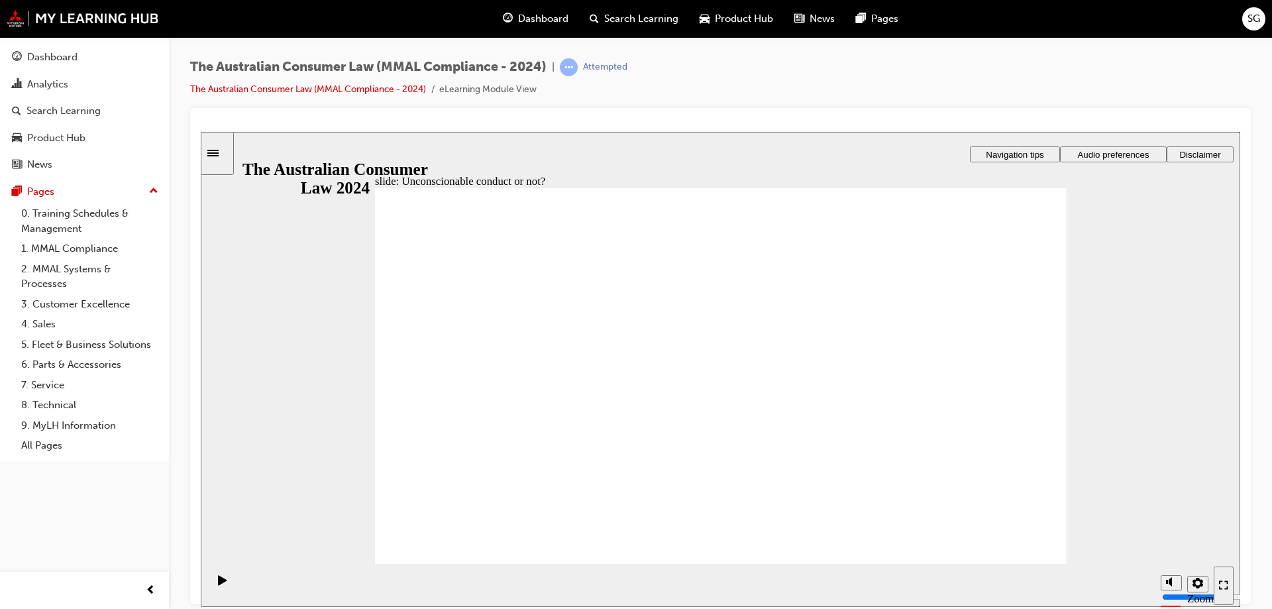
drag, startPoint x: 669, startPoint y: 346, endPoint x: 491, endPoint y: 448, distance: 204.7
drag, startPoint x: 723, startPoint y: 336, endPoint x: 542, endPoint y: 428, distance: 202.9
drag, startPoint x: 541, startPoint y: 423, endPoint x: 912, endPoint y: 422, distance: 370.9
drag, startPoint x: 728, startPoint y: 340, endPoint x: 537, endPoint y: 426, distance: 209.6
drag, startPoint x: 678, startPoint y: 328, endPoint x: 505, endPoint y: 431, distance: 202.0
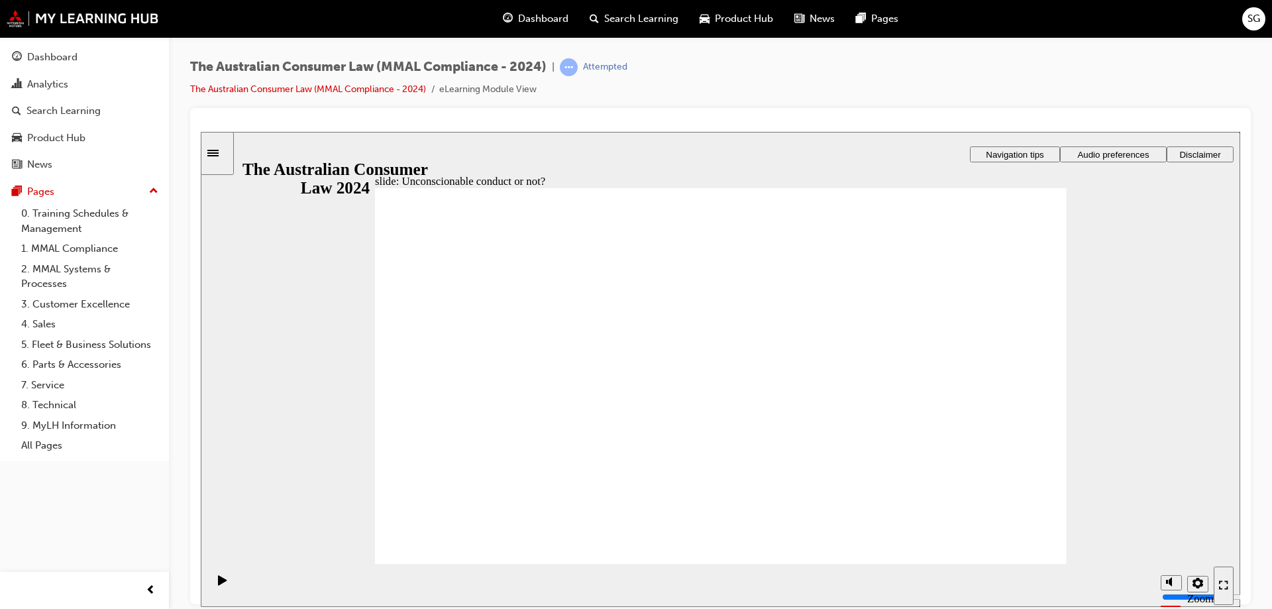
drag, startPoint x: 692, startPoint y: 328, endPoint x: 517, endPoint y: 435, distance: 204.3
drag, startPoint x: 718, startPoint y: 327, endPoint x: 889, endPoint y: 427, distance: 198.0
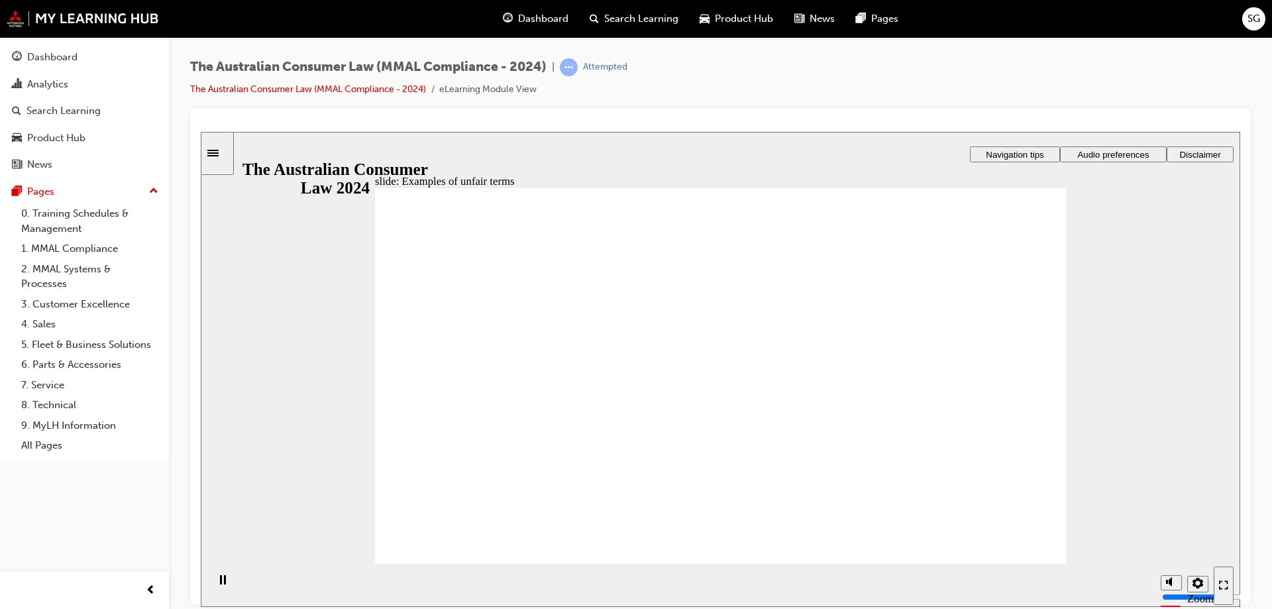
drag, startPoint x: 728, startPoint y: 330, endPoint x: 949, endPoint y: 444, distance: 248.6
drag, startPoint x: 652, startPoint y: 295, endPoint x: 431, endPoint y: 421, distance: 254.5
drag, startPoint x: 674, startPoint y: 321, endPoint x: 873, endPoint y: 440, distance: 232.7
drag, startPoint x: 731, startPoint y: 324, endPoint x: 946, endPoint y: 425, distance: 237.1
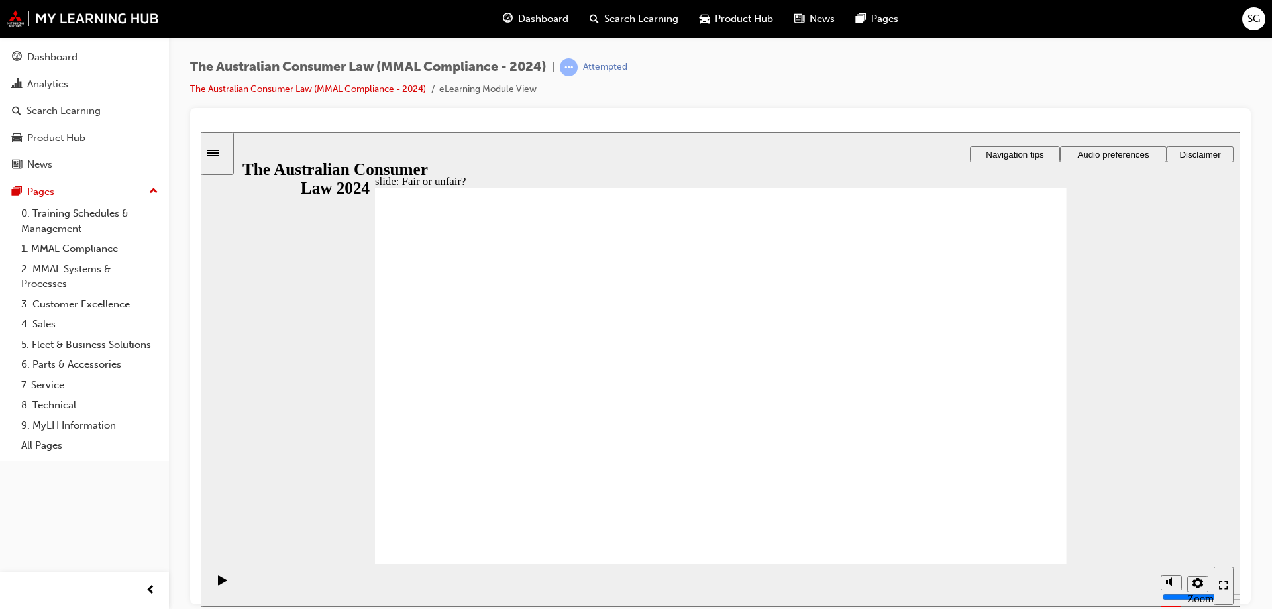
drag, startPoint x: 724, startPoint y: 336, endPoint x: 923, endPoint y: 445, distance: 226.8
drag, startPoint x: 764, startPoint y: 337, endPoint x: 543, endPoint y: 435, distance: 241.7
drag, startPoint x: 706, startPoint y: 348, endPoint x: 917, endPoint y: 456, distance: 237.0
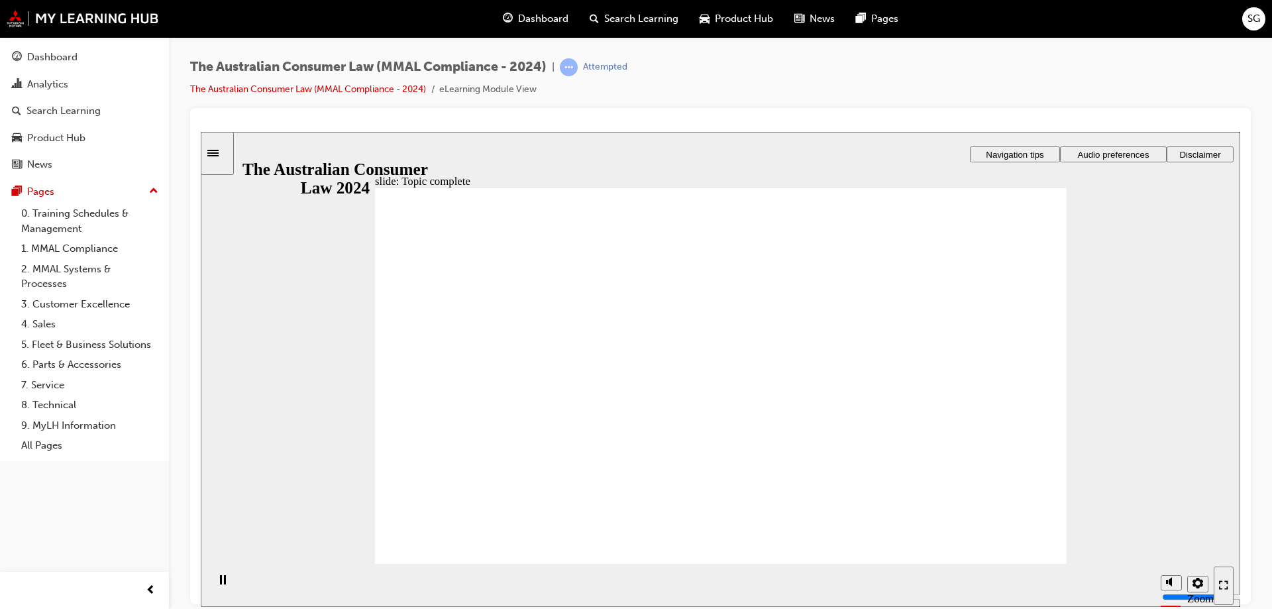
checkbox input "true"
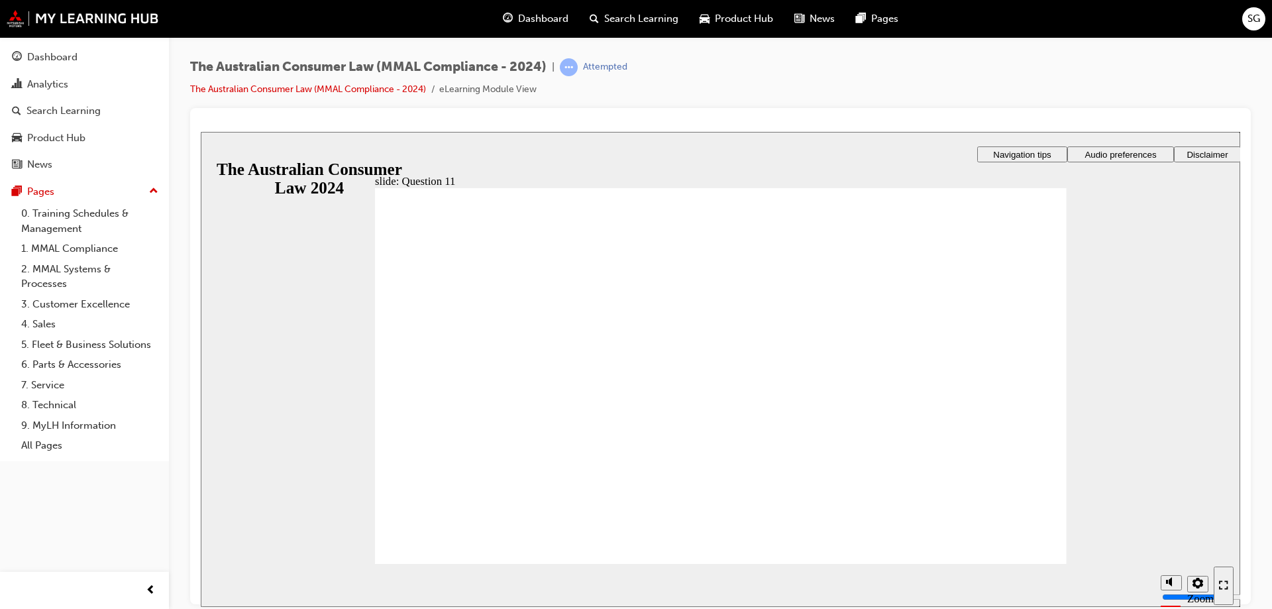
checkbox input "true"
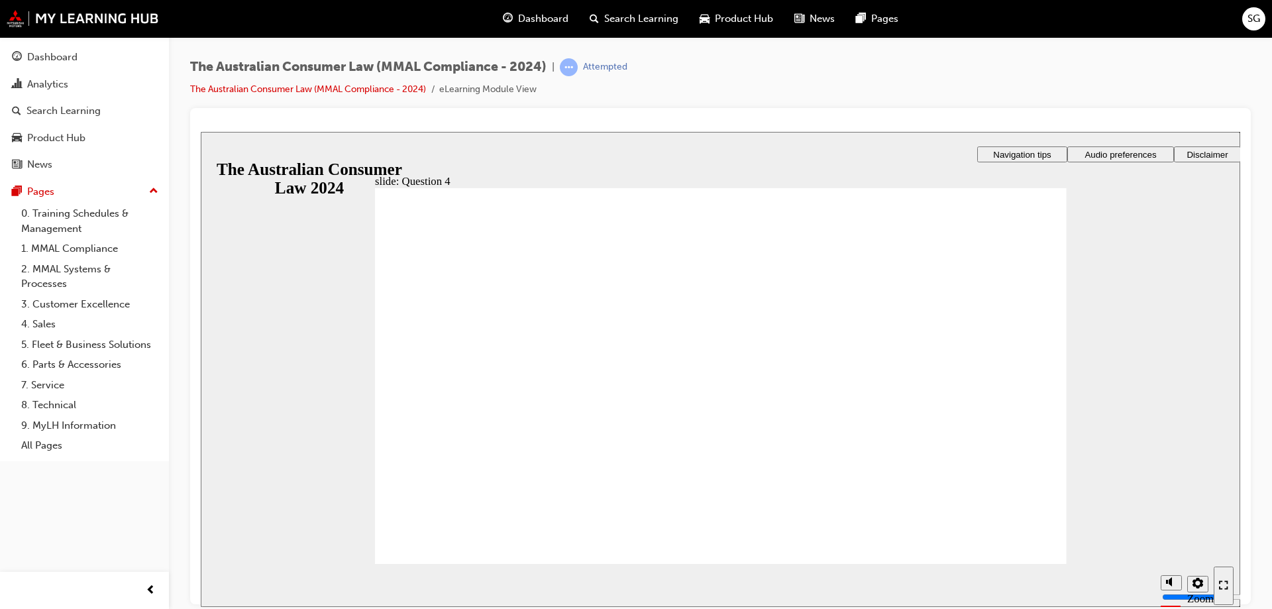
checkbox input "true"
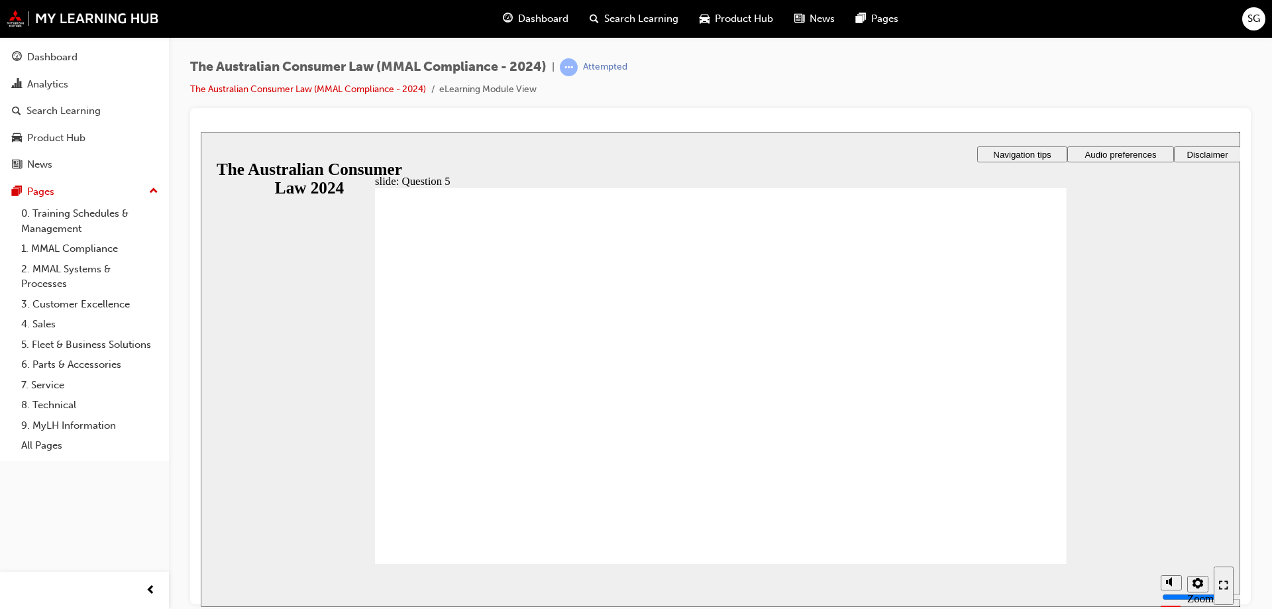
radio input "true"
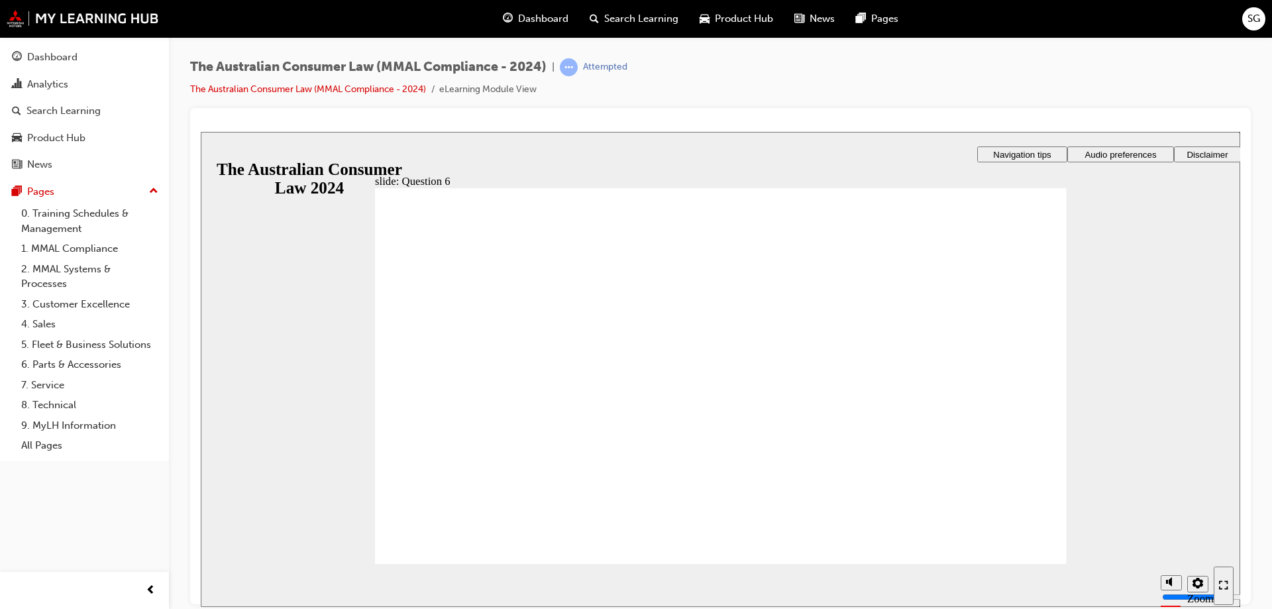
radio input "true"
checkbox input "true"
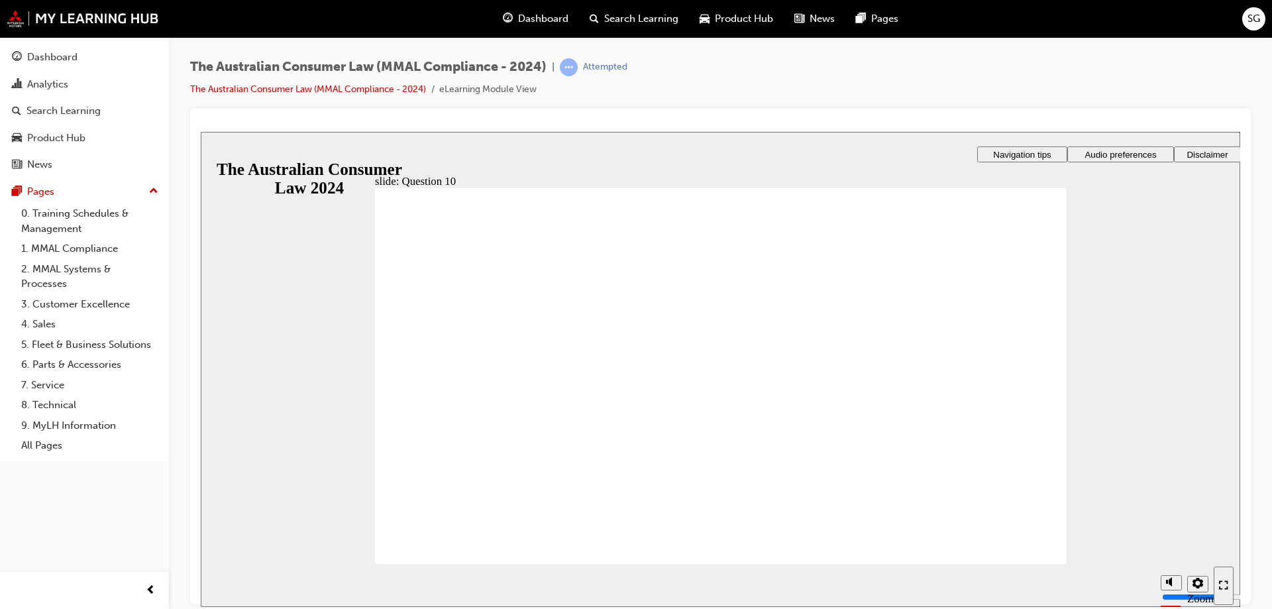
checkbox input "true"
drag, startPoint x: 397, startPoint y: 395, endPoint x: 433, endPoint y: 526, distance: 135.1
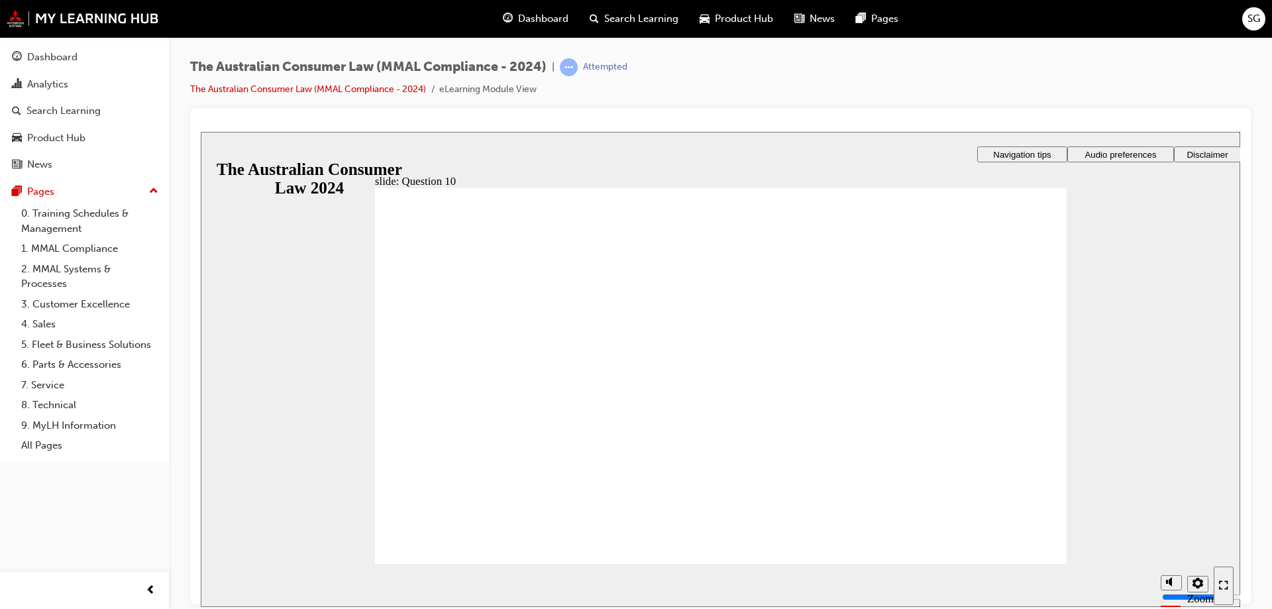
checkbox input "true"
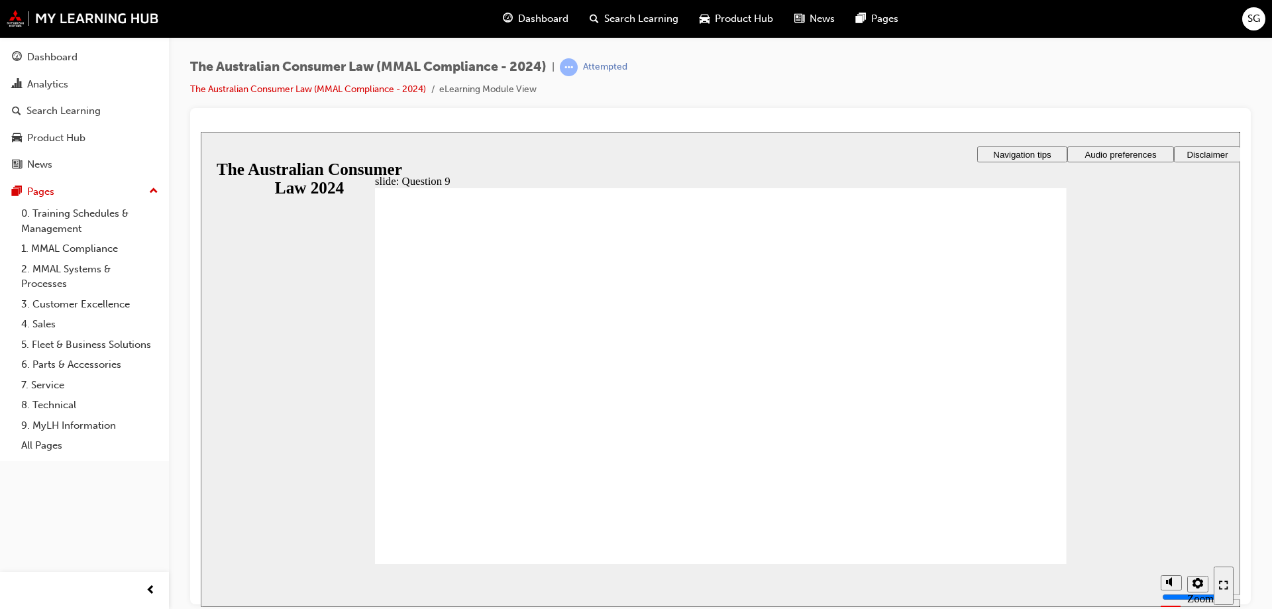
checkbox input "true"
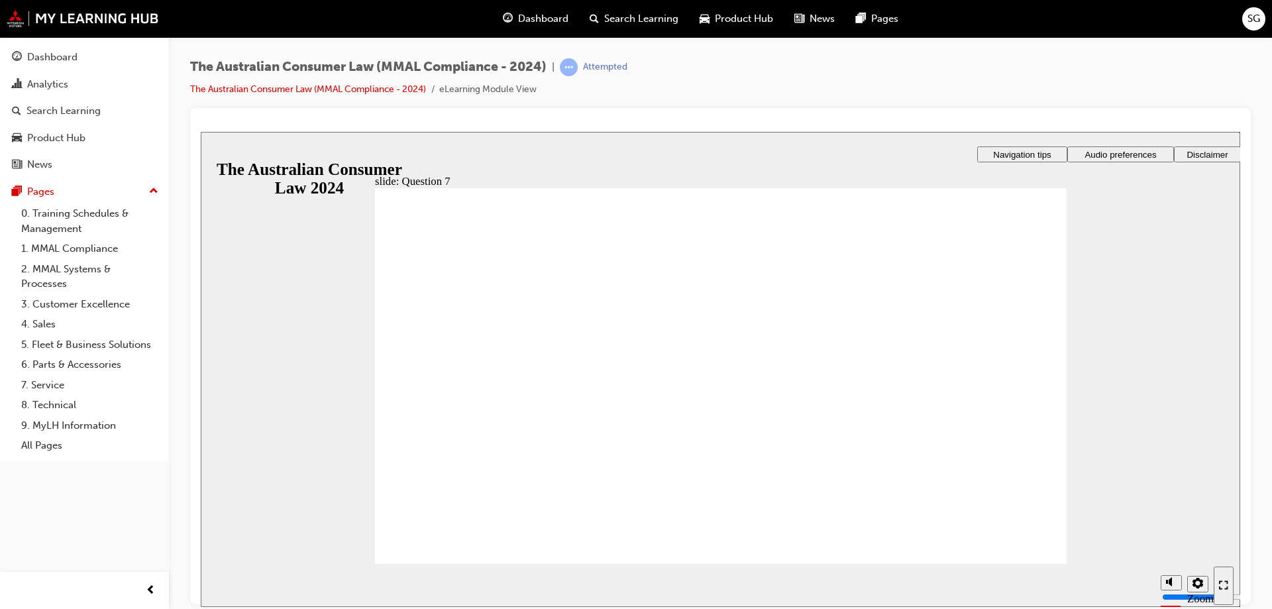
radio input "true"
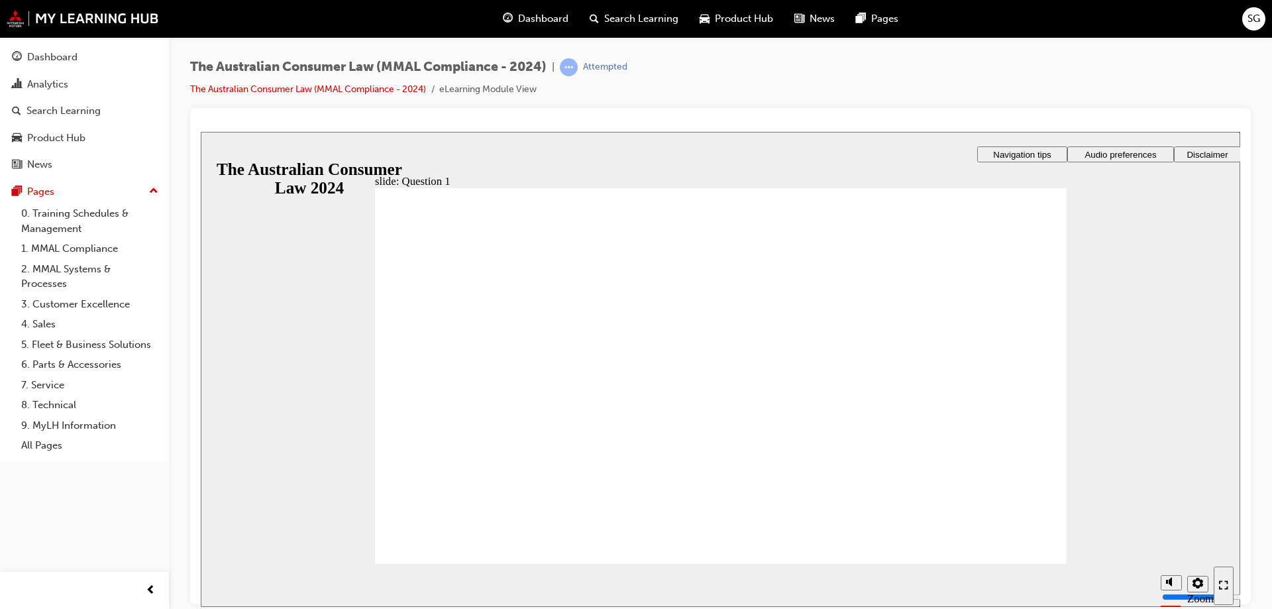
radio input "true"
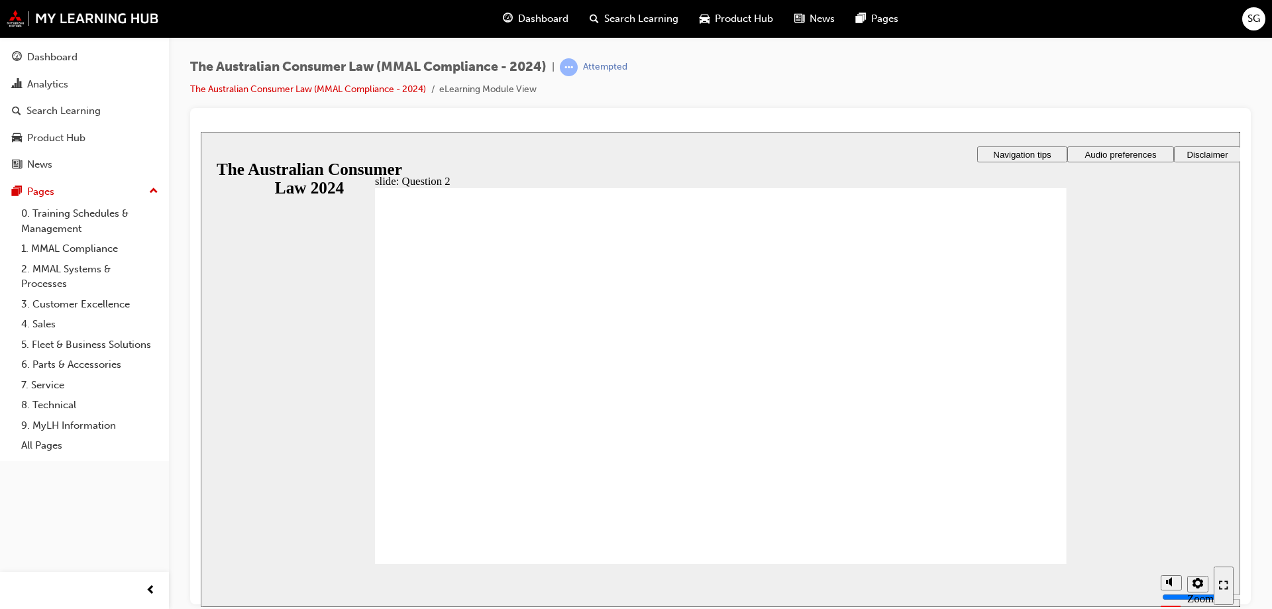
drag, startPoint x: 403, startPoint y: 407, endPoint x: 451, endPoint y: 525, distance: 128.1
radio input "true"
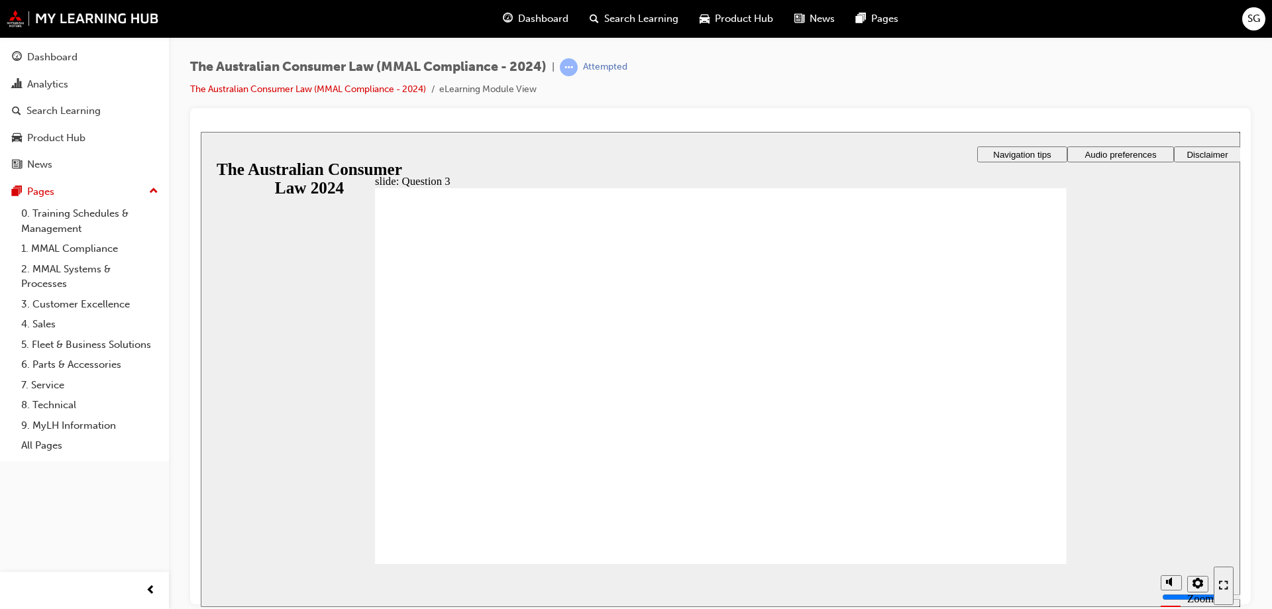
checkbox input "true"
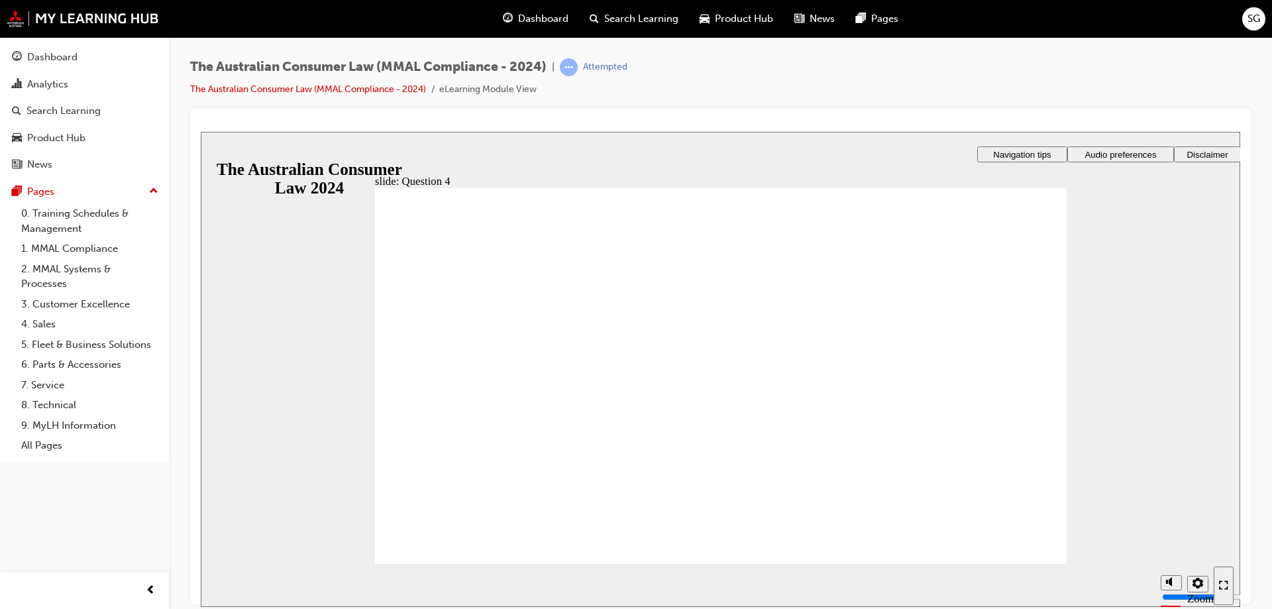
checkbox input "true"
radio input "true"
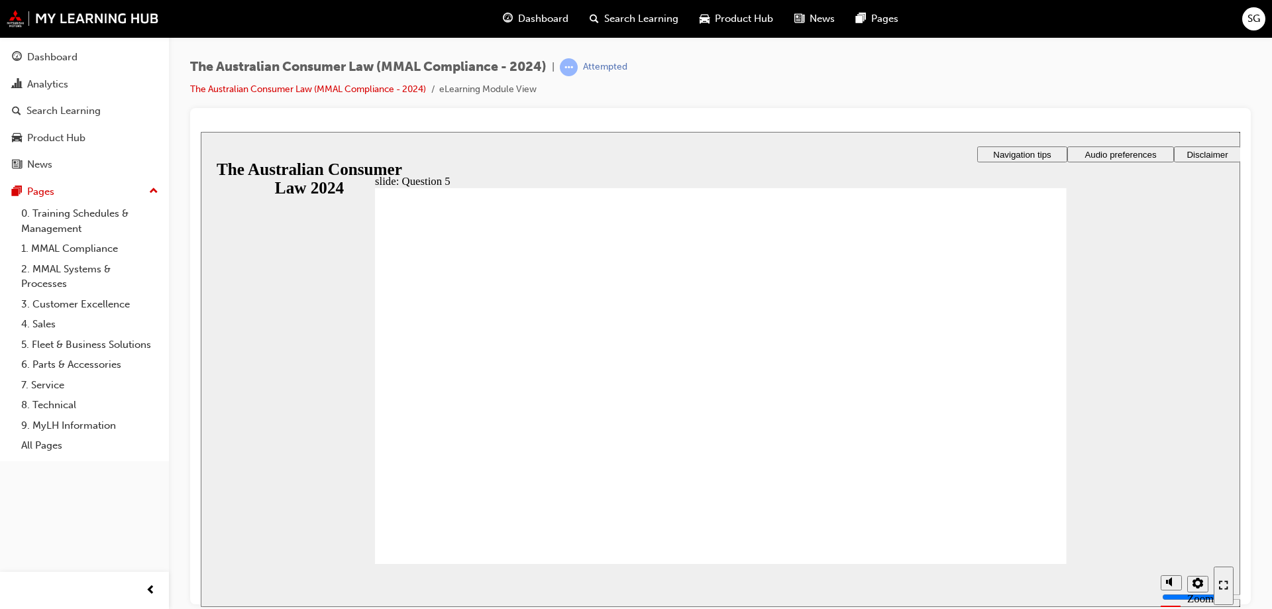
radio input "true"
checkbox input "true"
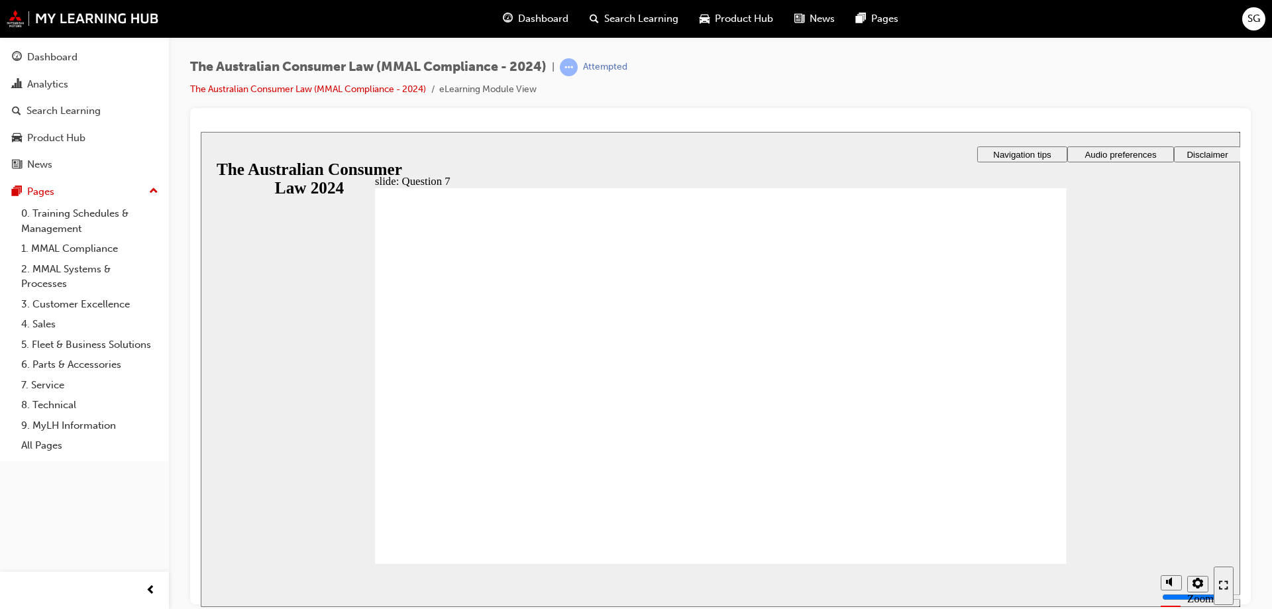
checkbox input "true"
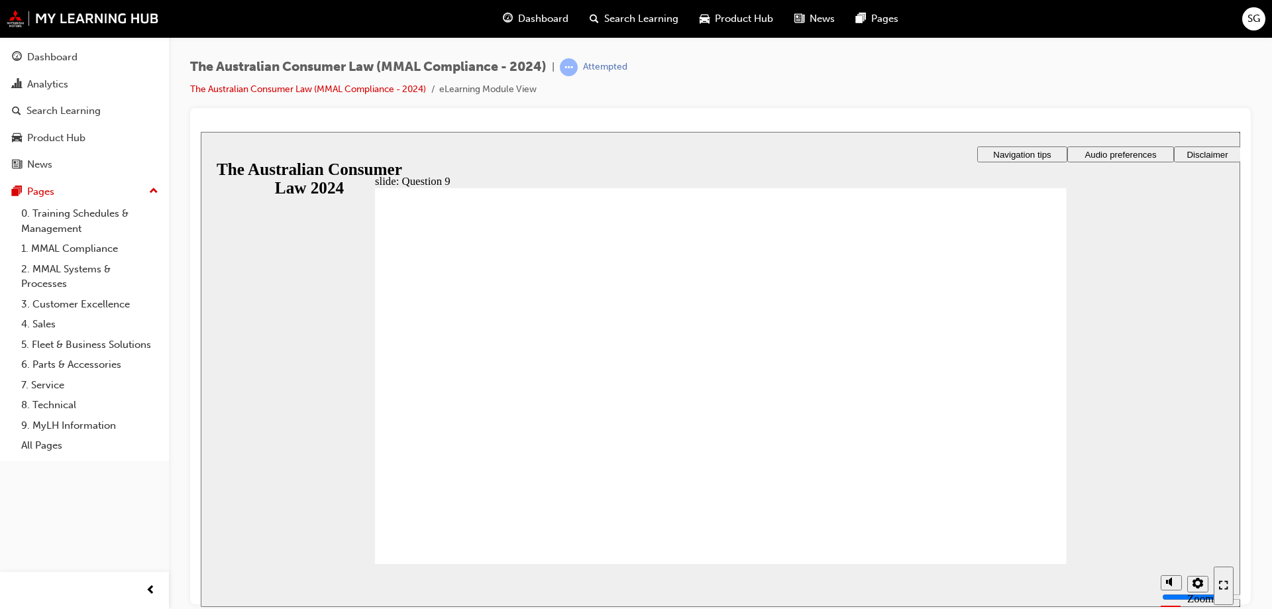
checkbox input "true"
radio input "true"
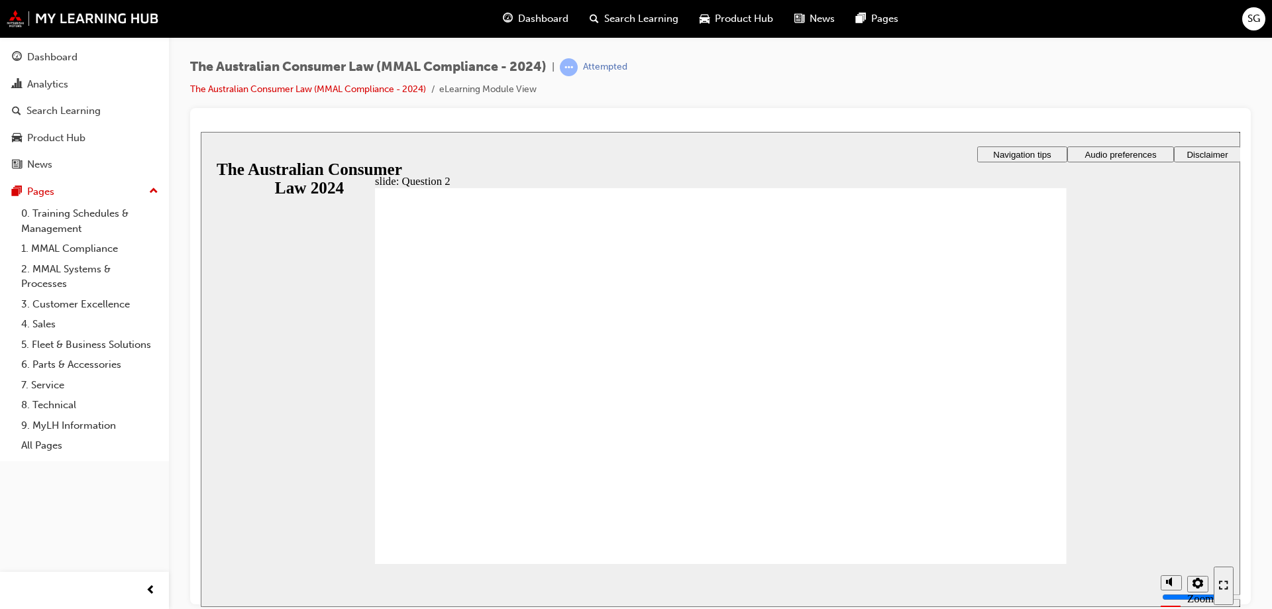
checkbox input "true"
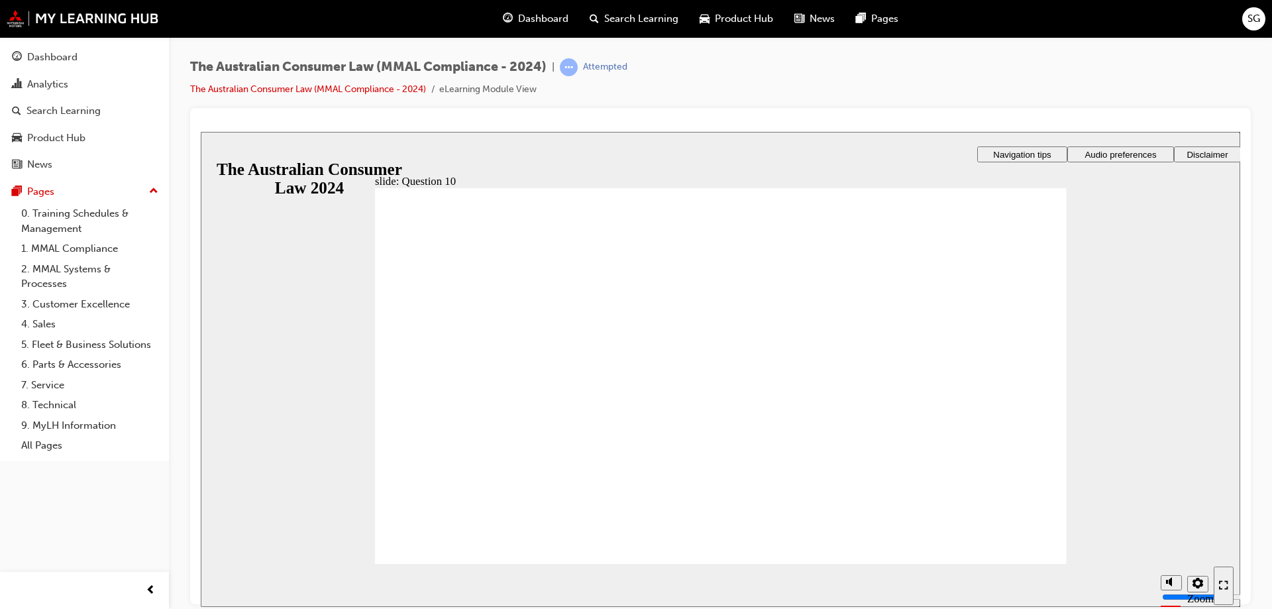
radio input "true"
checkbox input "true"
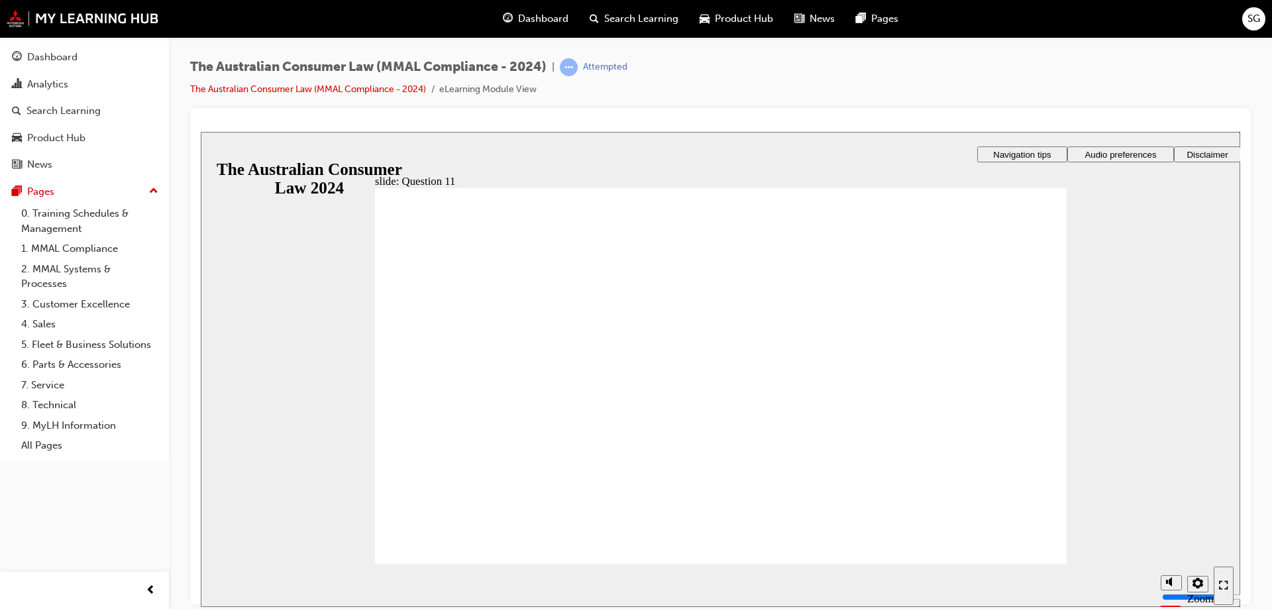
checkbox input "true"
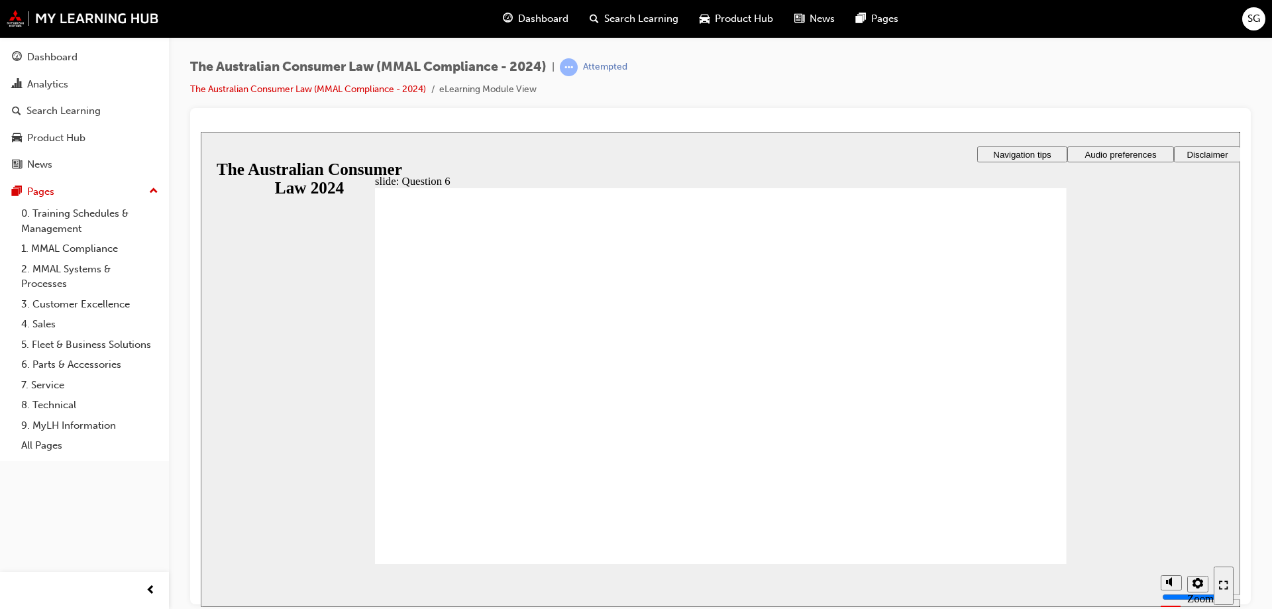
radio input "true"
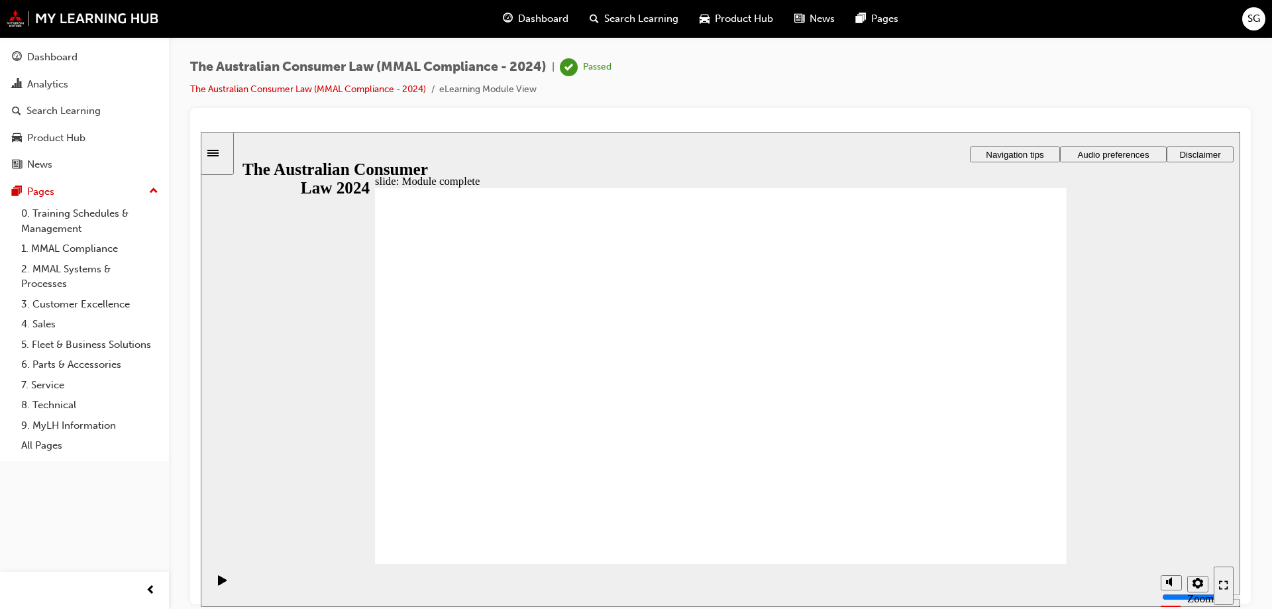
click at [755, 15] on span "Product Hub" at bounding box center [744, 18] width 58 height 15
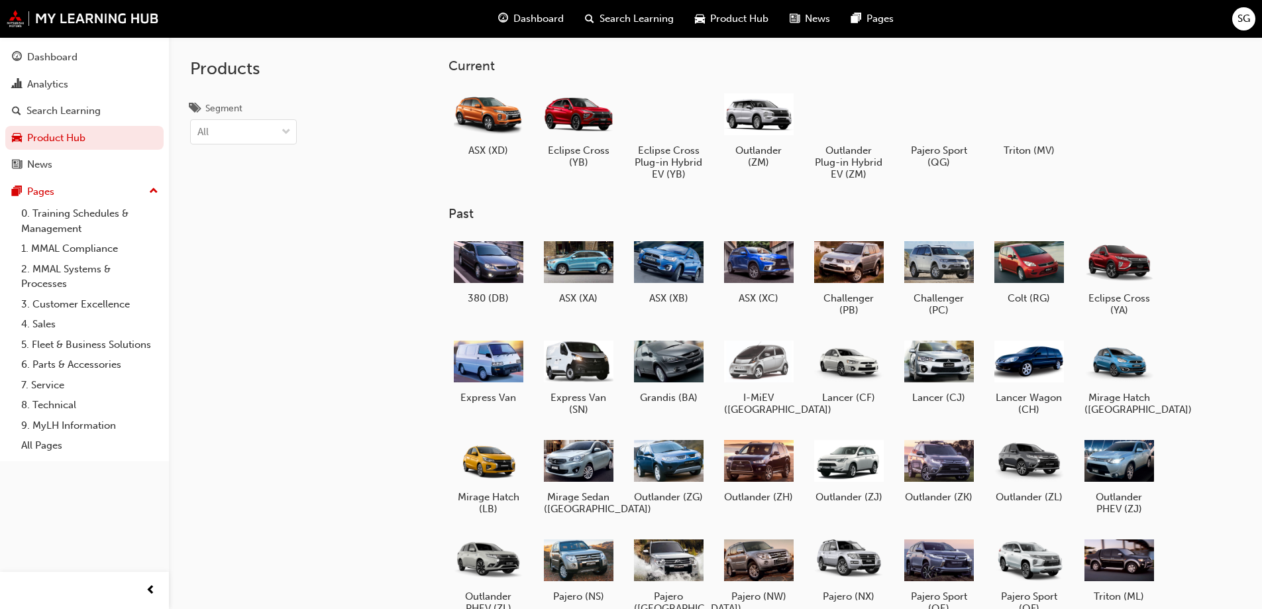
click at [546, 15] on span "Dashboard" at bounding box center [538, 18] width 50 height 15
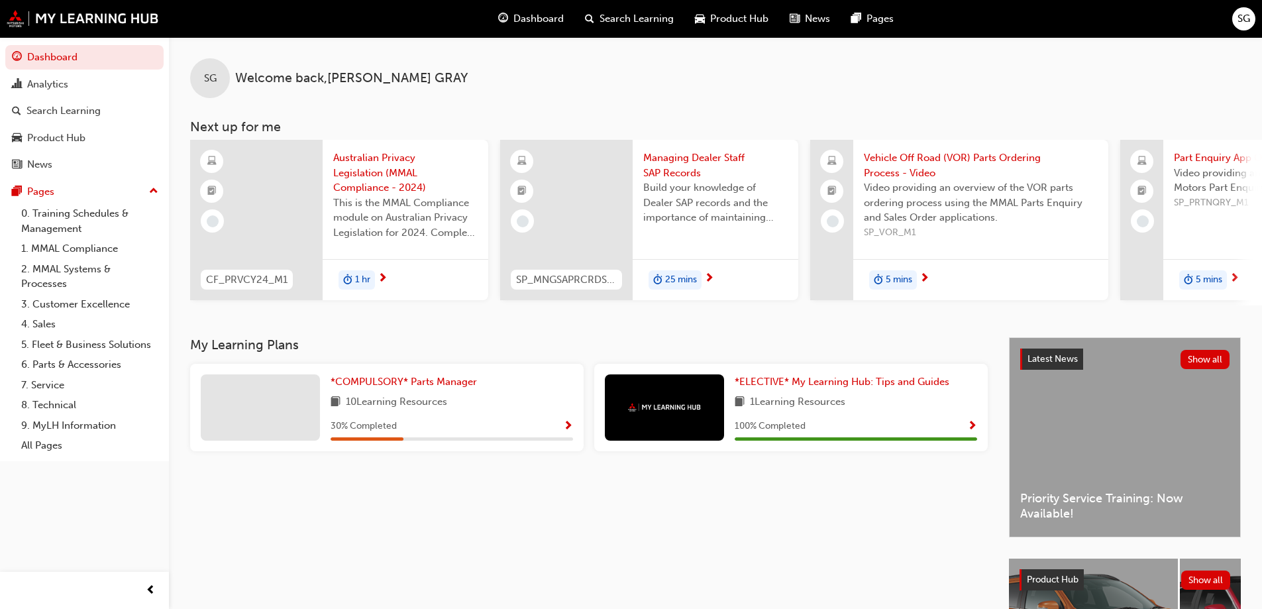
scroll to position [0, 786]
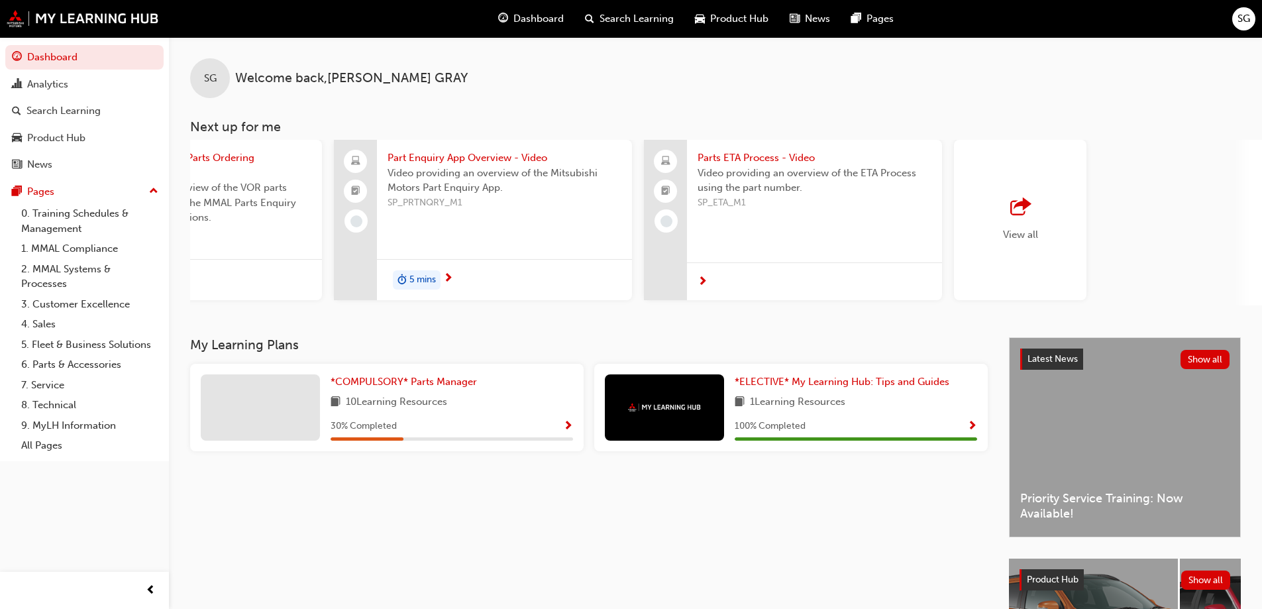
click at [1031, 276] on div "View all" at bounding box center [1020, 220] width 132 height 160
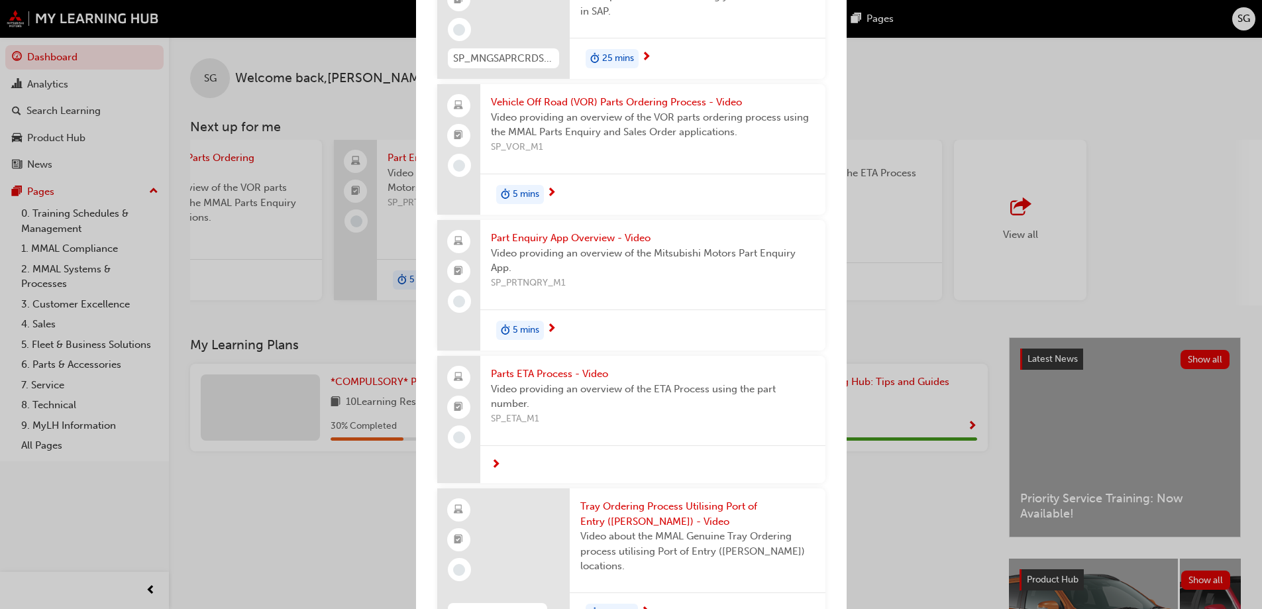
scroll to position [117, 0]
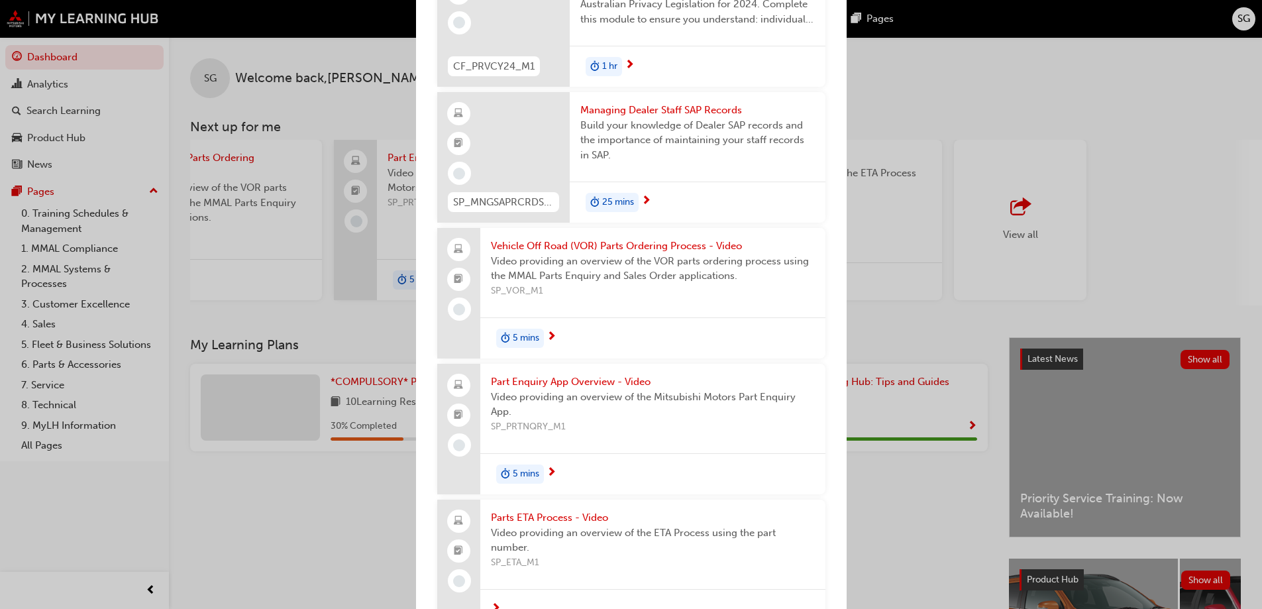
click at [942, 107] on div "Next up for me CF_PRVCY24_M1 Australian Privacy Legislation (MMAL Compliance - …" at bounding box center [631, 304] width 1262 height 609
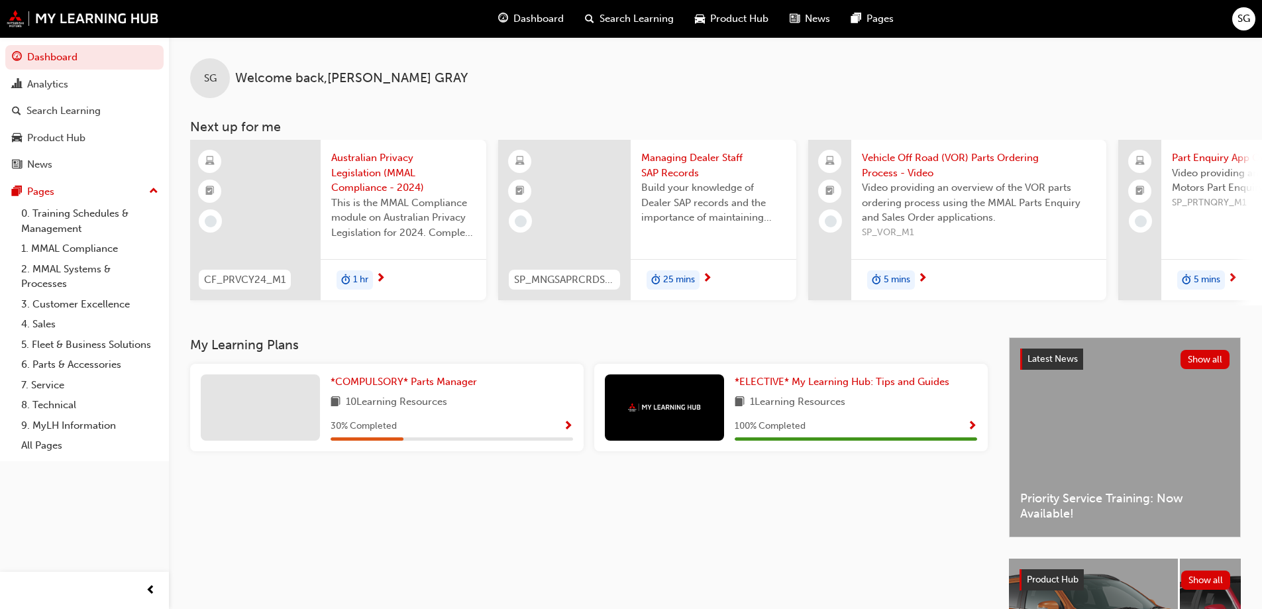
scroll to position [0, 0]
